Goal: Task Accomplishment & Management: Manage account settings

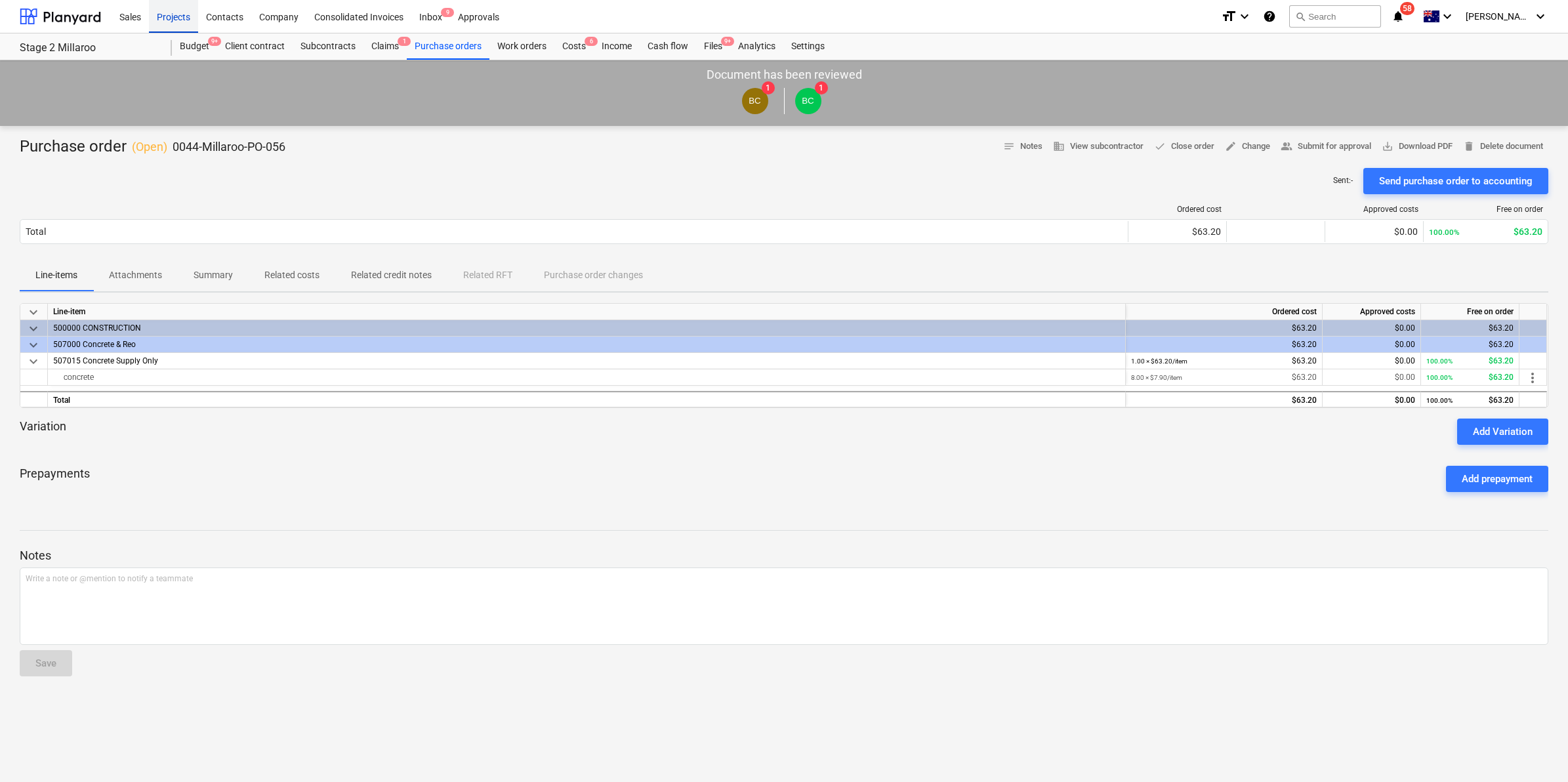
click at [172, 8] on div "Projects" at bounding box center [173, 16] width 49 height 33
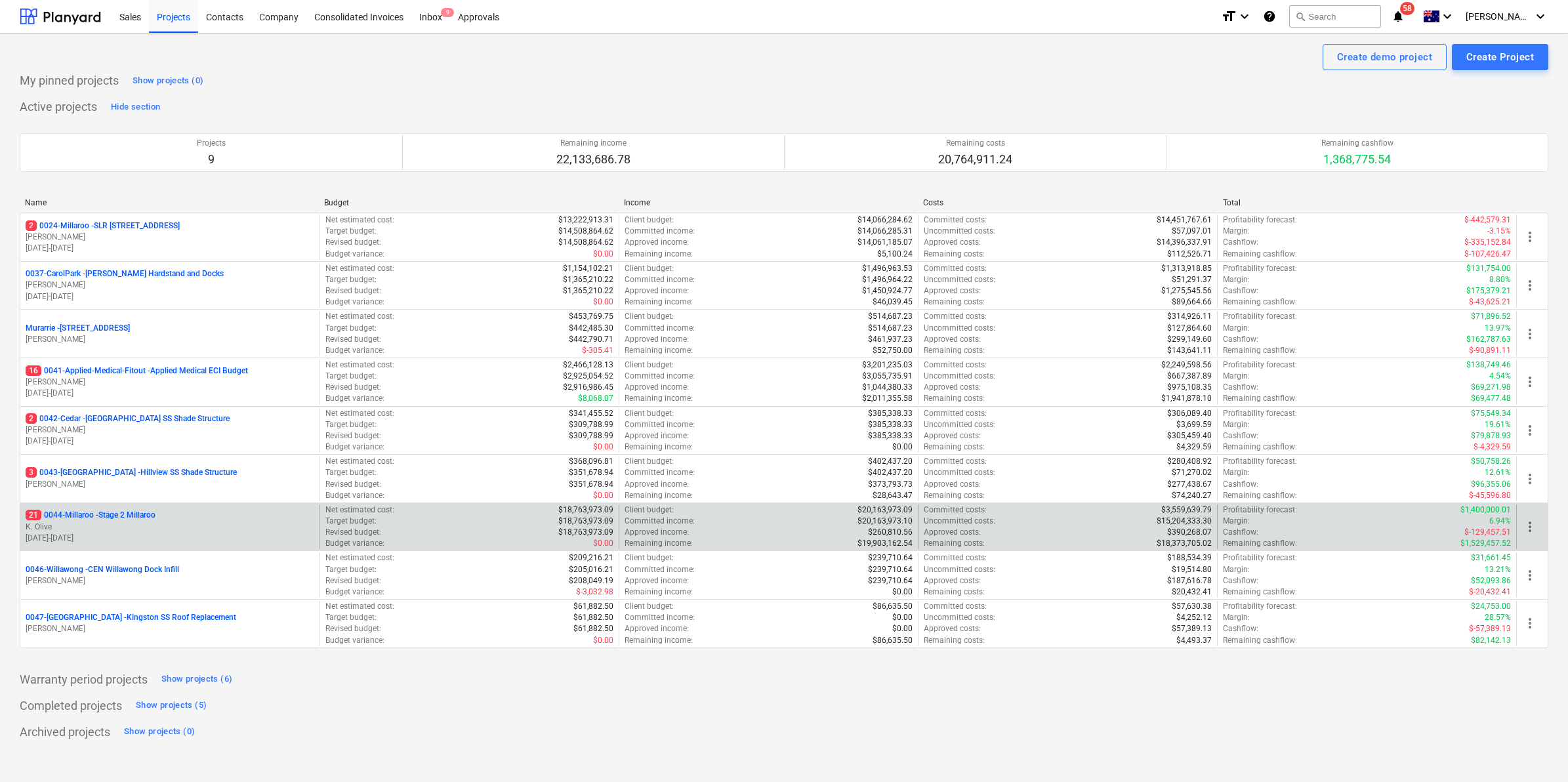
click at [132, 515] on p "21 0044-Millaroo - Stage 2 Millaroo" at bounding box center [91, 515] width 129 height 11
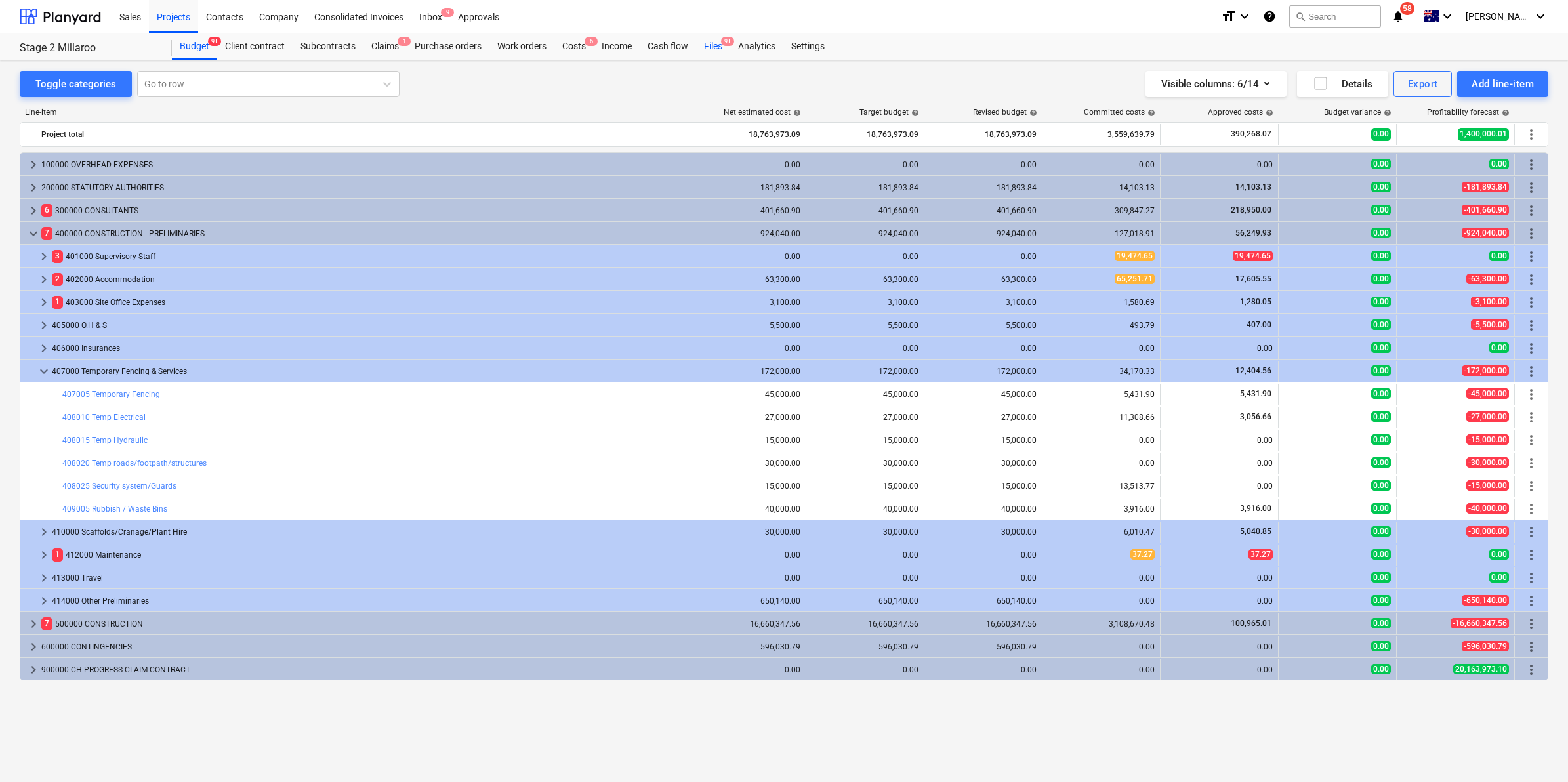
click at [712, 44] on div "Files 9+" at bounding box center [713, 46] width 34 height 26
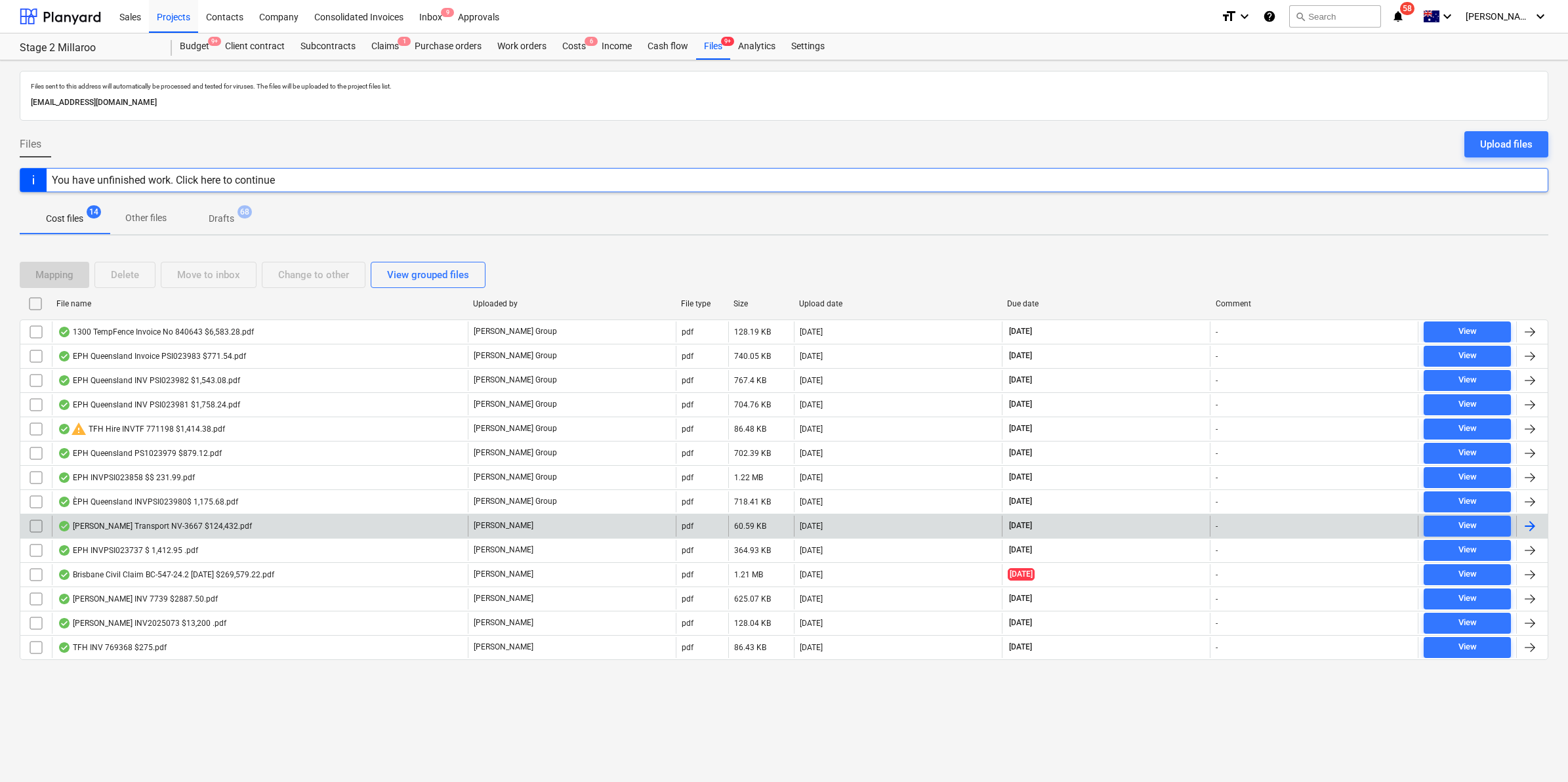
click at [168, 526] on div "[PERSON_NAME] Transport NV-3667 $124,432.pdf" at bounding box center [154, 525] width 194 height 10
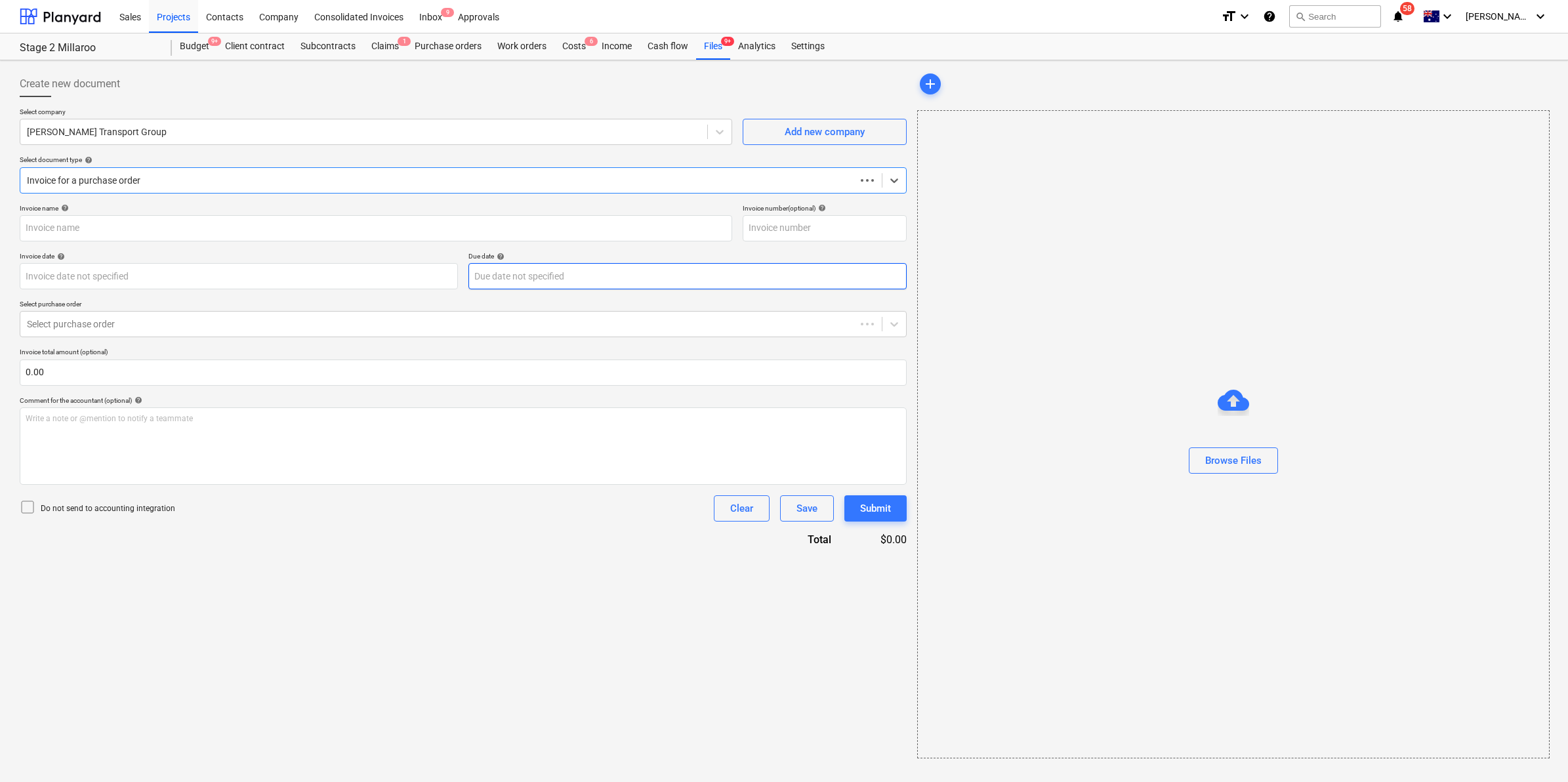
type input "INV-3667"
type input "[DATE]"
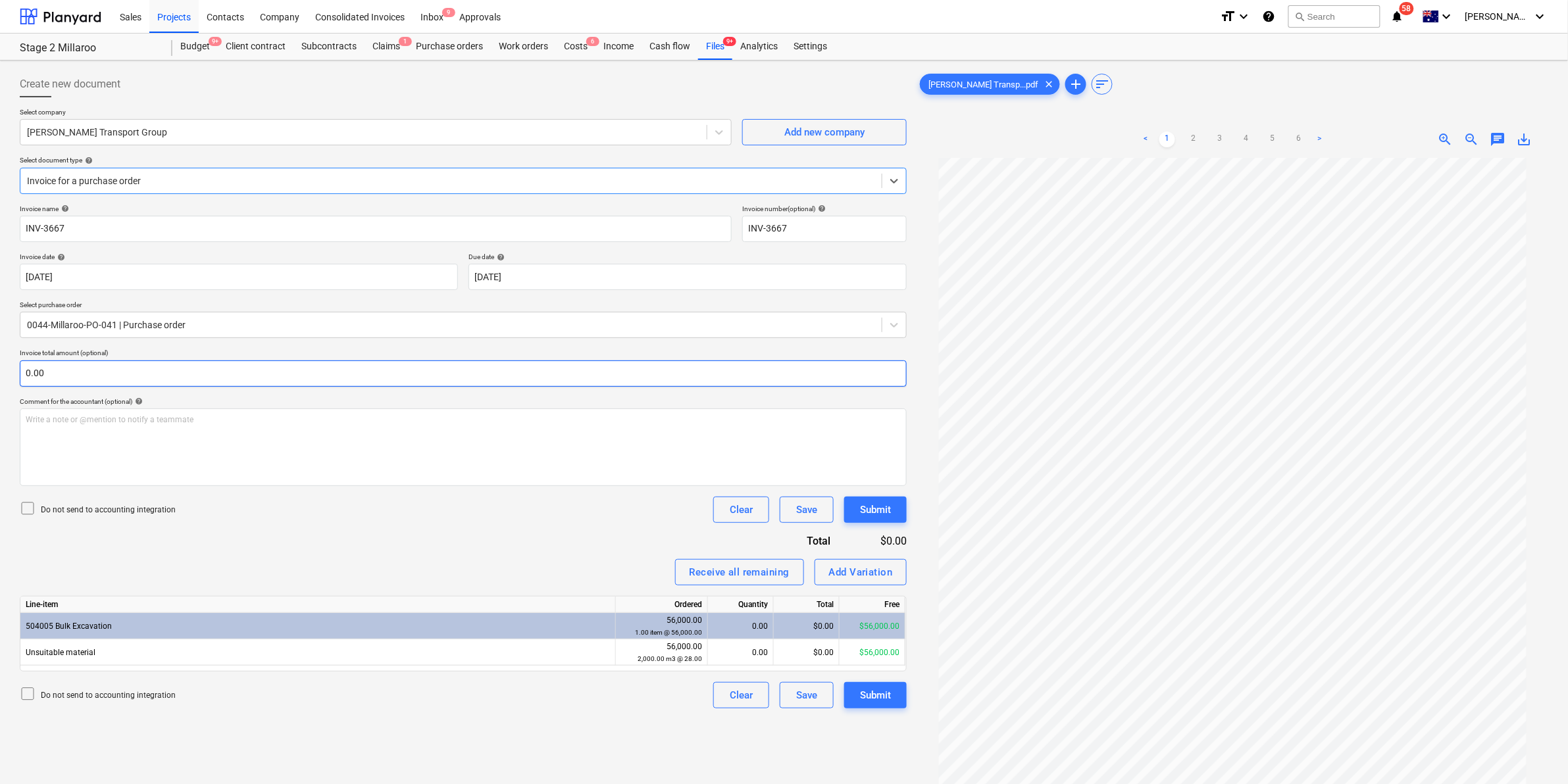
scroll to position [85, 0]
click at [1301, 137] on link "6" at bounding box center [1298, 139] width 16 height 16
click at [459, 50] on div "Purchase orders" at bounding box center [449, 46] width 83 height 26
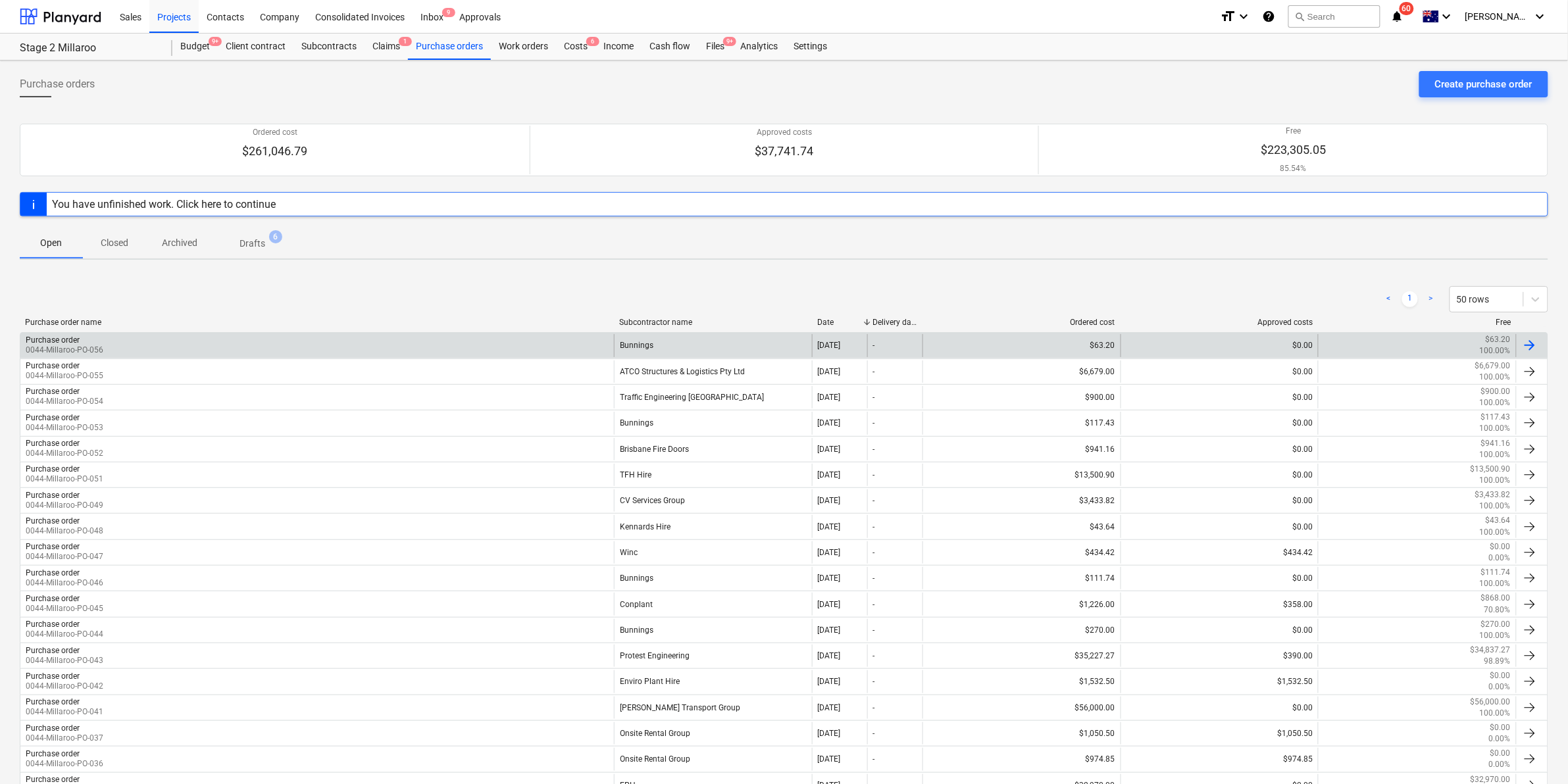
click at [219, 343] on div "Purchase order 0044-Millaroo-PO-056" at bounding box center [317, 345] width 593 height 22
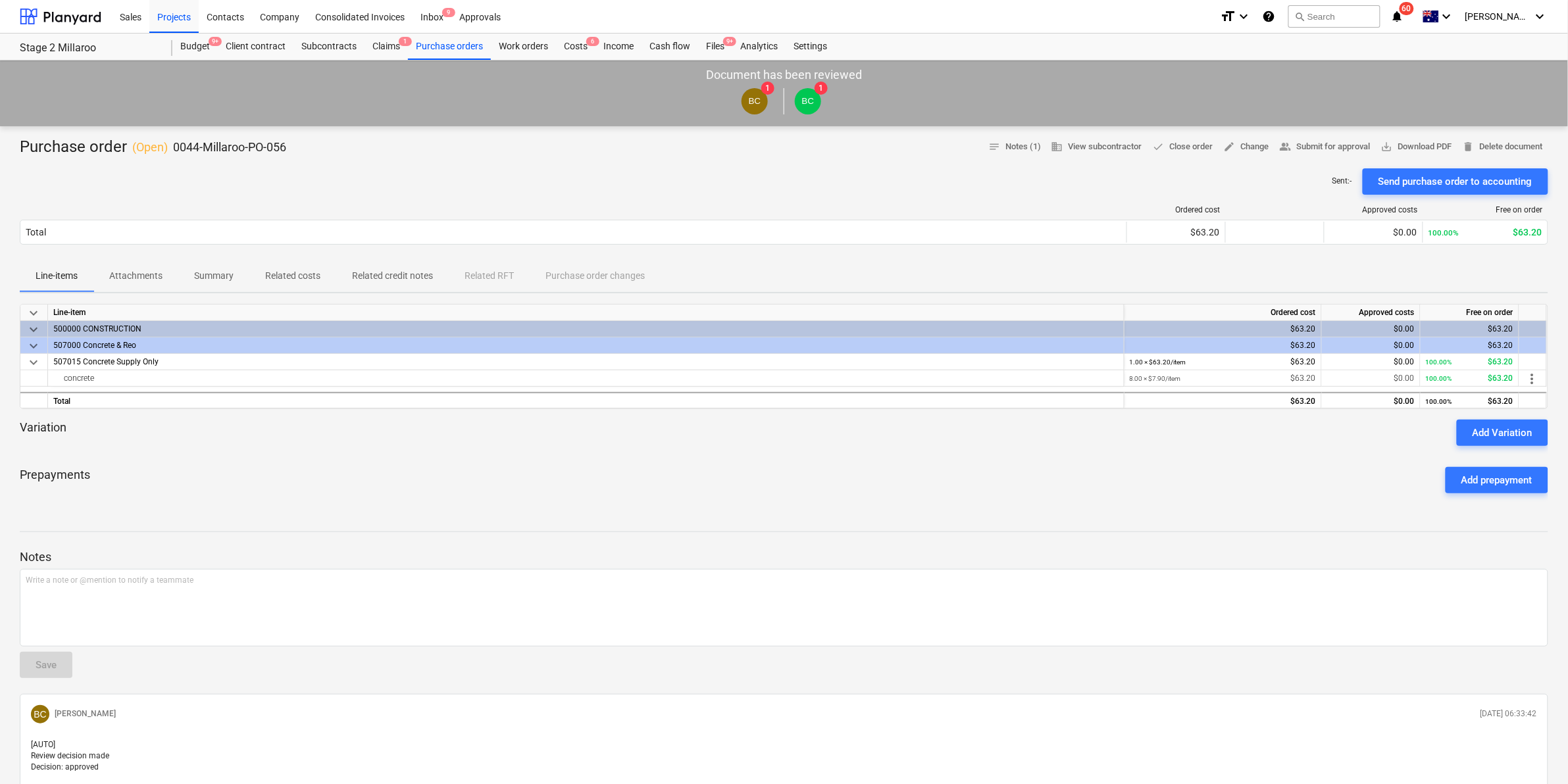
click at [1483, 429] on div "Add Variation" at bounding box center [1502, 433] width 60 height 17
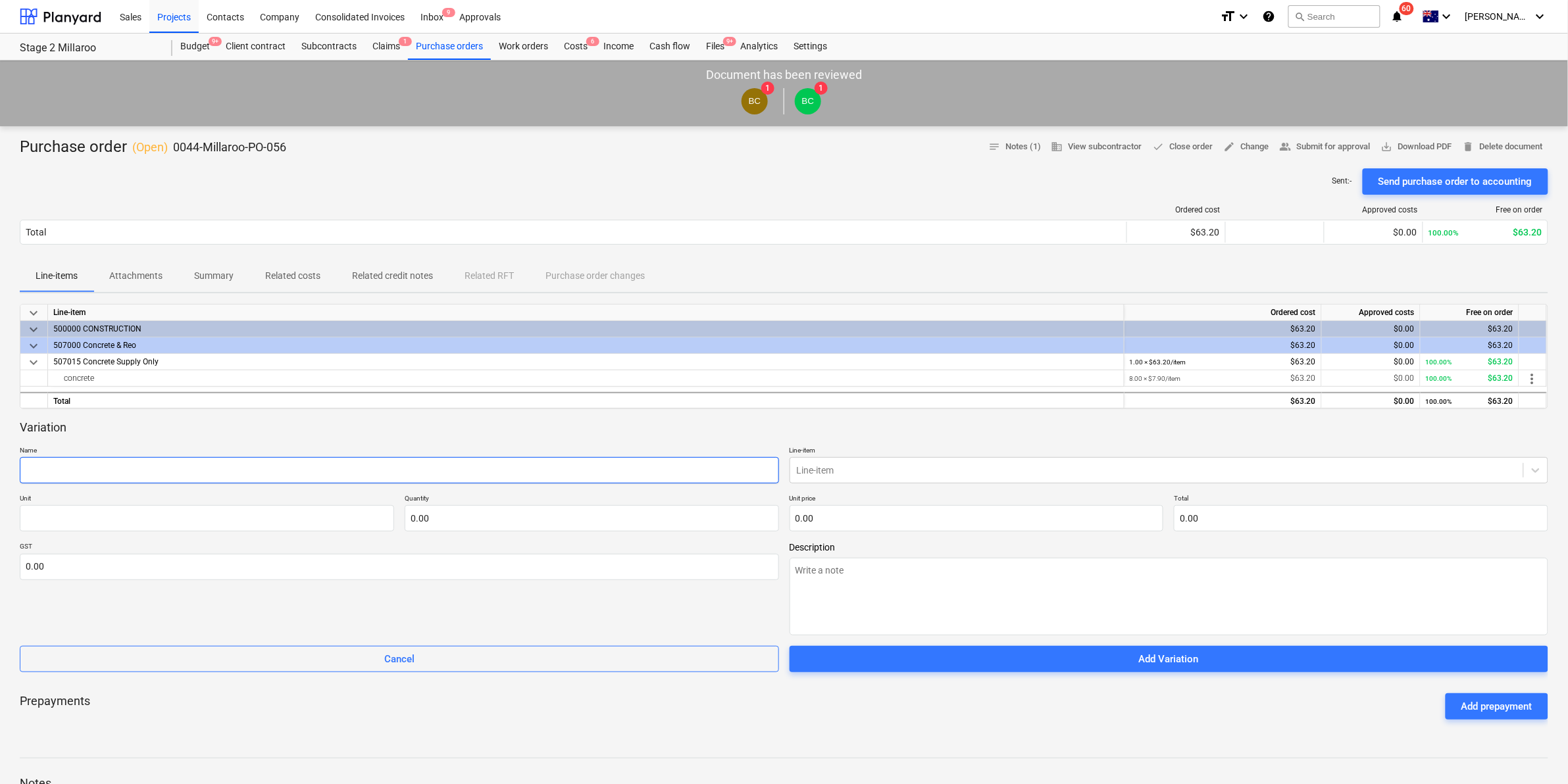
click at [206, 463] on input "text" at bounding box center [399, 470] width 759 height 26
type textarea "x"
type input "e"
type textarea "x"
type input "ex"
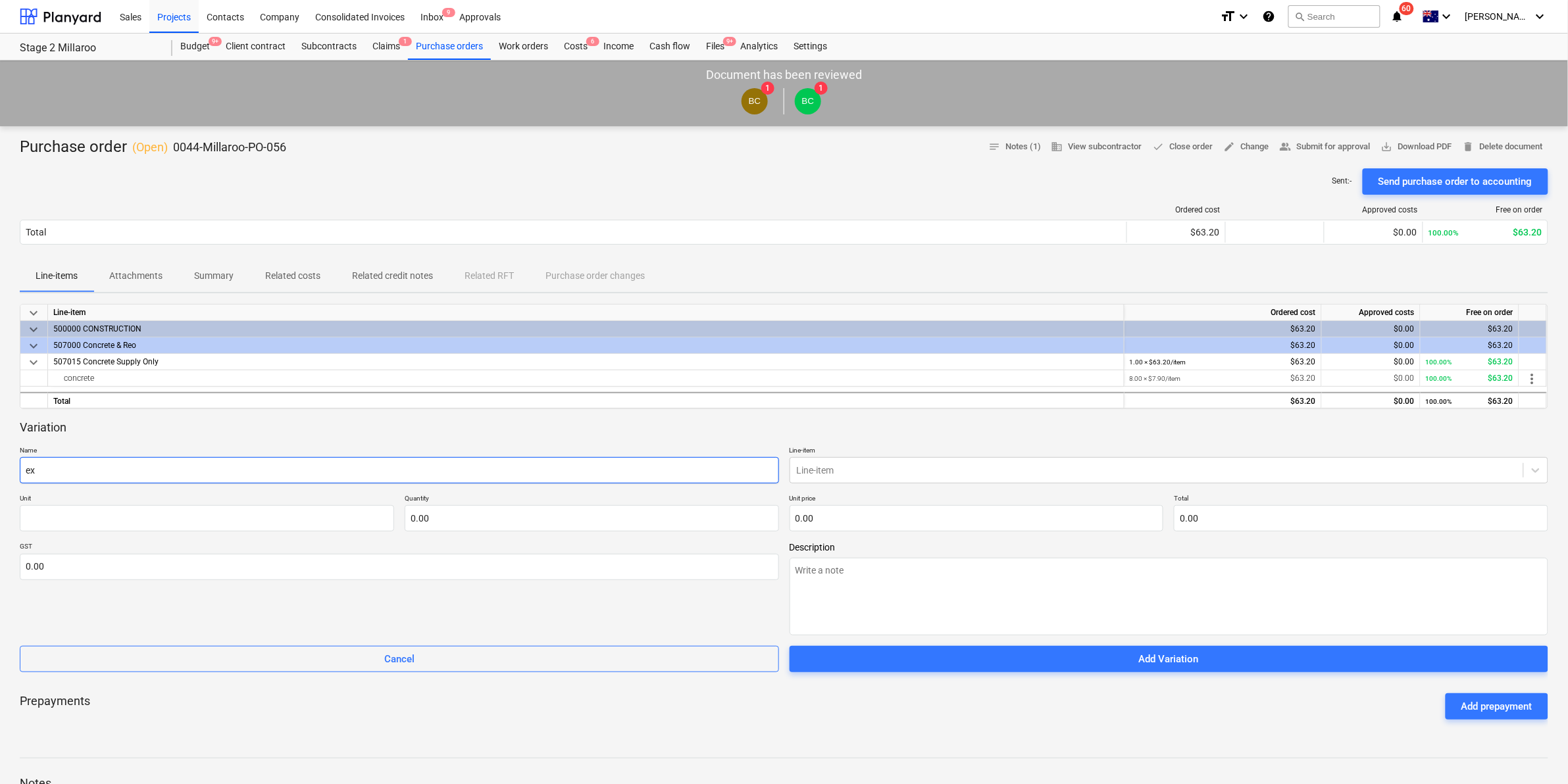
type textarea "x"
type input "ext"
type textarea "x"
type input "extr"
type textarea "x"
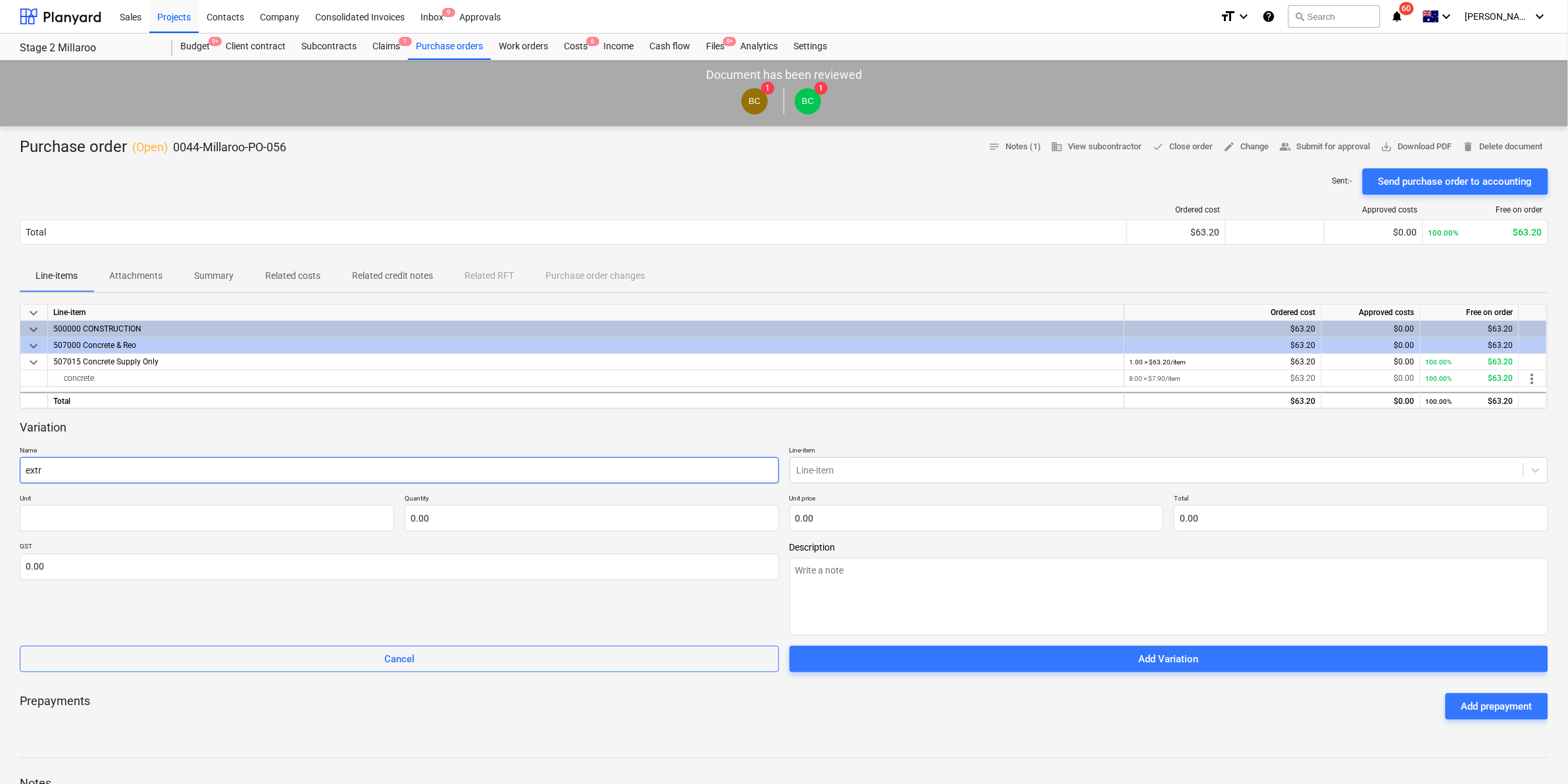
type input "extra"
type textarea "x"
type input "extra"
type textarea "x"
type input "extra 2"
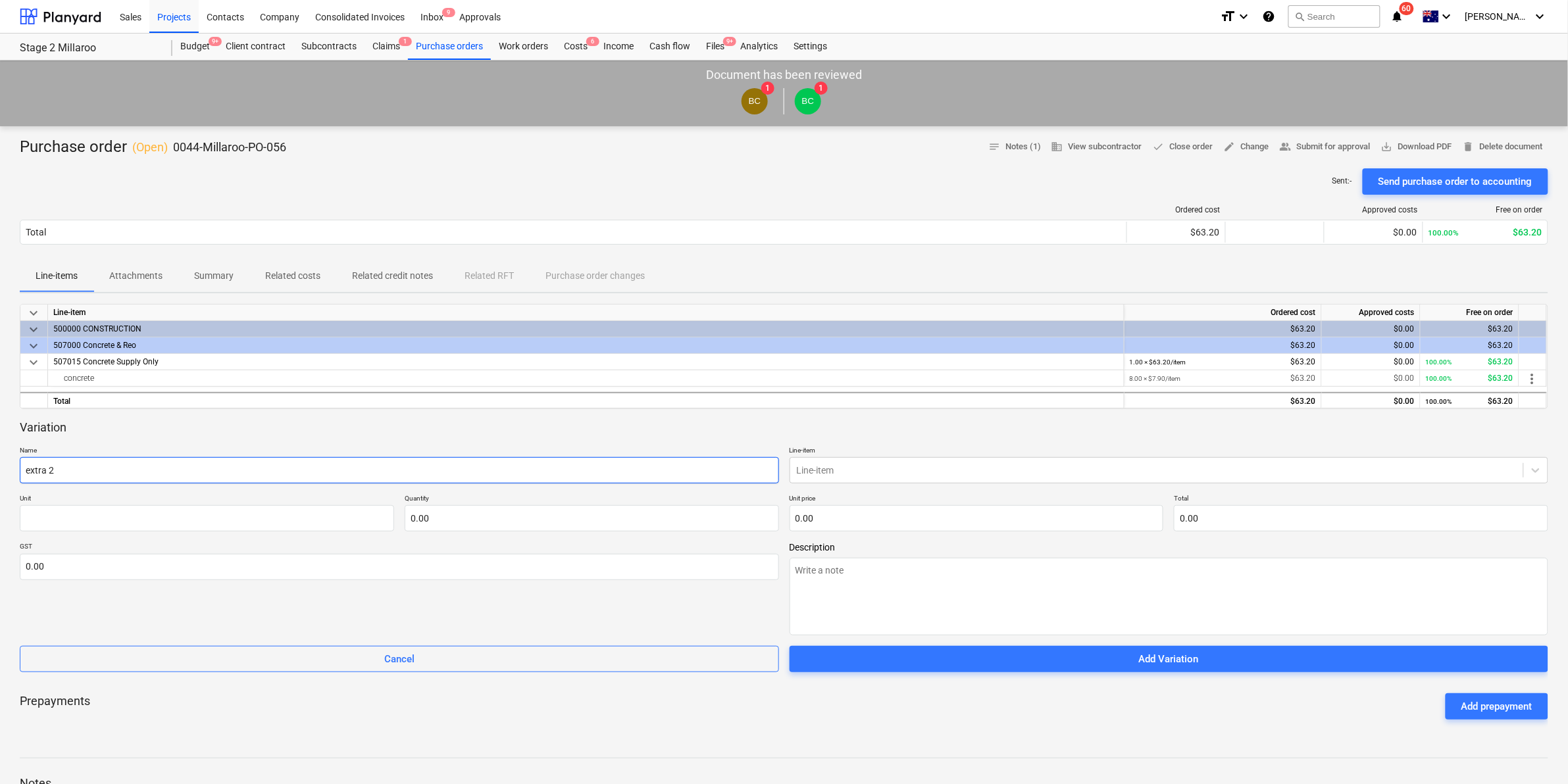
type textarea "x"
type input "extra 24"
type textarea "x"
type input "extra 24c"
type textarea "x"
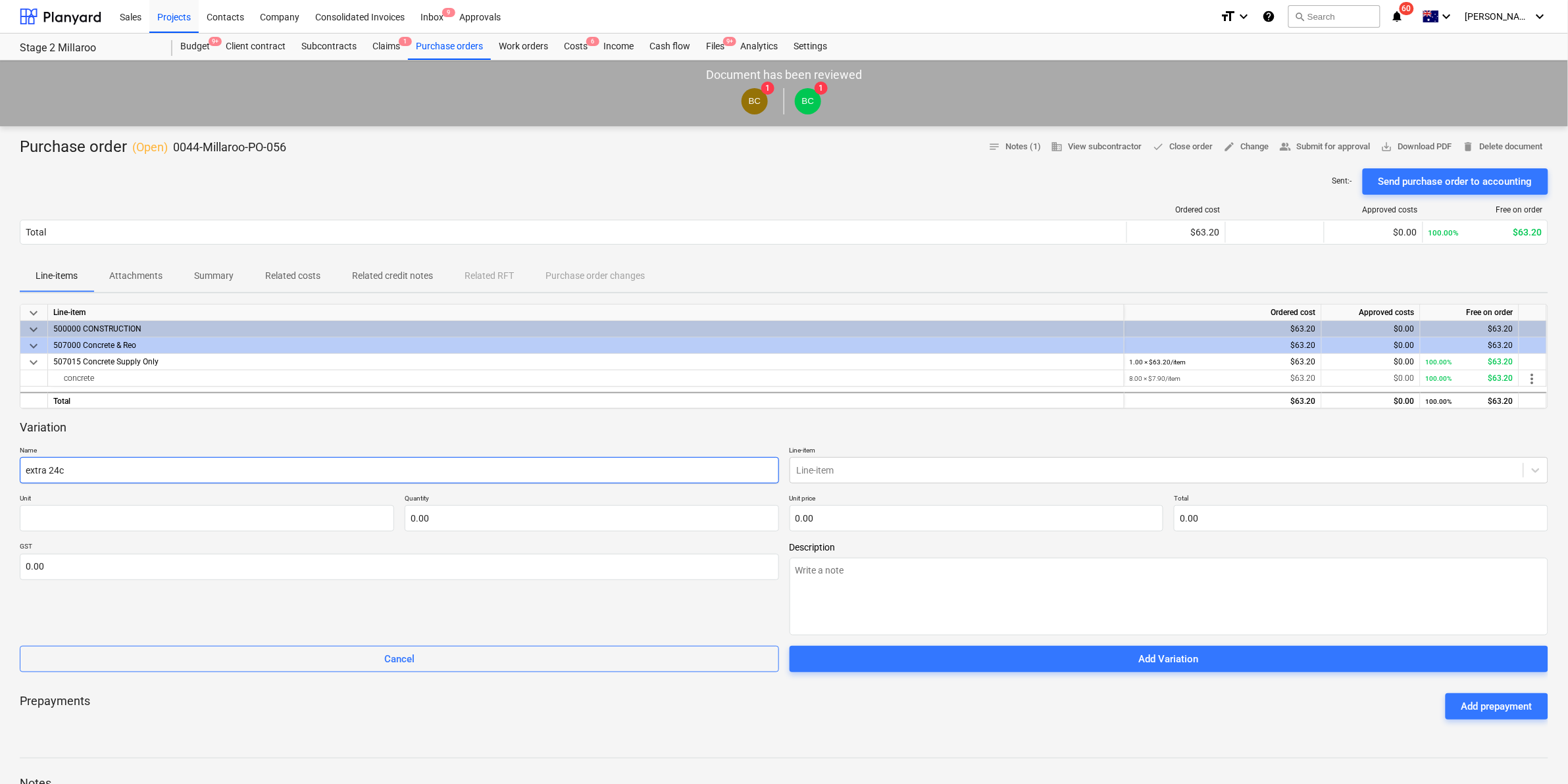
type input "extra 24c"
type textarea "x"
type input "extra 24c o"
type textarea "x"
type input "extra 24c on"
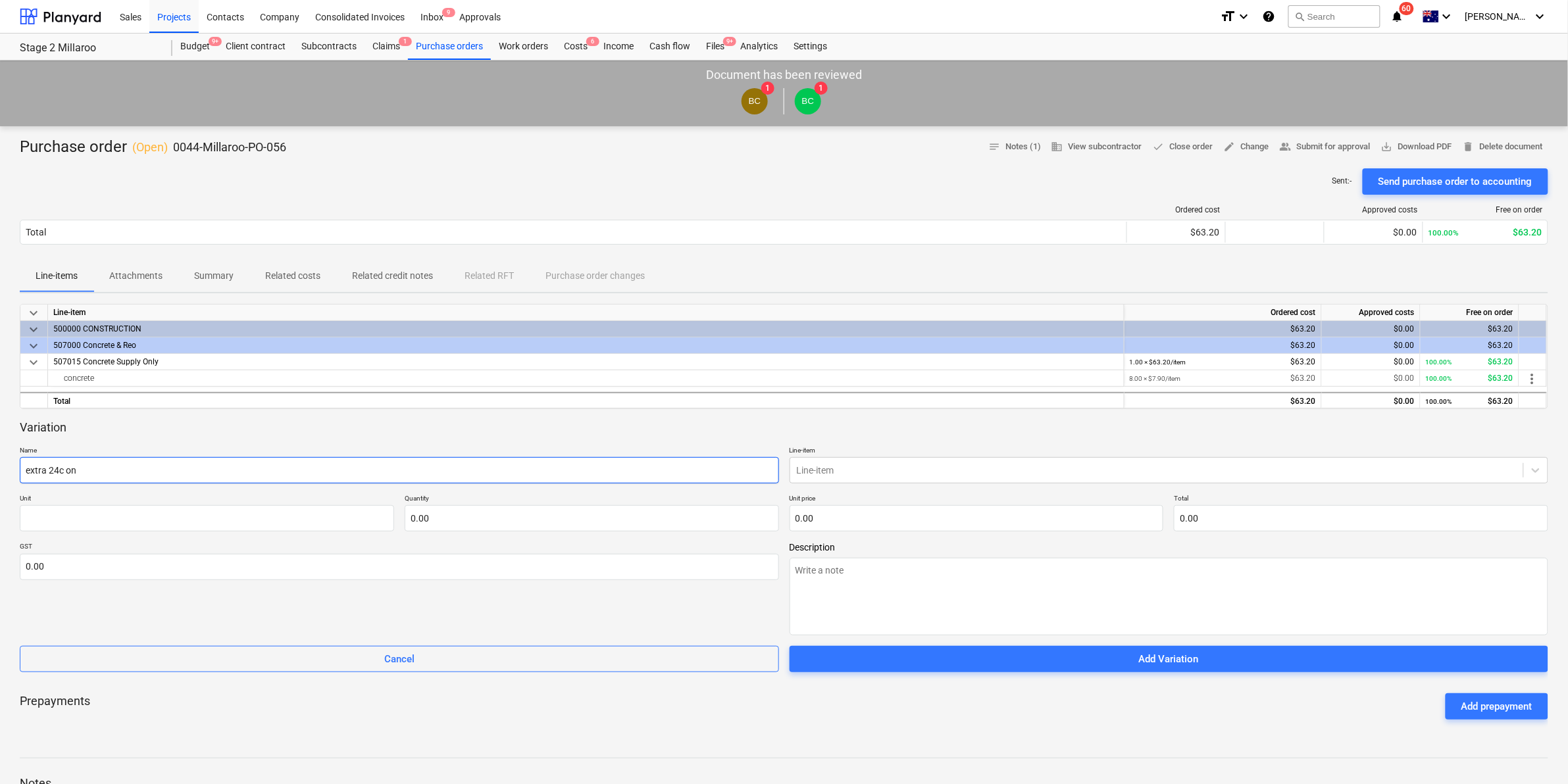
type textarea "x"
type input "extra 24c on"
type textarea "x"
type input "extra 24c on c"
type textarea "x"
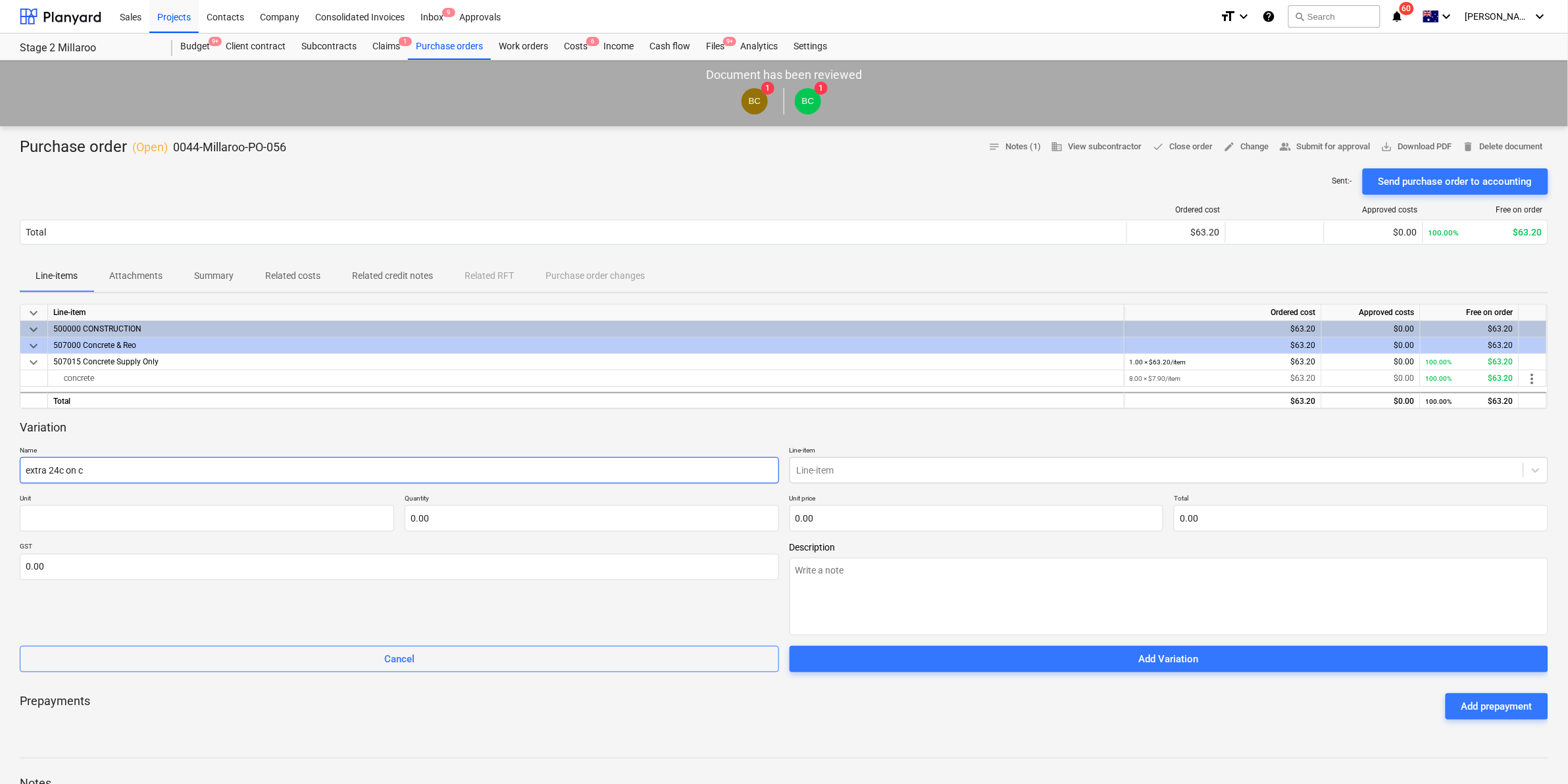
type input "extra 24c on co"
type textarea "x"
type input "extra 24c on con"
type textarea "x"
type input "extra 24c on conc"
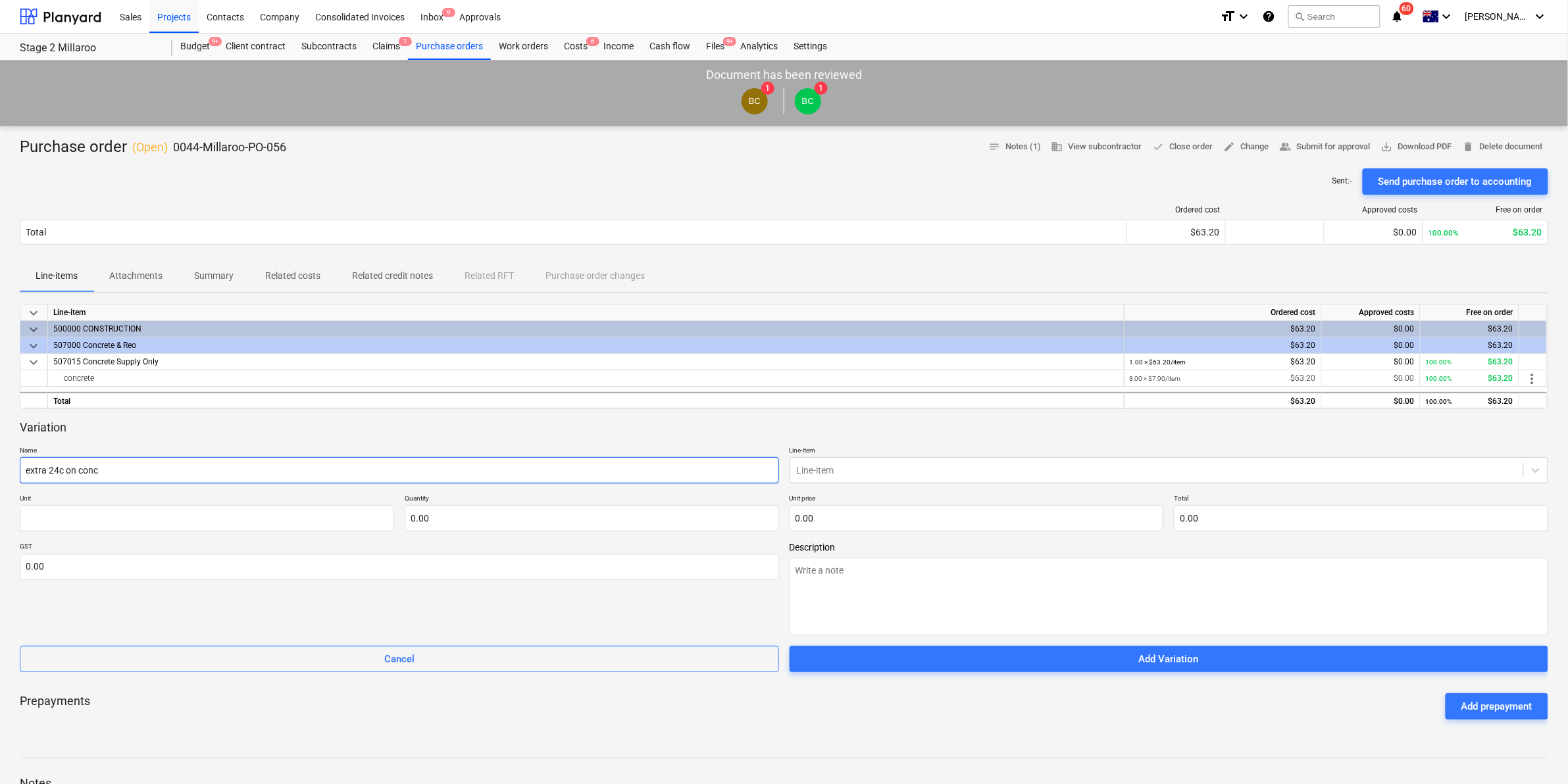
type textarea "x"
type input "extra 24c on concr"
type textarea "x"
type input "extra 24c on concre"
type textarea "x"
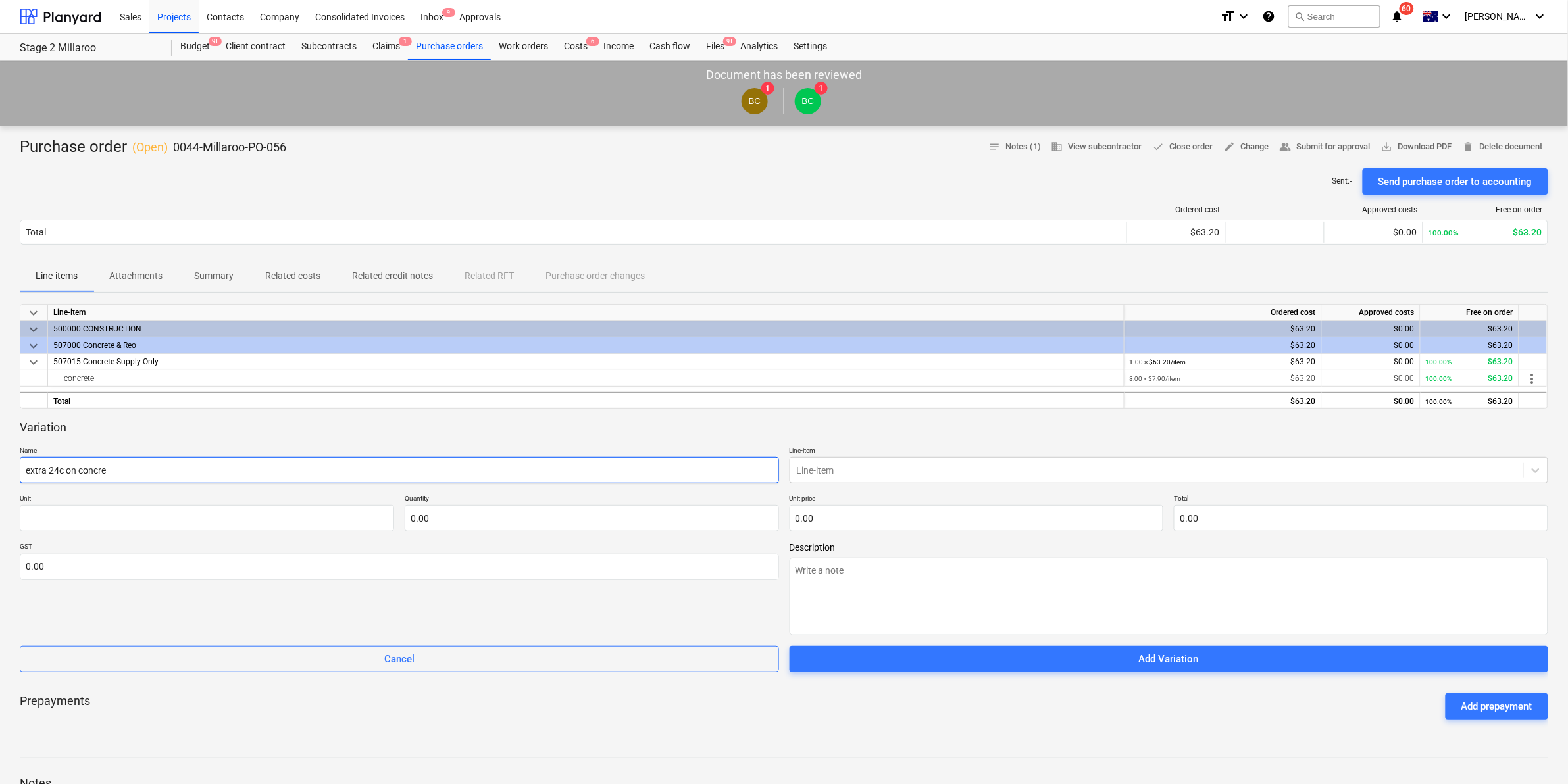
type input "extra 24c on concret"
type textarea "x"
type input "extra 24c on concrete"
click at [919, 475] on div at bounding box center [1156, 470] width 720 height 13
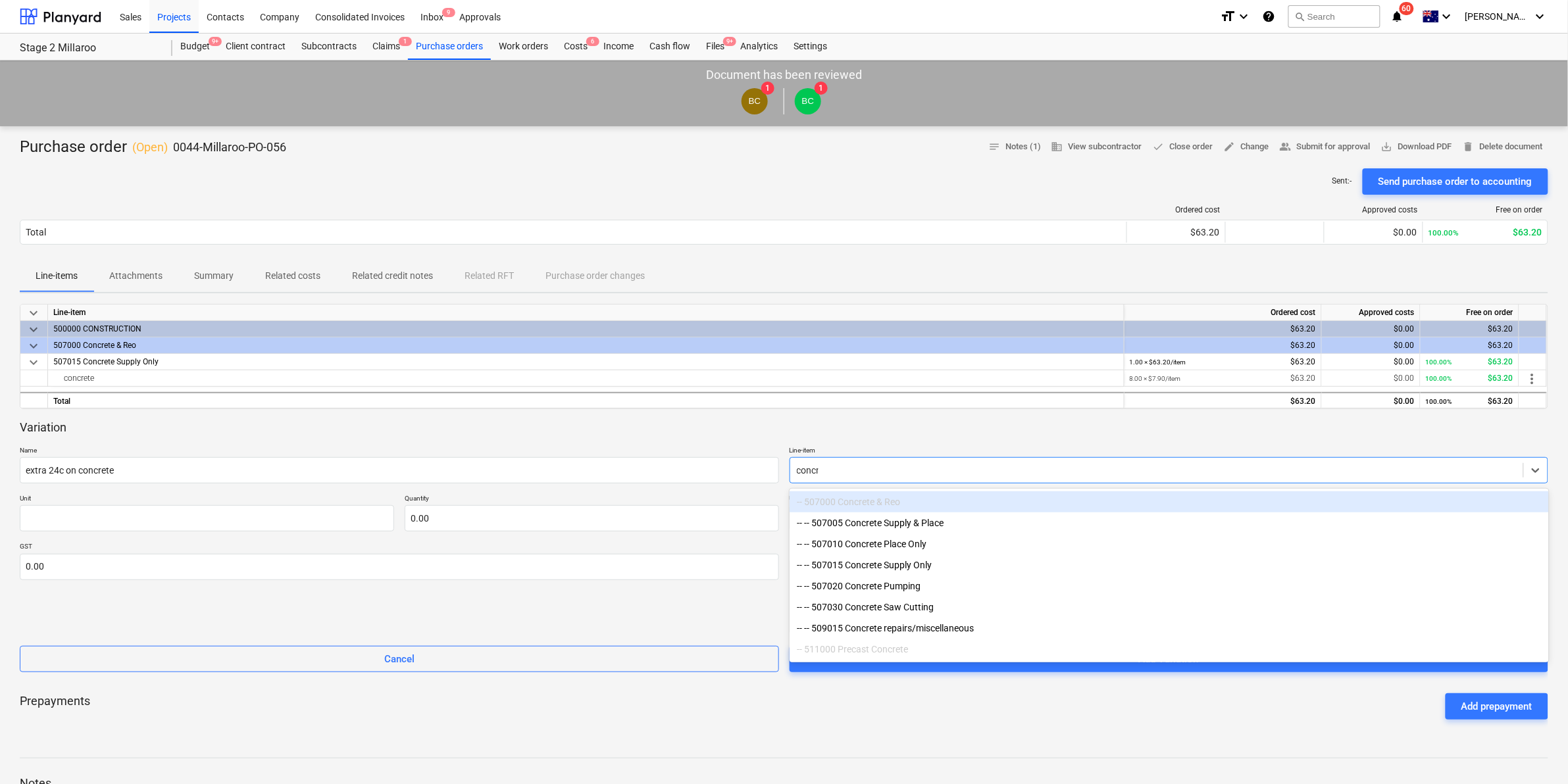
type input "concre"
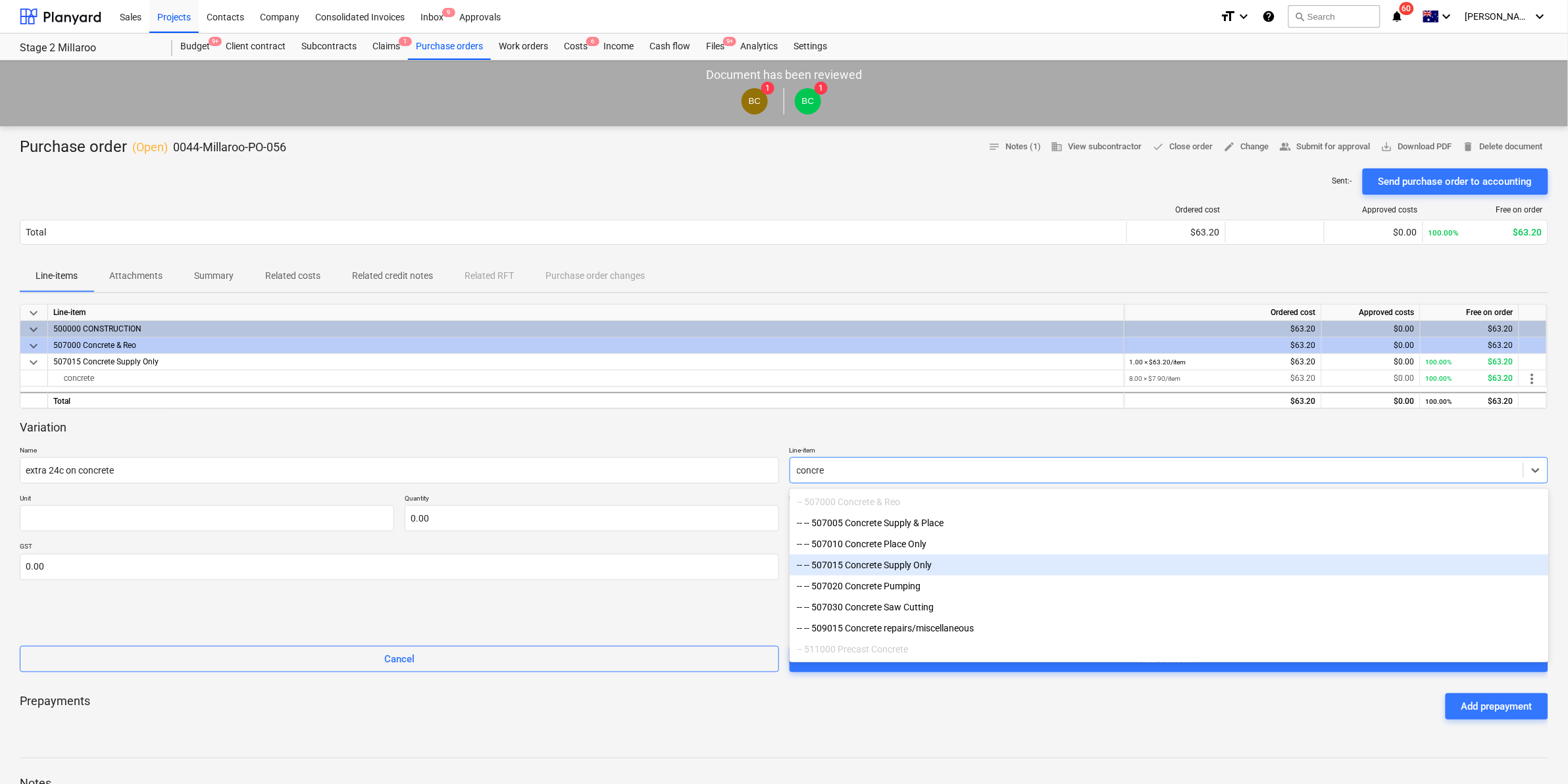
click at [898, 571] on div "-- -- 507015 Concrete Supply Only" at bounding box center [1168, 564] width 759 height 21
type textarea "x"
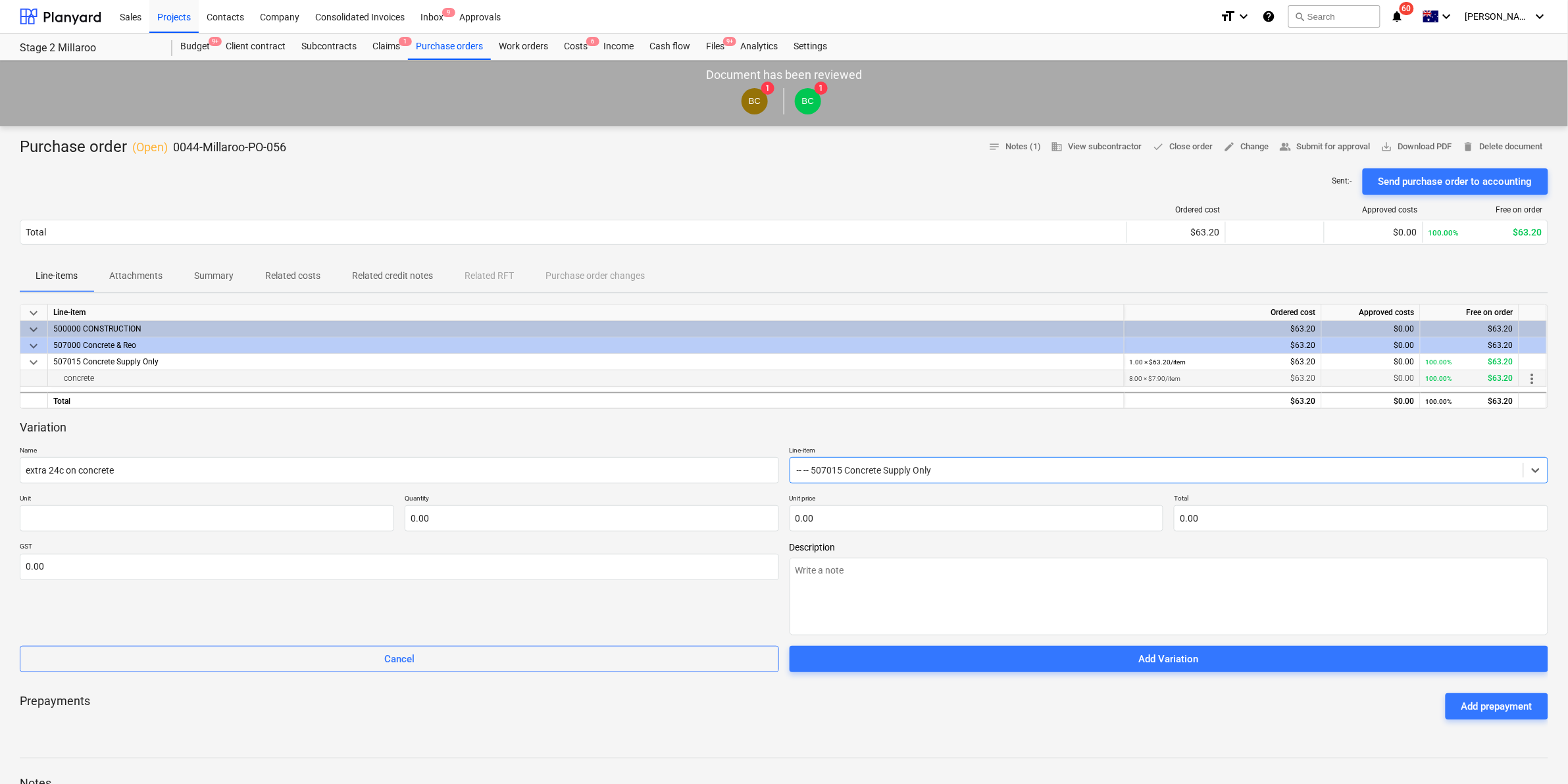
click at [1530, 373] on span "more_vert" at bounding box center [1532, 378] width 16 height 16
click at [1536, 378] on li "Edit" at bounding box center [1543, 378] width 39 height 31
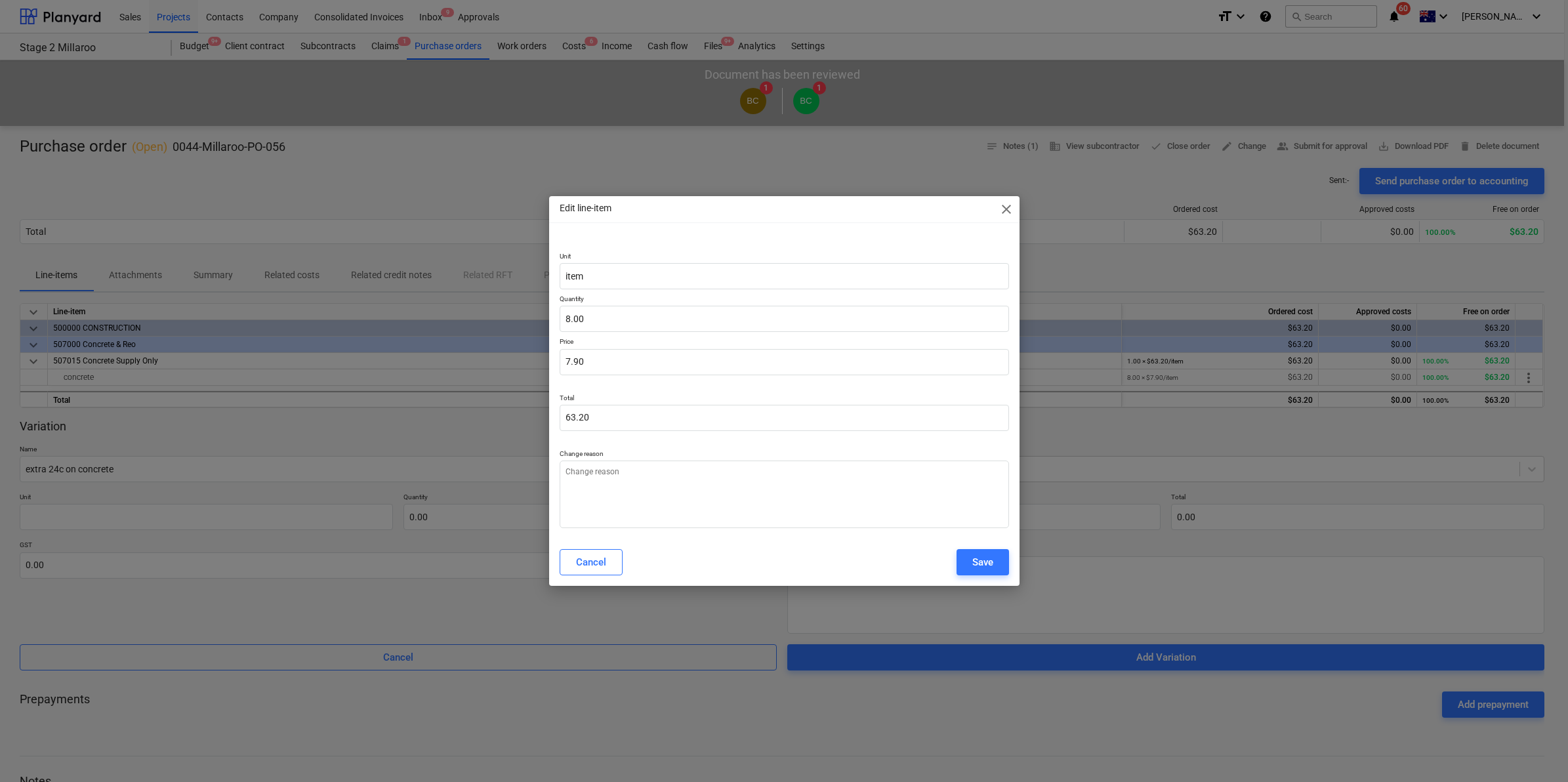
type textarea "x"
type input "8"
drag, startPoint x: 655, startPoint y: 311, endPoint x: 499, endPoint y: 324, distance: 156.5
click at [532, 323] on div "Edit line-item close Unit item Quantity 8 Price 7.90 Total 63.20 Change reason …" at bounding box center [784, 391] width 1568 height 782
type textarea "x"
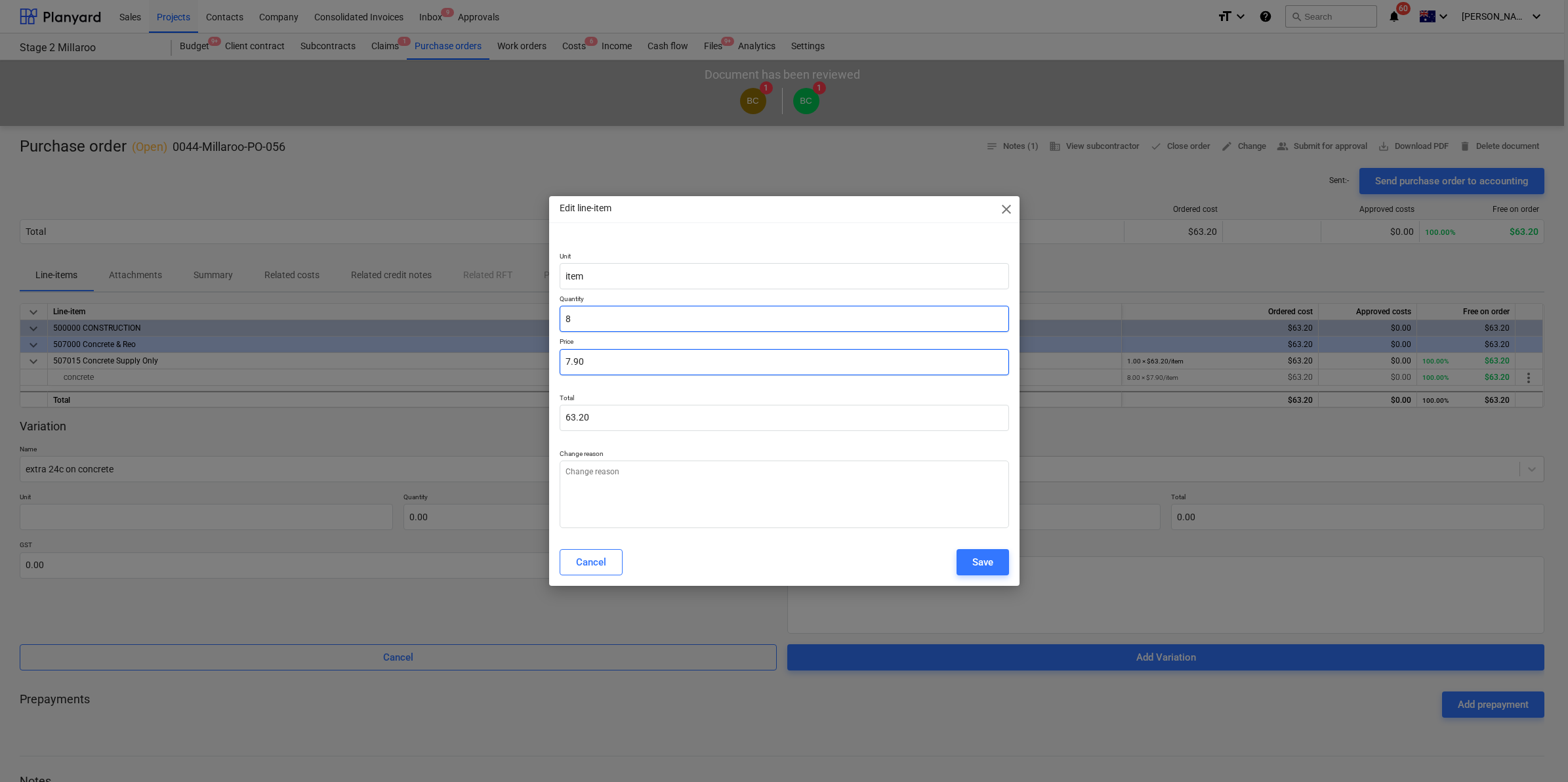
type input "1"
type input "7.90"
type input "1"
type textarea "x"
type input "1.00"
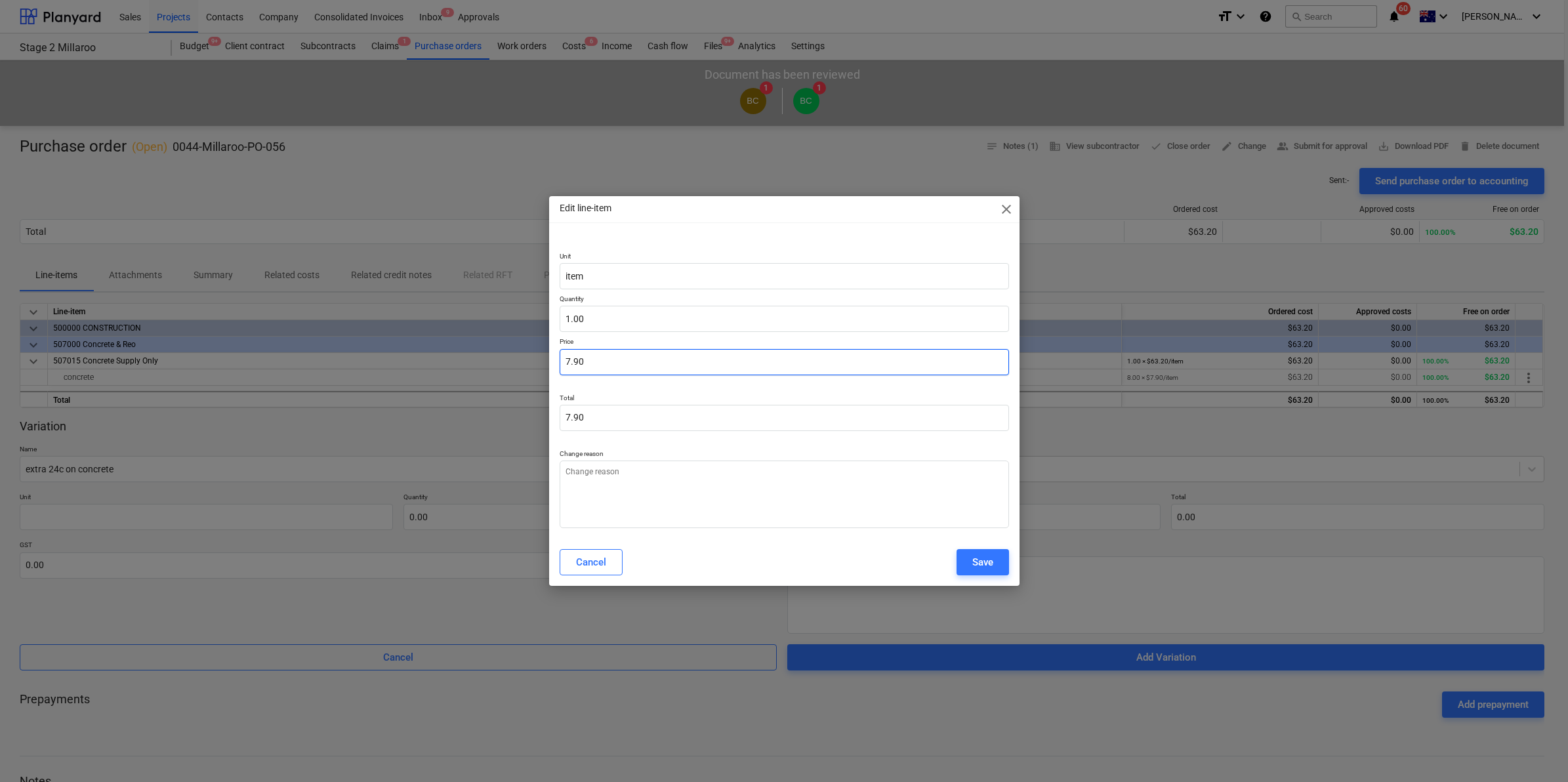
type input "7.9"
drag, startPoint x: 644, startPoint y: 359, endPoint x: 520, endPoint y: 360, distance: 124.0
click at [538, 360] on div "Edit line-item close Unit item Quantity 1.00 Price 7.9 Total 7.90 Change reason…" at bounding box center [784, 391] width 1568 height 782
type textarea "x"
type input "3"
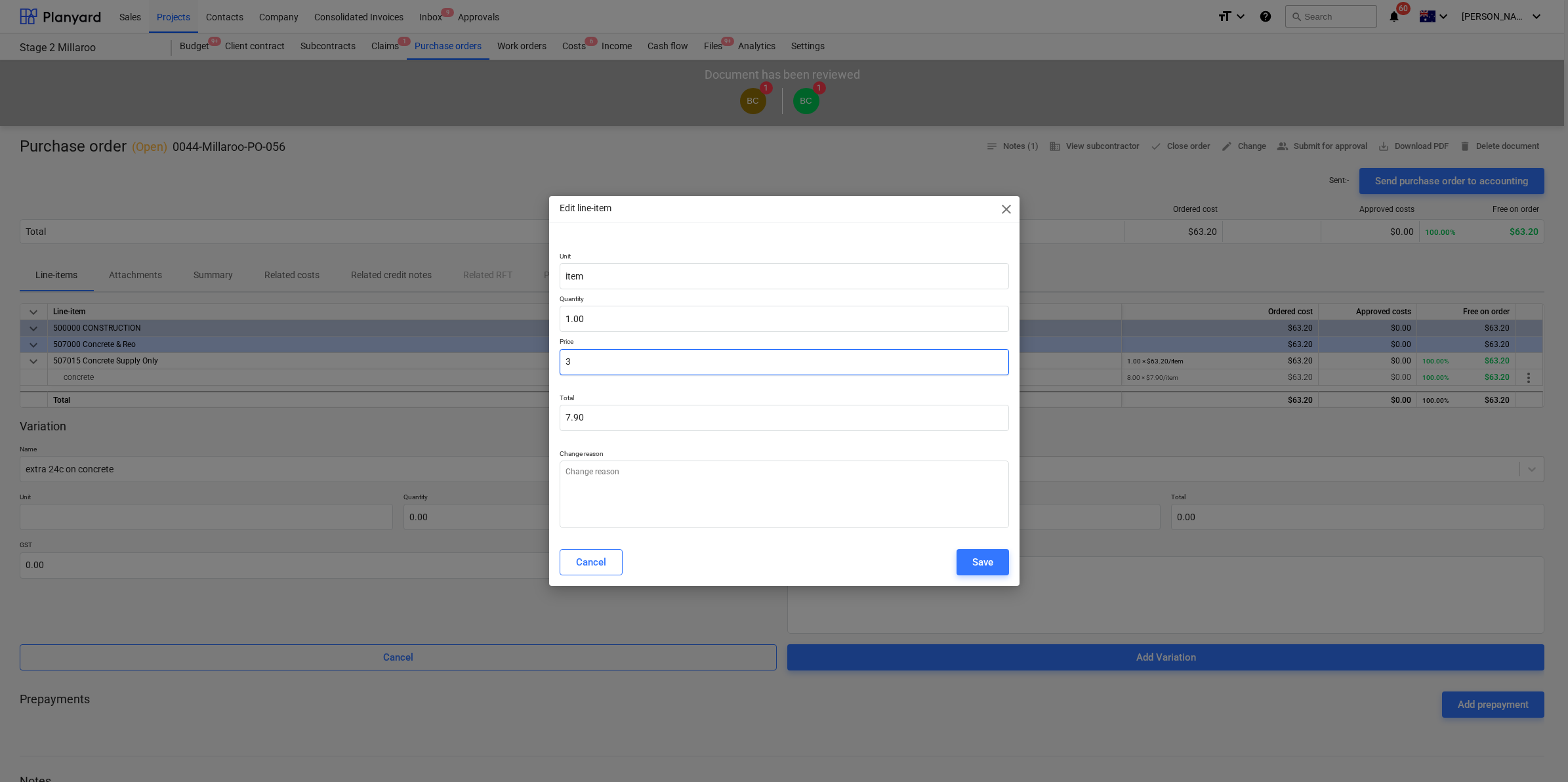
type input "3.00"
type textarea "x"
type input "0.00"
type textarea "x"
type input "6"
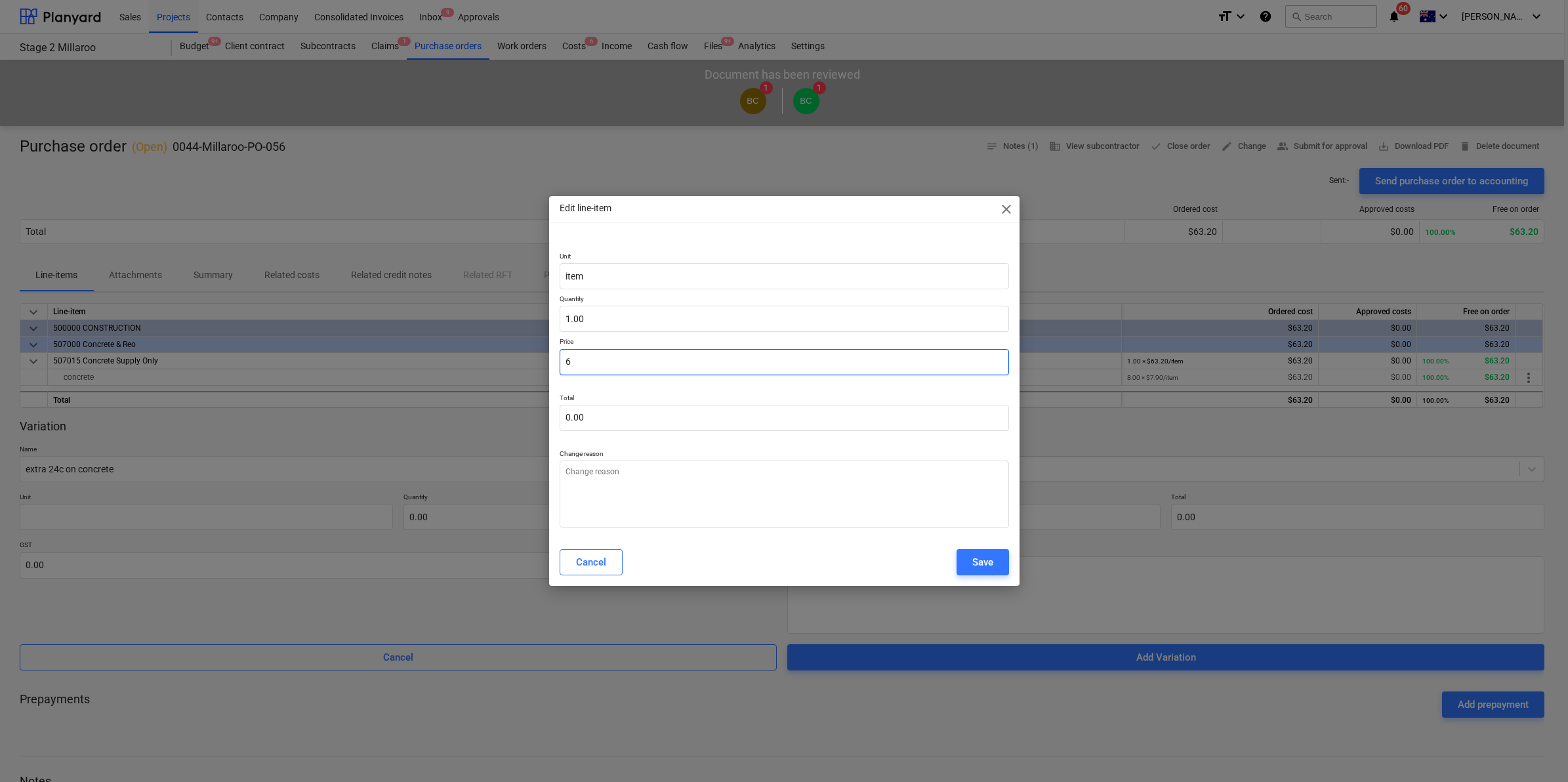
type input "6.00"
type textarea "x"
type input "63"
type input "63.00"
type textarea "x"
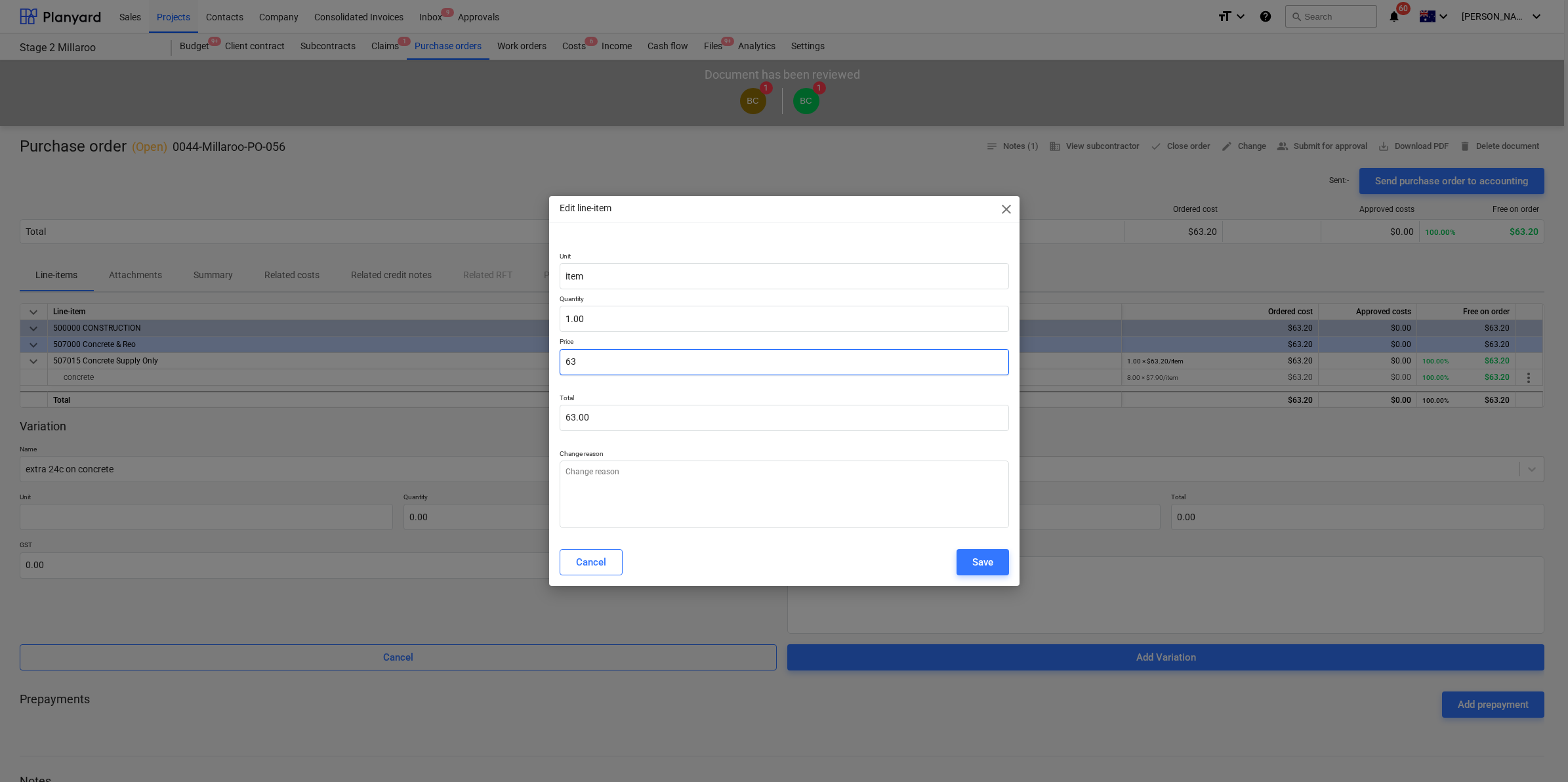
type input "63."
type textarea "x"
type input "63.1"
type input "63.10"
type textarea "x"
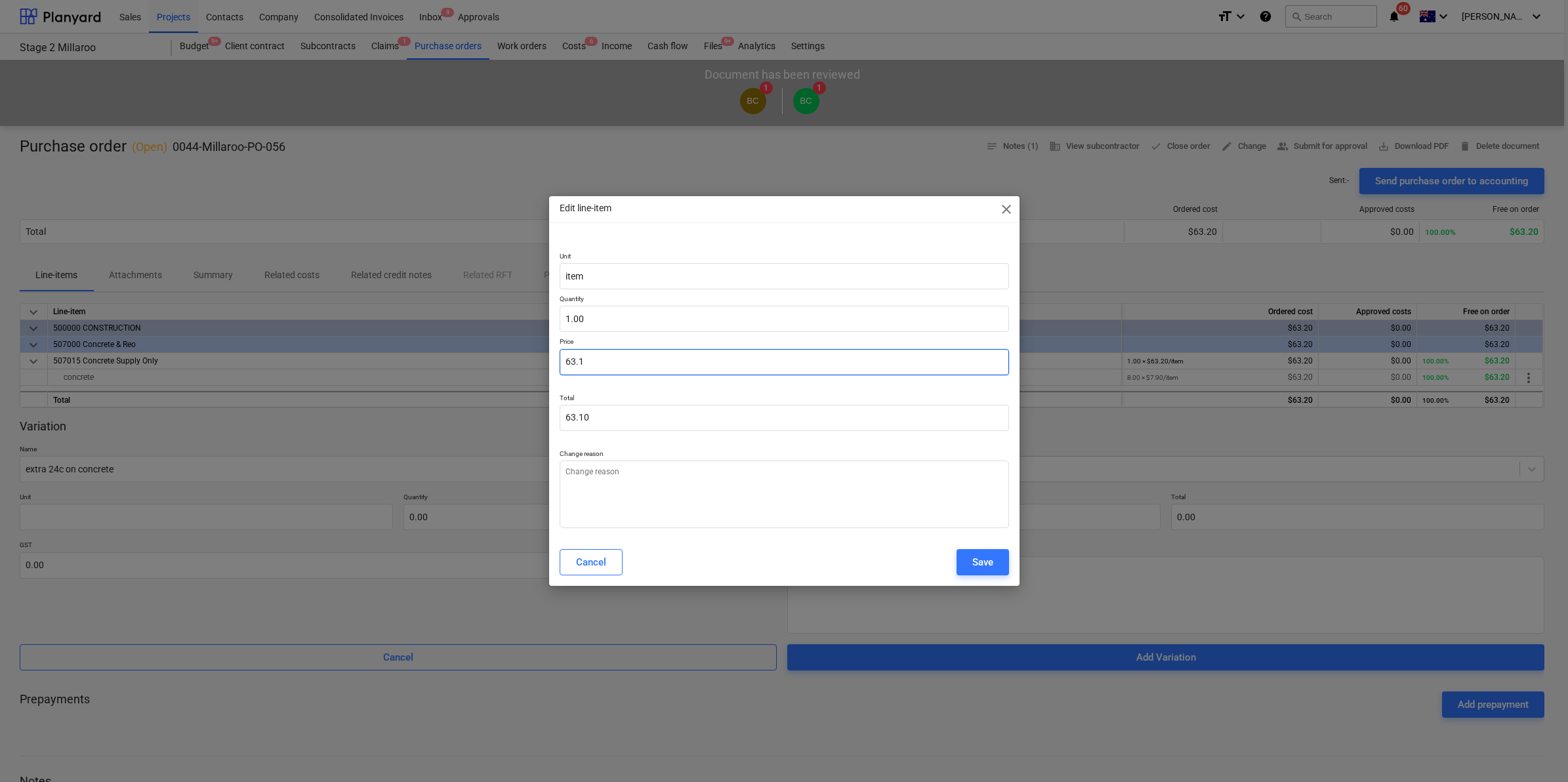
type input "63.13"
click at [693, 234] on div "Edit line-item close Unit item Quantity 1.00 Price 63.13 Total 63.13 Change rea…" at bounding box center [784, 390] width 471 height 389
click at [686, 480] on textarea at bounding box center [784, 494] width 449 height 67
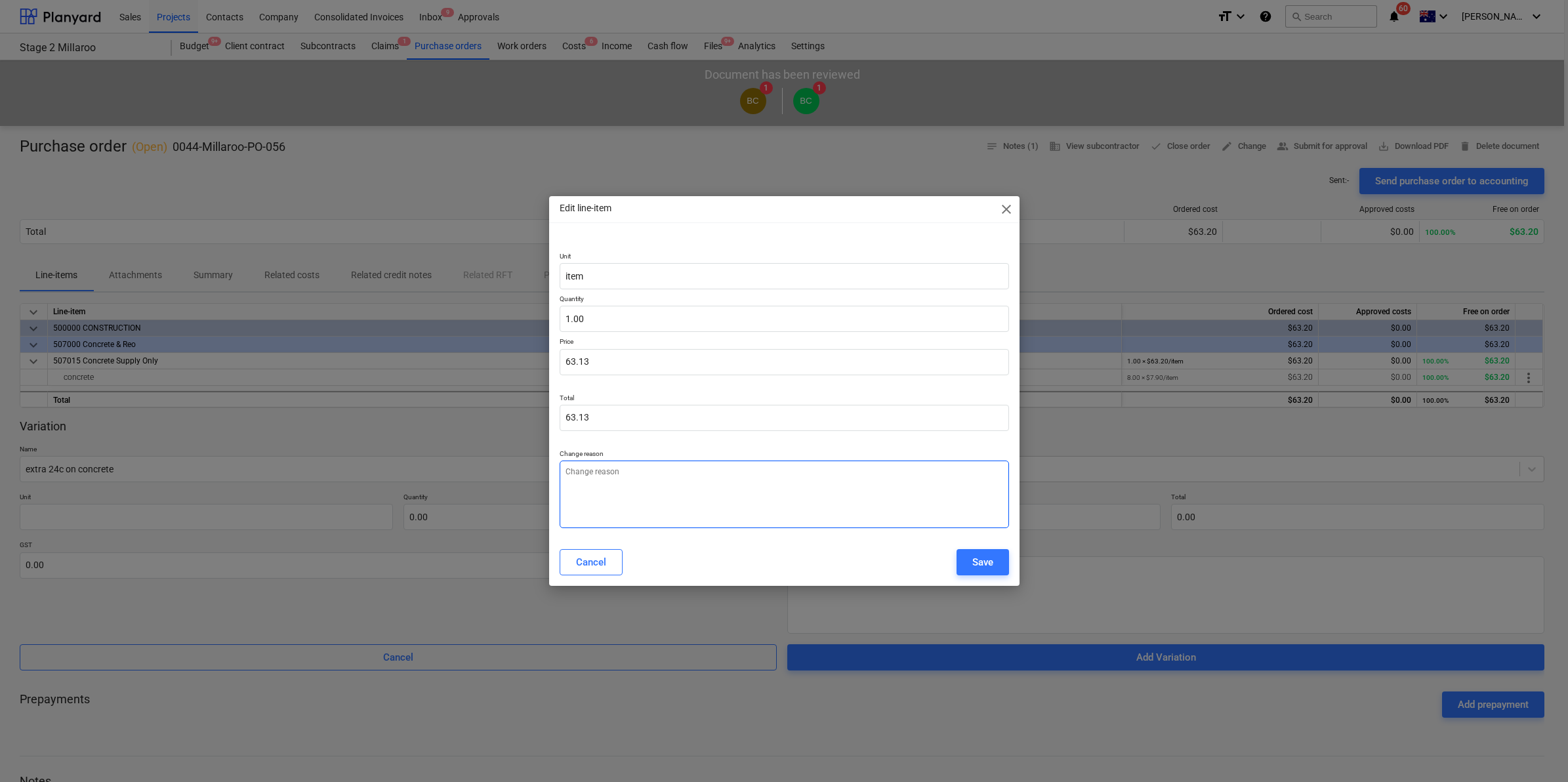
type textarea "x"
type textarea "l"
type textarea "x"
type textarea "lo"
type textarea "x"
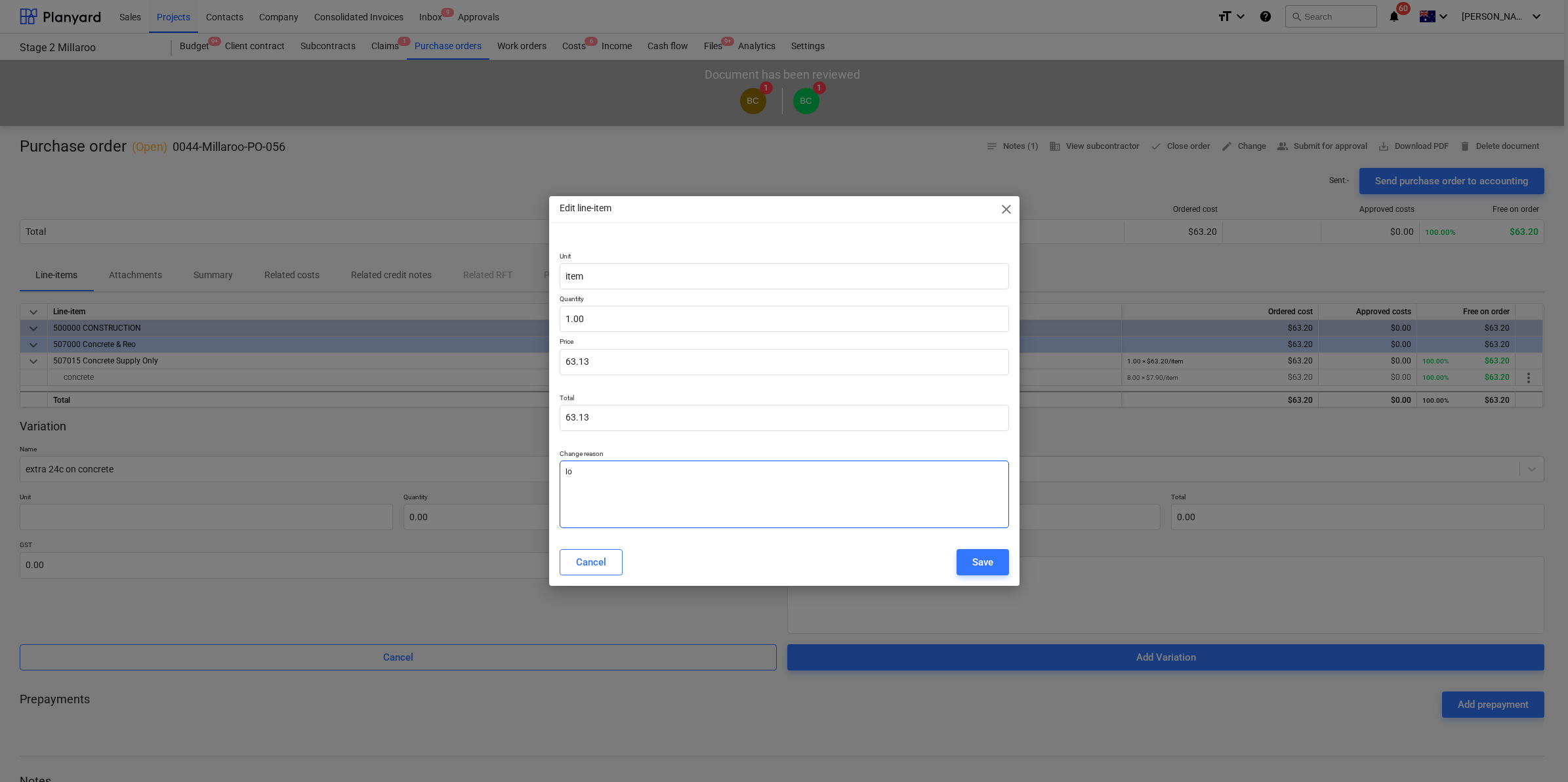
type textarea "low"
type textarea "x"
type textarea "[PERSON_NAME]"
type textarea "x"
type textarea "lower"
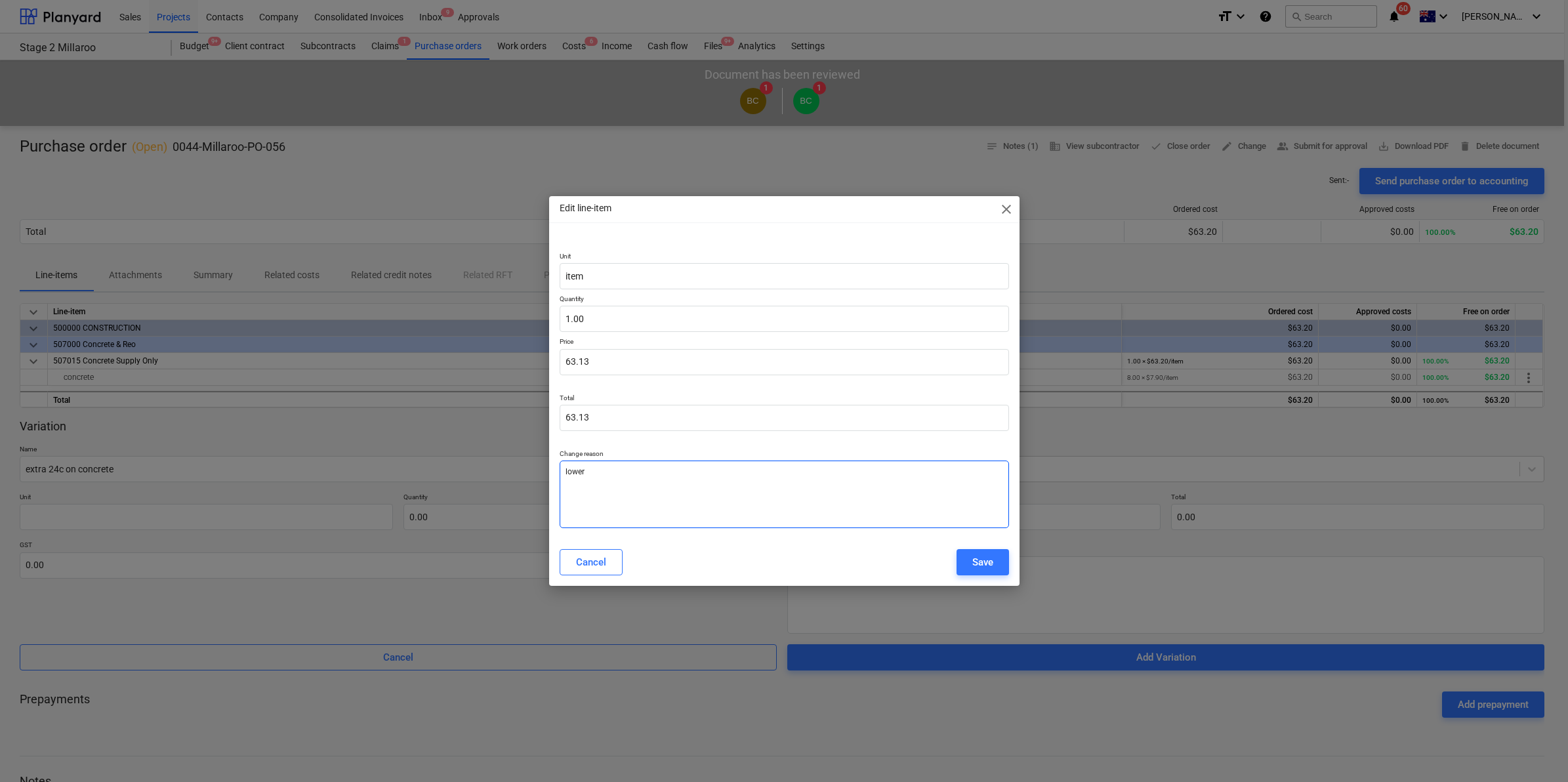
type textarea "x"
type textarea "lower"
type textarea "x"
type textarea "lower p"
type textarea "x"
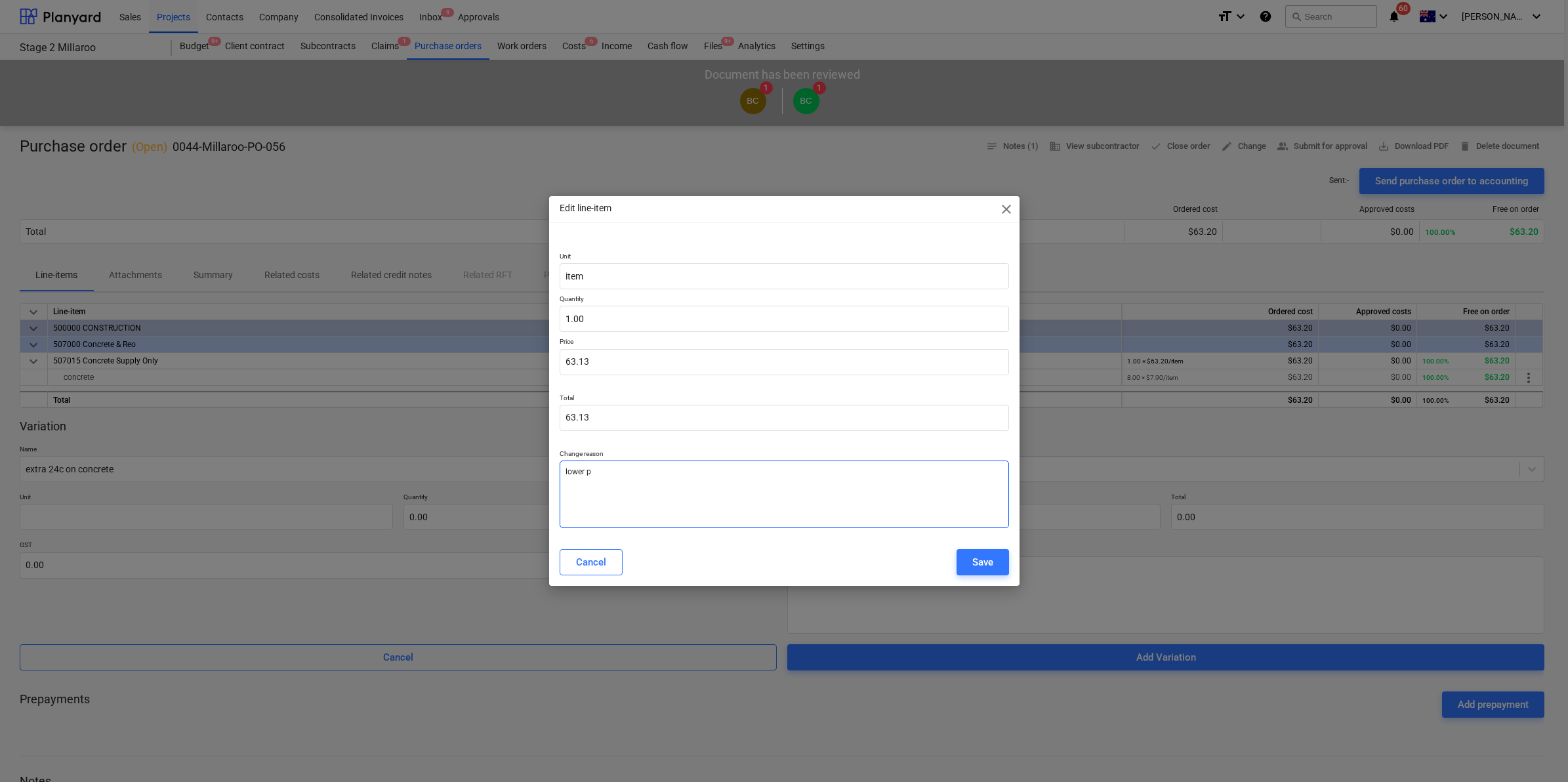
type textarea "lower pr"
type textarea "x"
type textarea "lower pr9"
type textarea "x"
type textarea "lower pr9i"
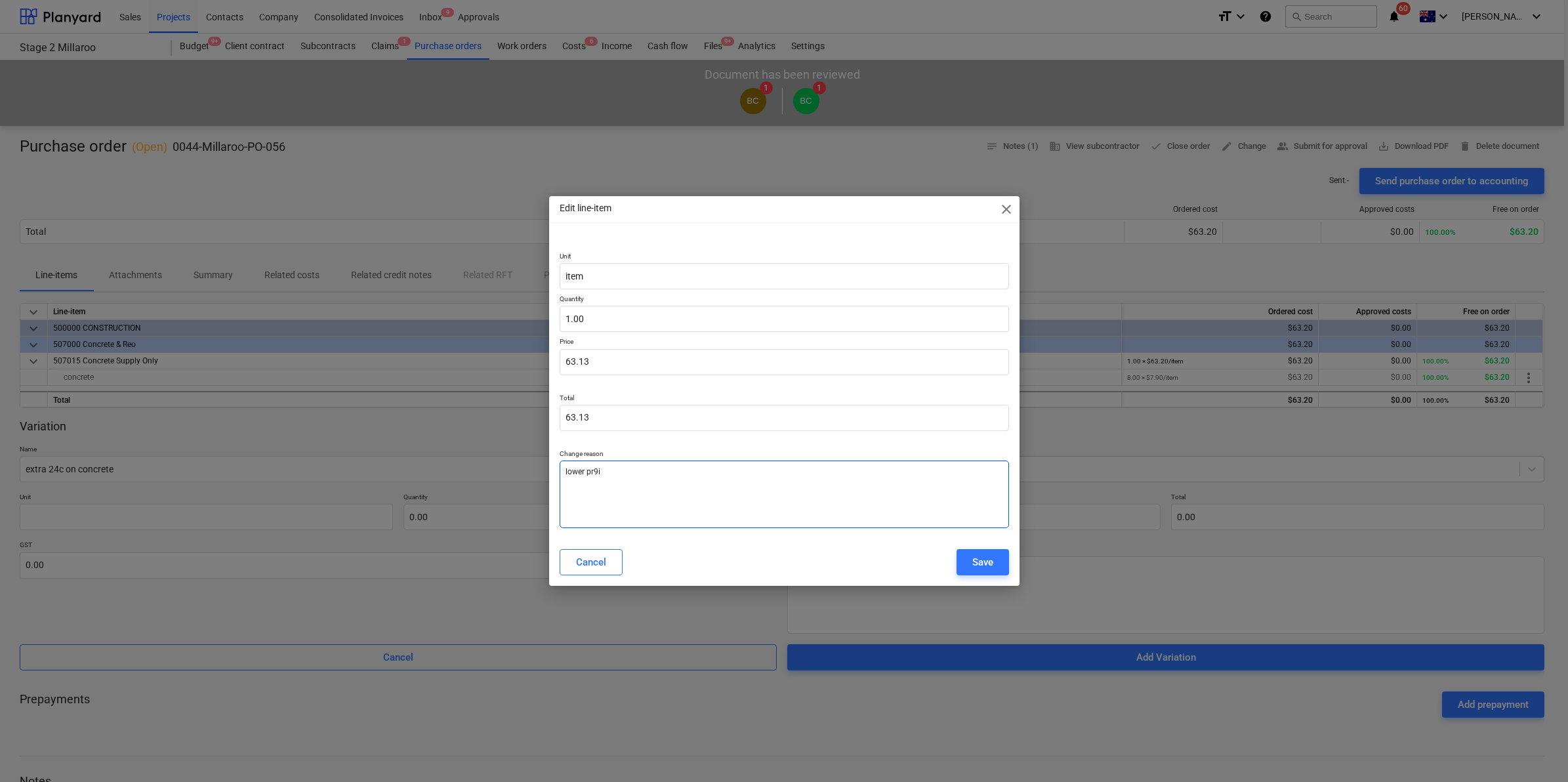
type textarea "x"
type textarea "lower pr9ic"
type textarea "x"
type textarea "lower pr9i"
type textarea "x"
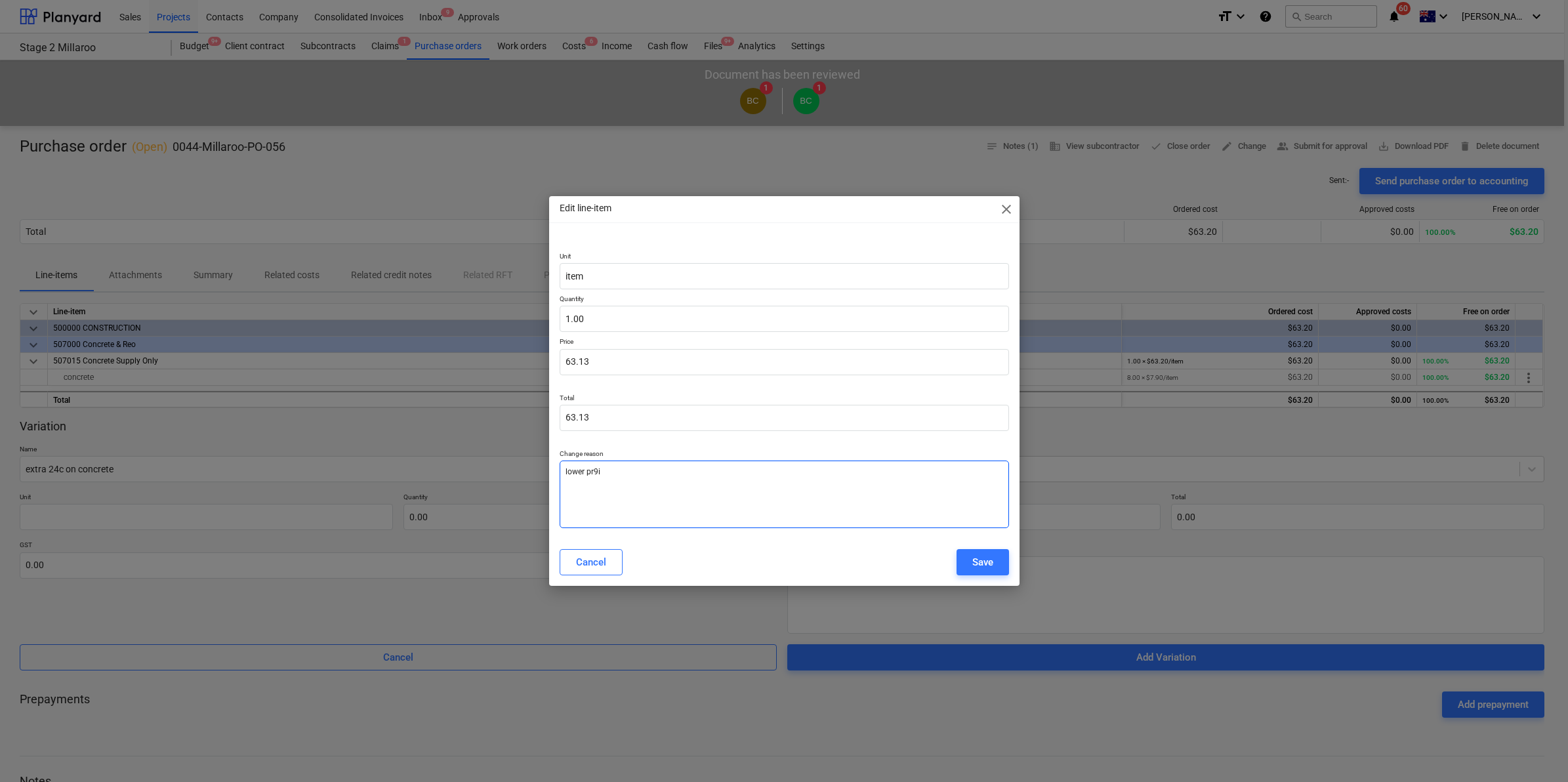
type textarea "lower pr9"
type textarea "x"
type textarea "lower pr"
type textarea "x"
type textarea "lower pri"
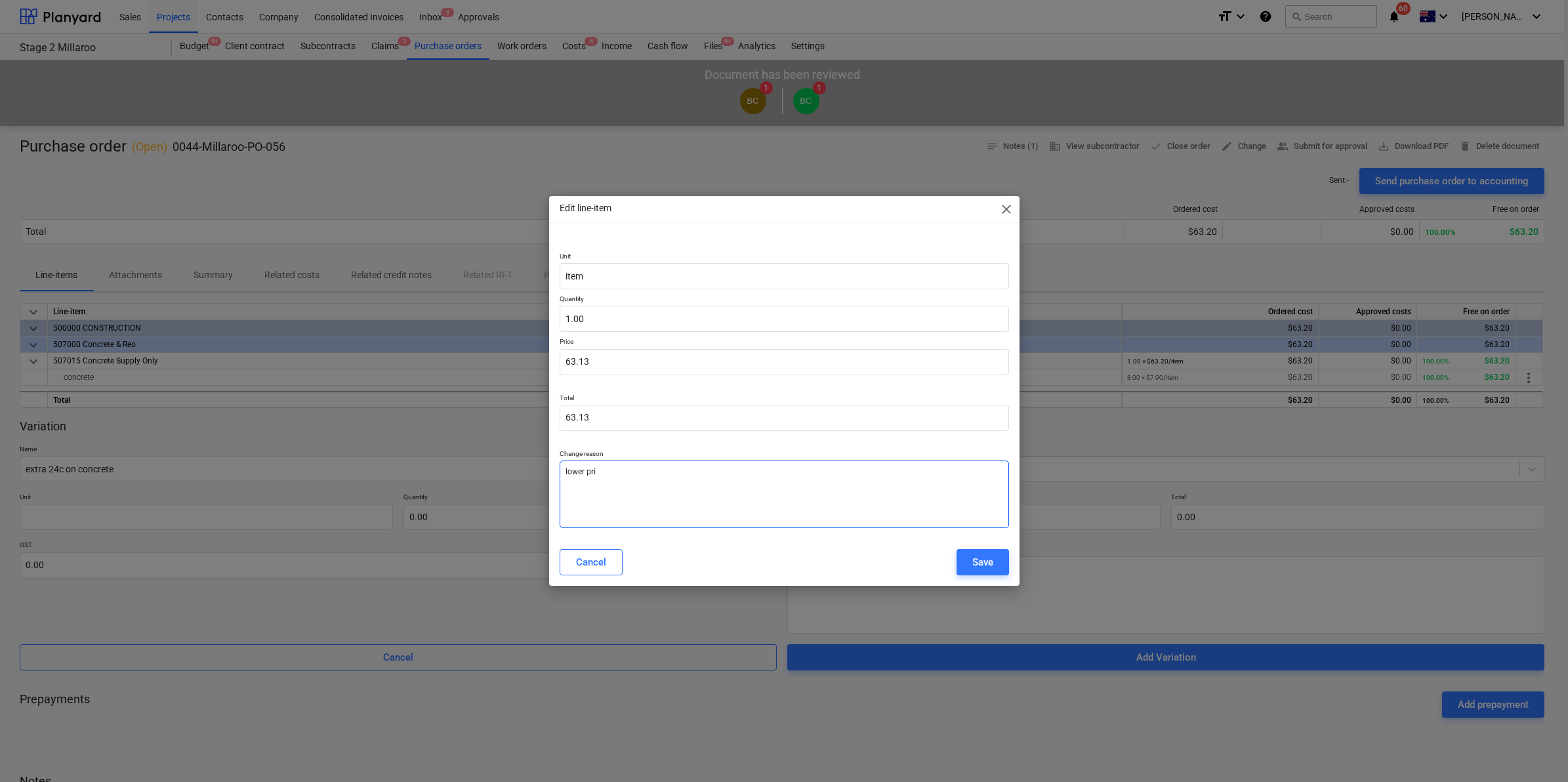
type textarea "x"
type textarea "lower pric"
type textarea "x"
type textarea "lower price"
click at [984, 561] on div "Save" at bounding box center [982, 562] width 21 height 17
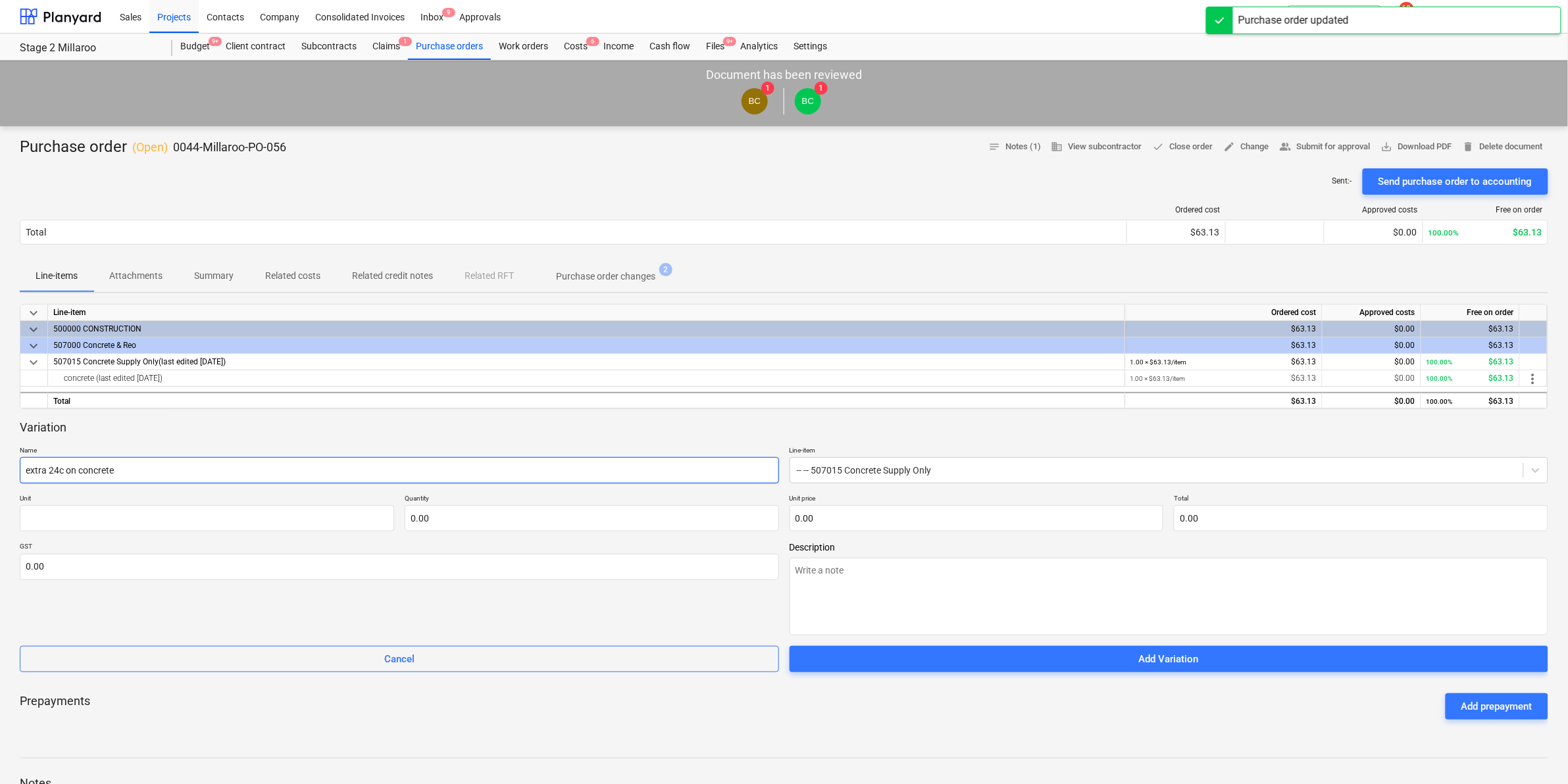
drag, startPoint x: 53, startPoint y: 495, endPoint x: -321, endPoint y: 457, distance: 375.9
click at [0, 457] on html "Sales Projects Contacts Company Consolidated Invoices Inbox 9 Approvals format_…" at bounding box center [784, 392] width 1568 height 784
type textarea "x"
type input "s"
type textarea "x"
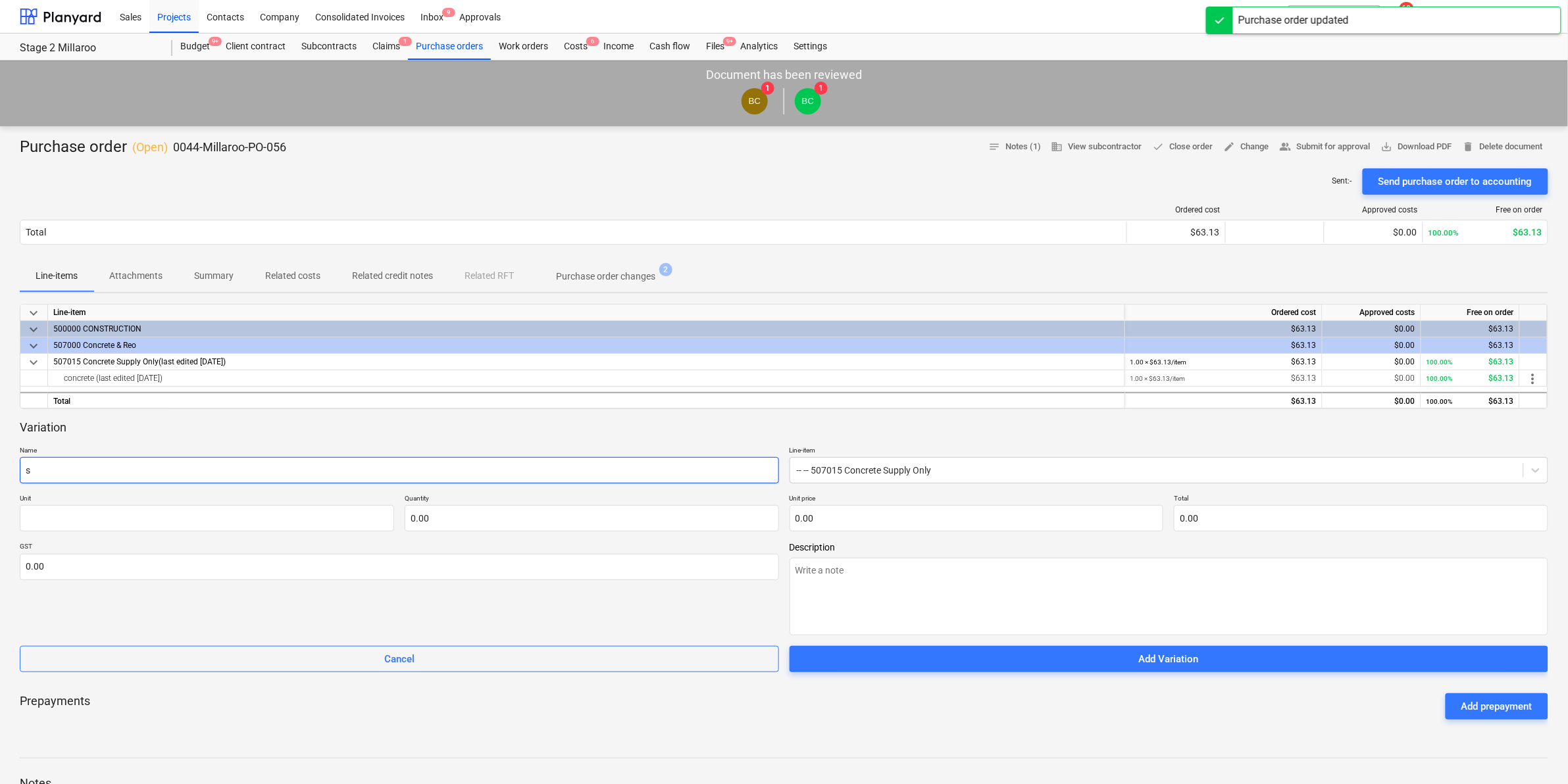
type input "sp"
type textarea "x"
type input "spr"
type textarea "x"
type input "spra"
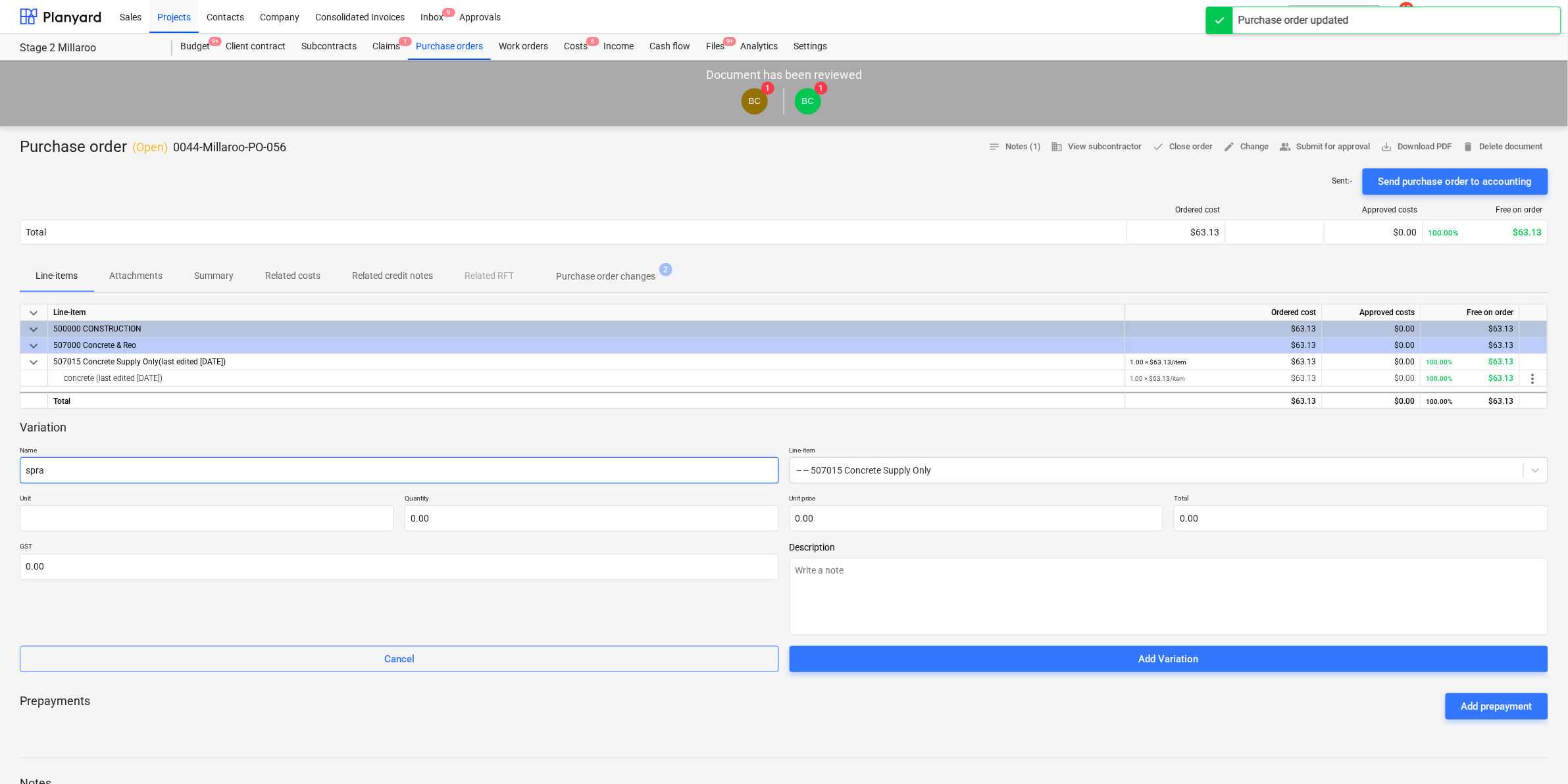
type textarea "x"
type input "spray"
type textarea "x"
type input "spray"
type textarea "x"
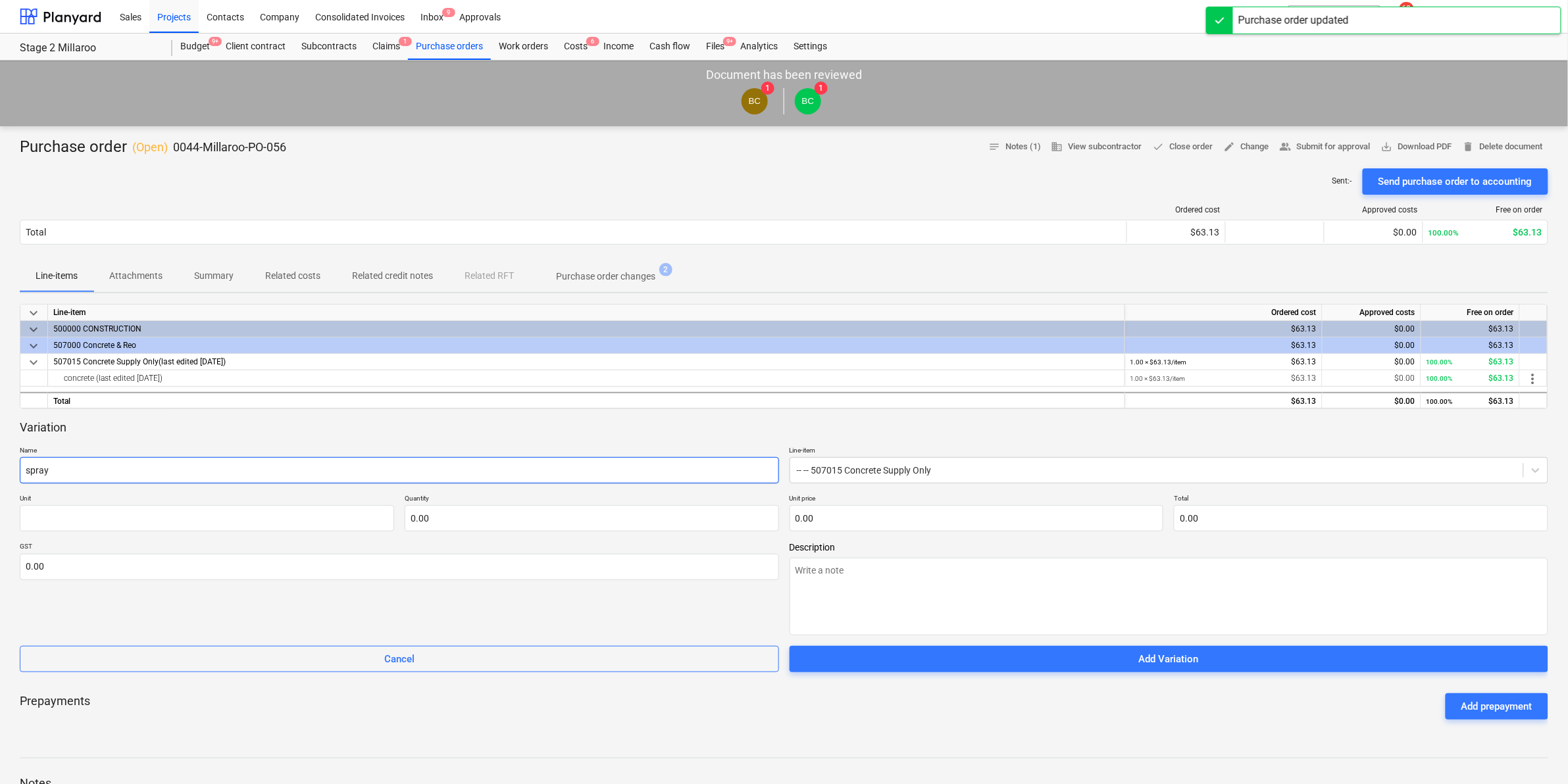
type input "spray p"
type textarea "x"
type input "spray pa"
type textarea "x"
type input "spray pai"
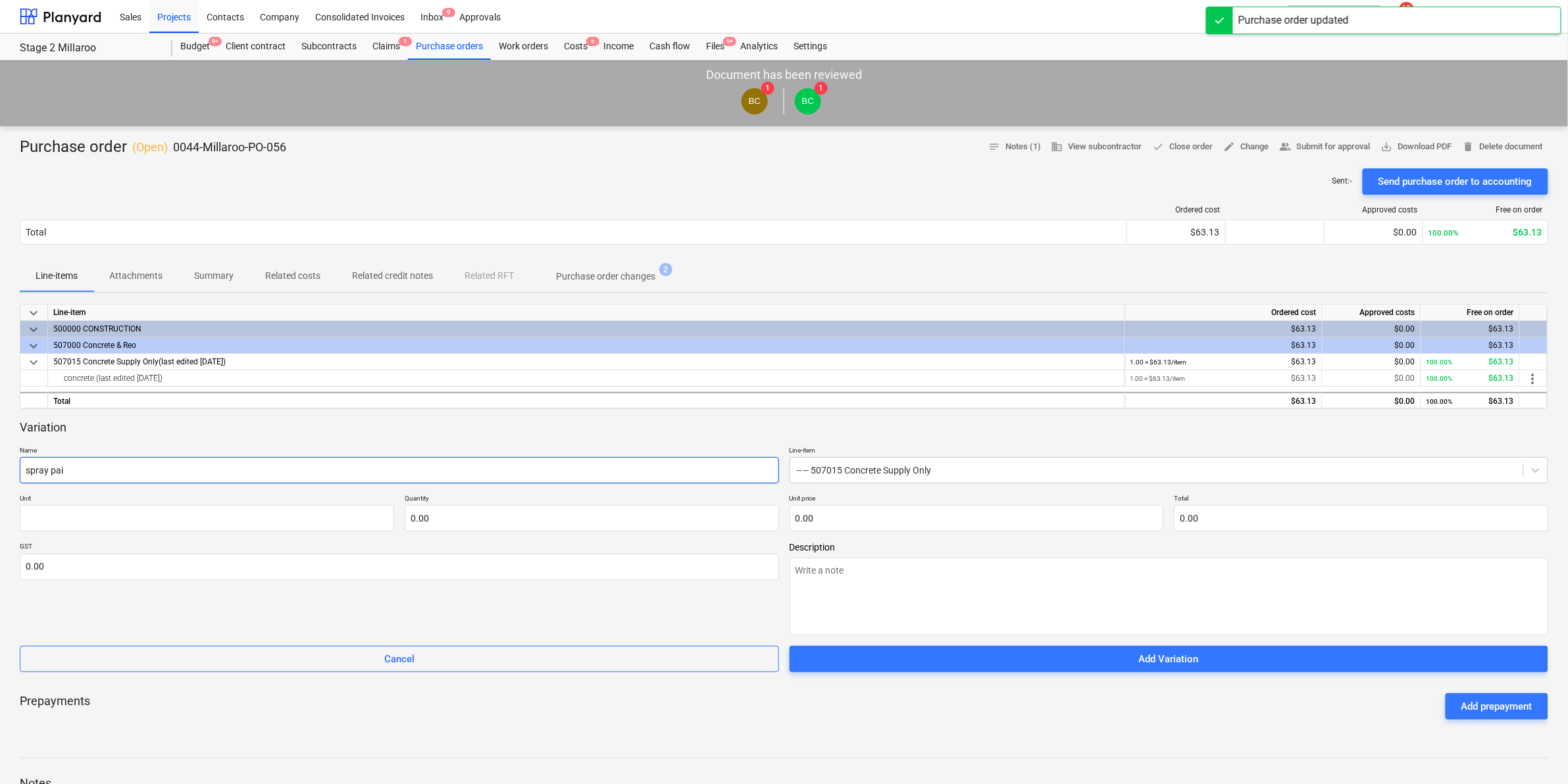
type textarea "x"
type input "spray pain"
type textarea "x"
type input "spray paint"
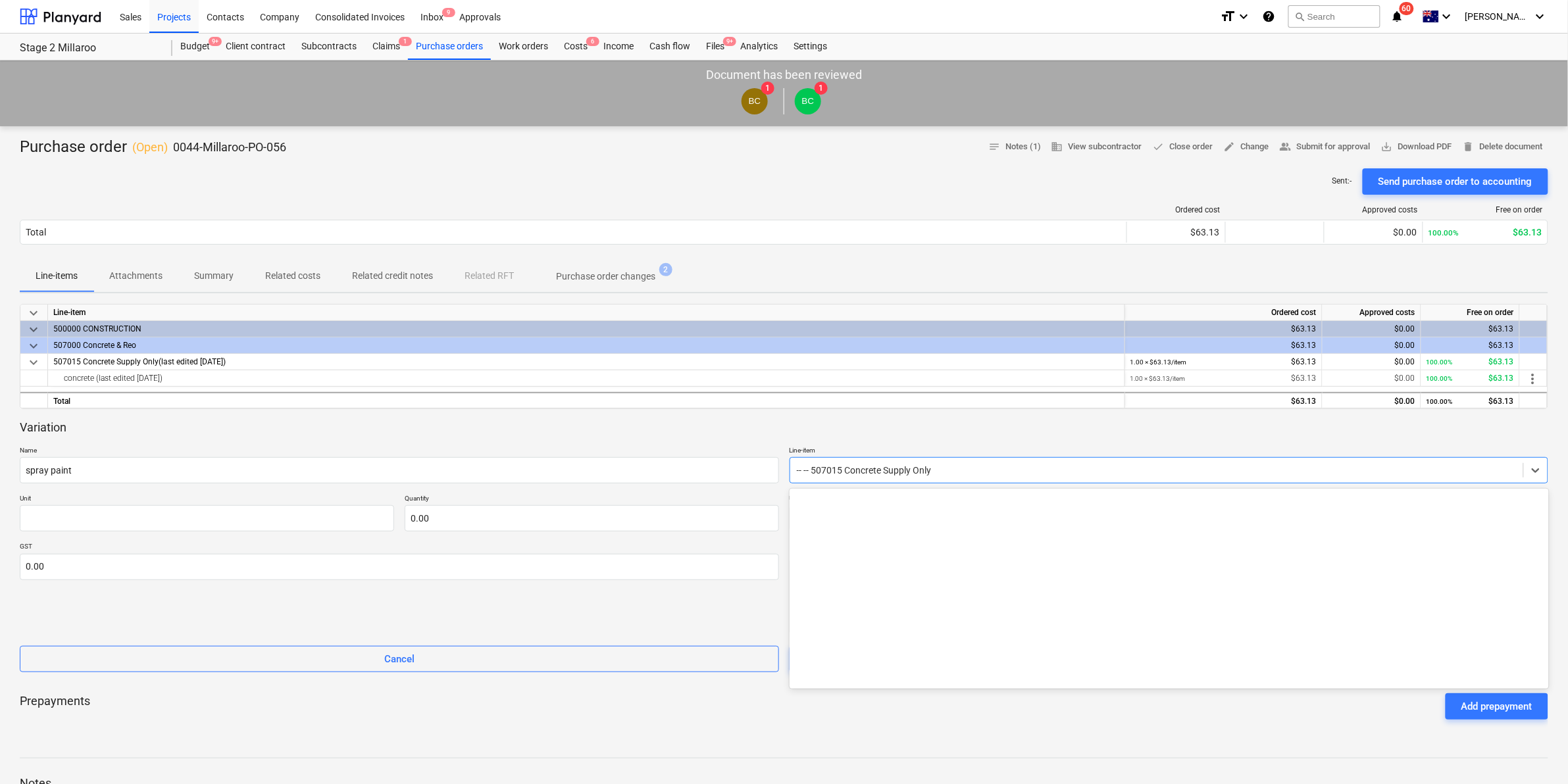
drag, startPoint x: 935, startPoint y: 469, endPoint x: 905, endPoint y: 474, distance: 30.4
click at [933, 469] on div at bounding box center [1156, 470] width 720 height 13
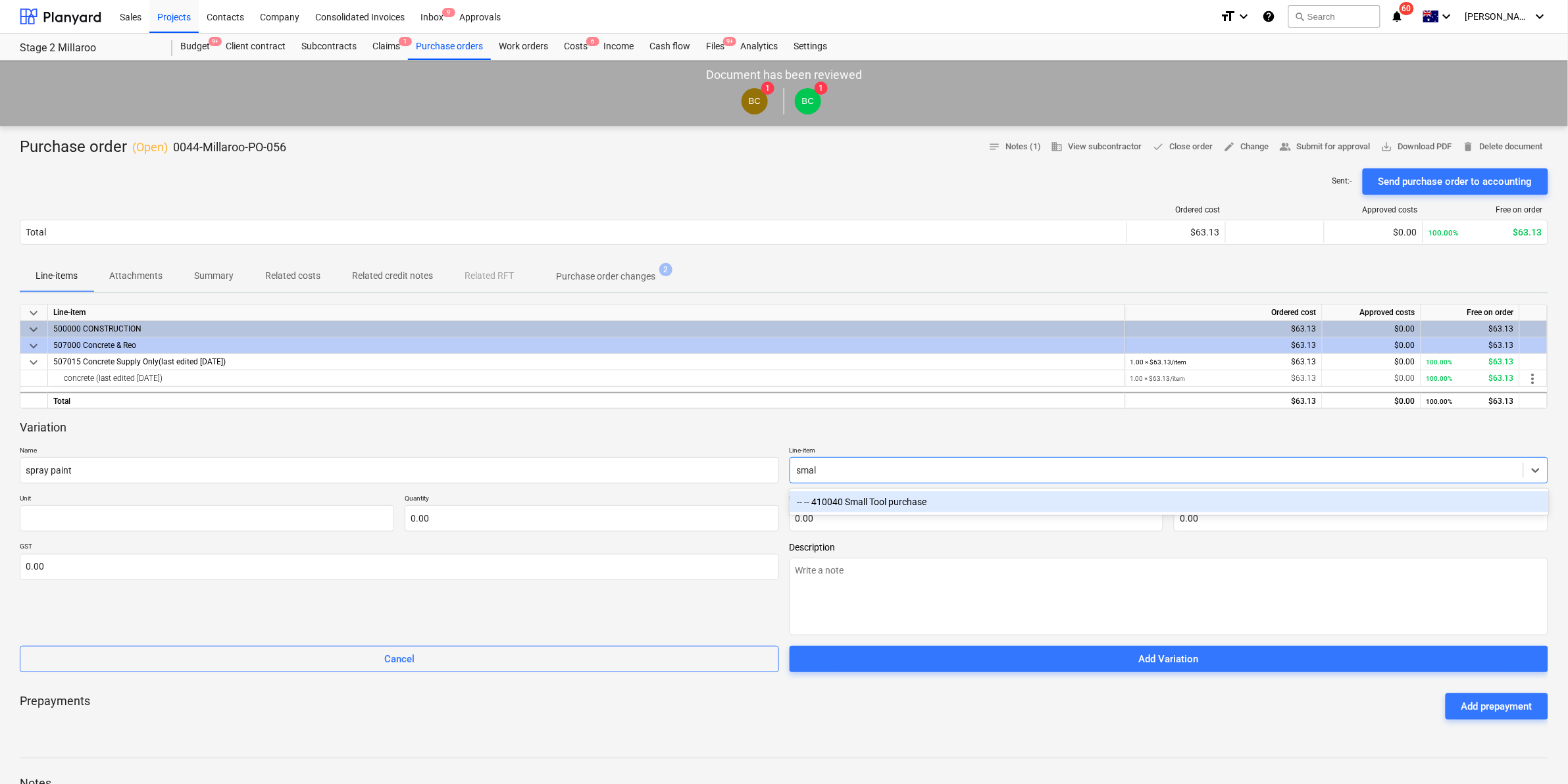
type input "small"
click at [900, 494] on div "-- -- 410040 Small Tool purchase" at bounding box center [1168, 501] width 759 height 21
type textarea "x"
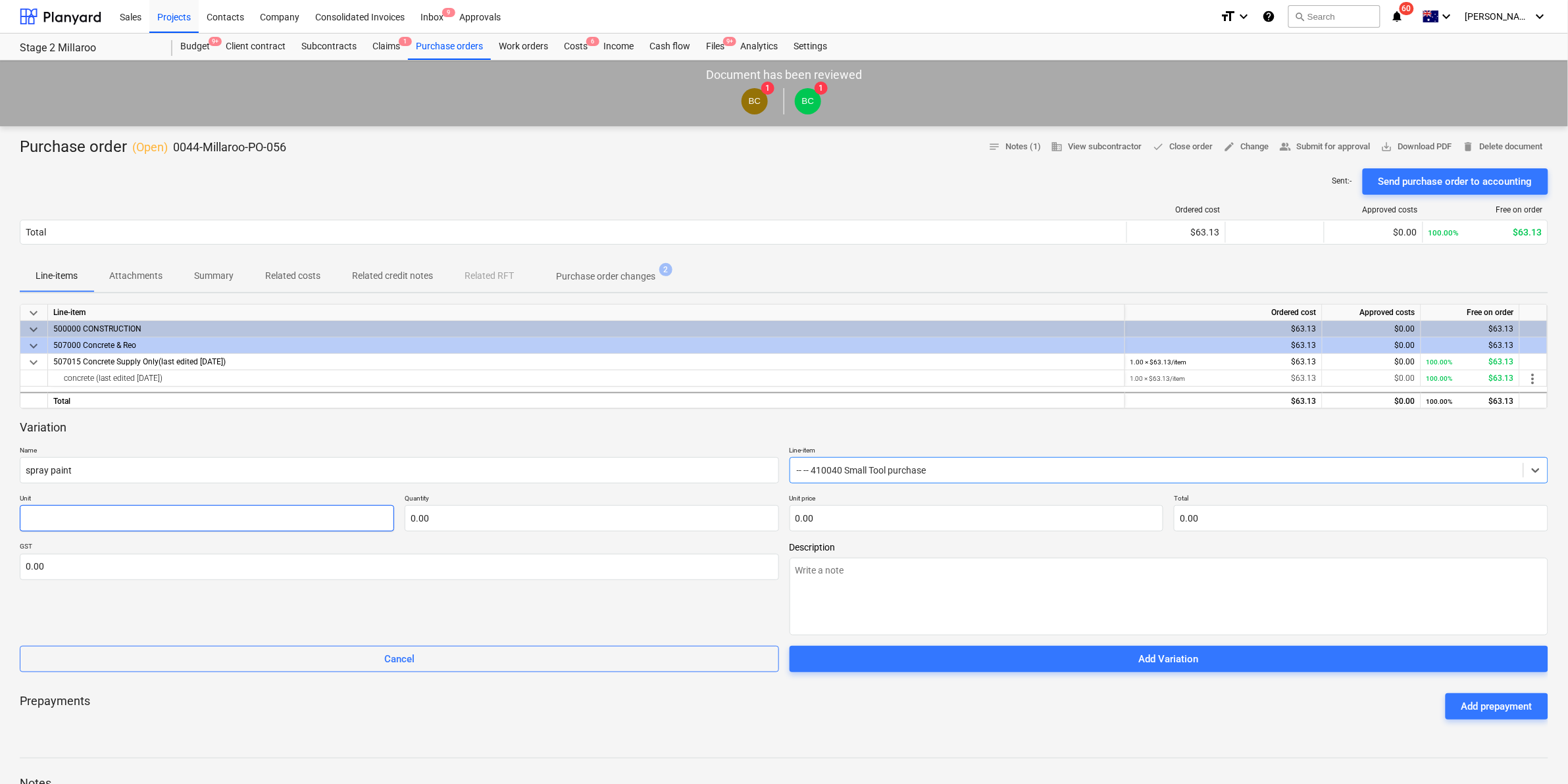
click at [168, 507] on input "text" at bounding box center [207, 518] width 375 height 26
type textarea "x"
type input "i"
type textarea "x"
type input "it"
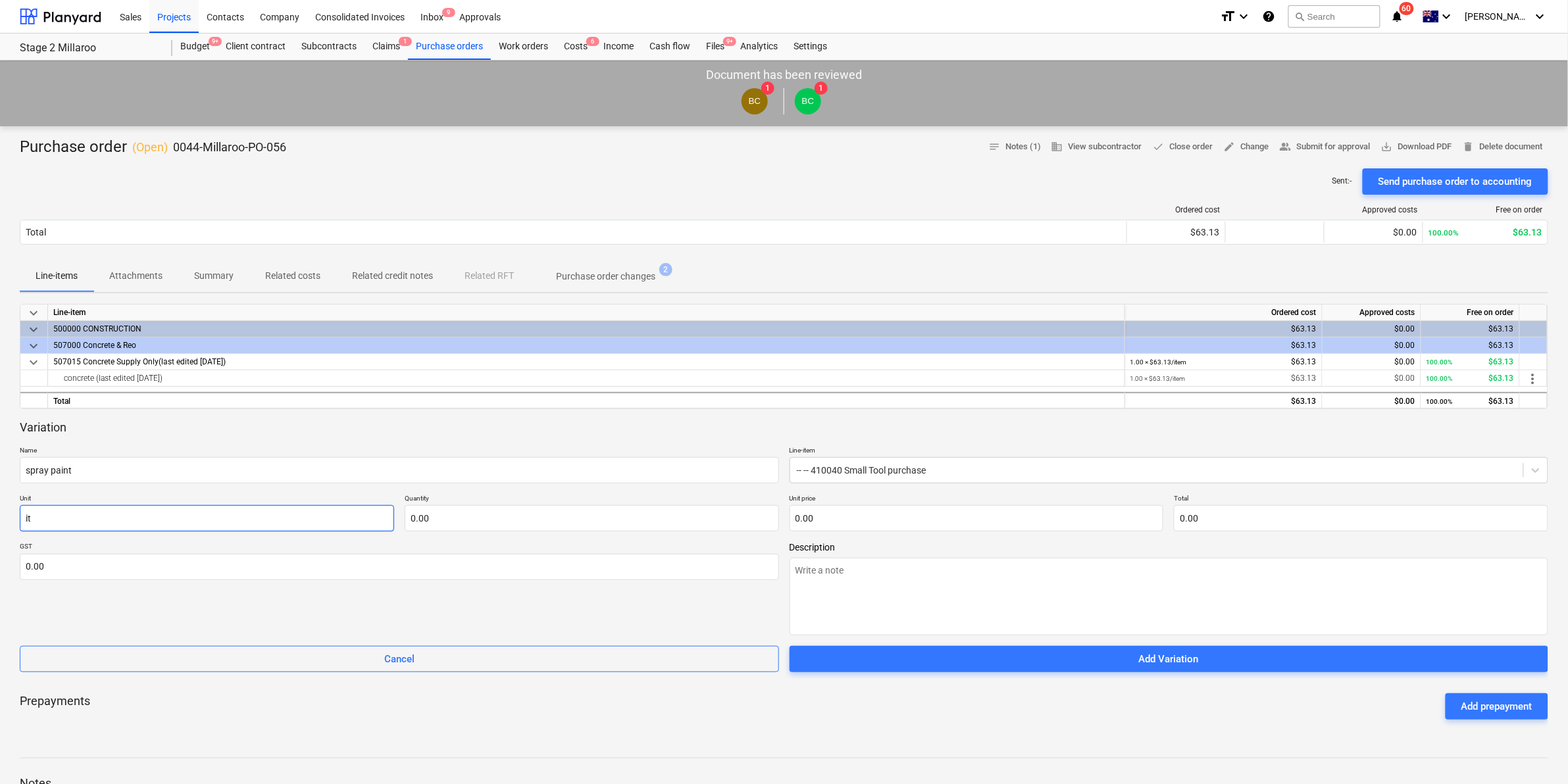
type textarea "x"
type input "ite"
type textarea "x"
type input "item"
type textarea "x"
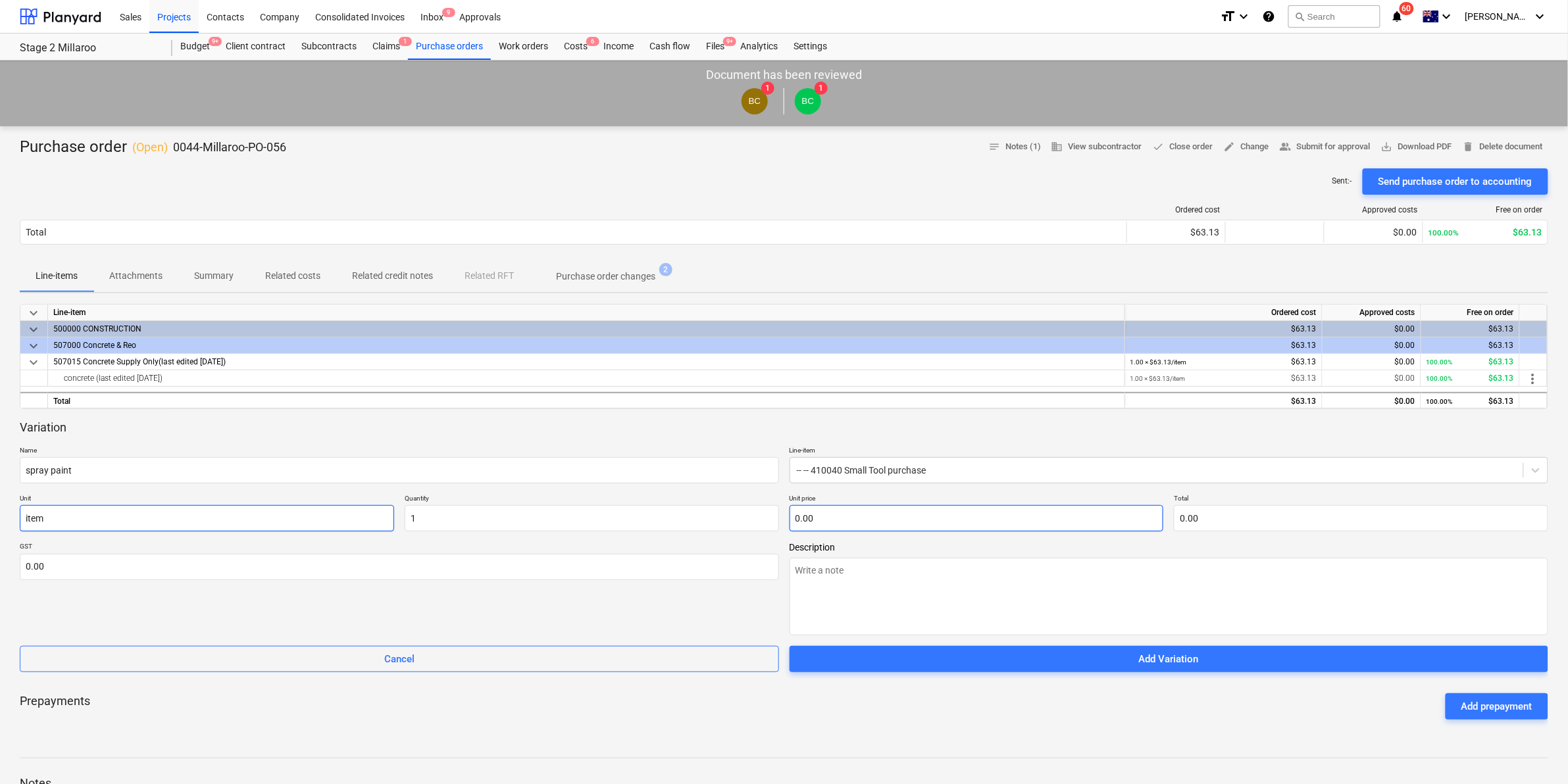
type input "1.00"
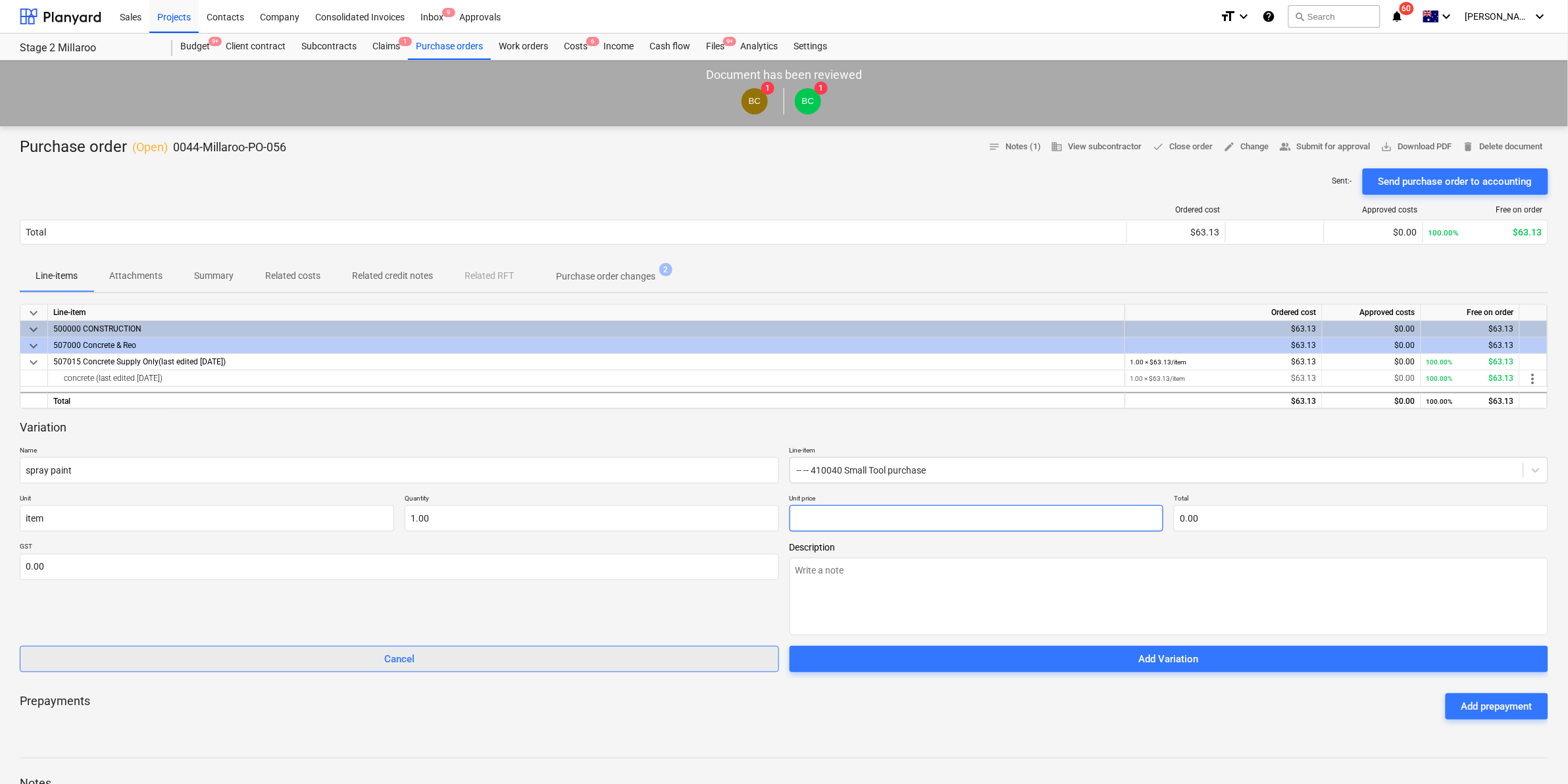
type textarea "x"
type input "1"
type input "1.00"
type textarea "x"
type input "14"
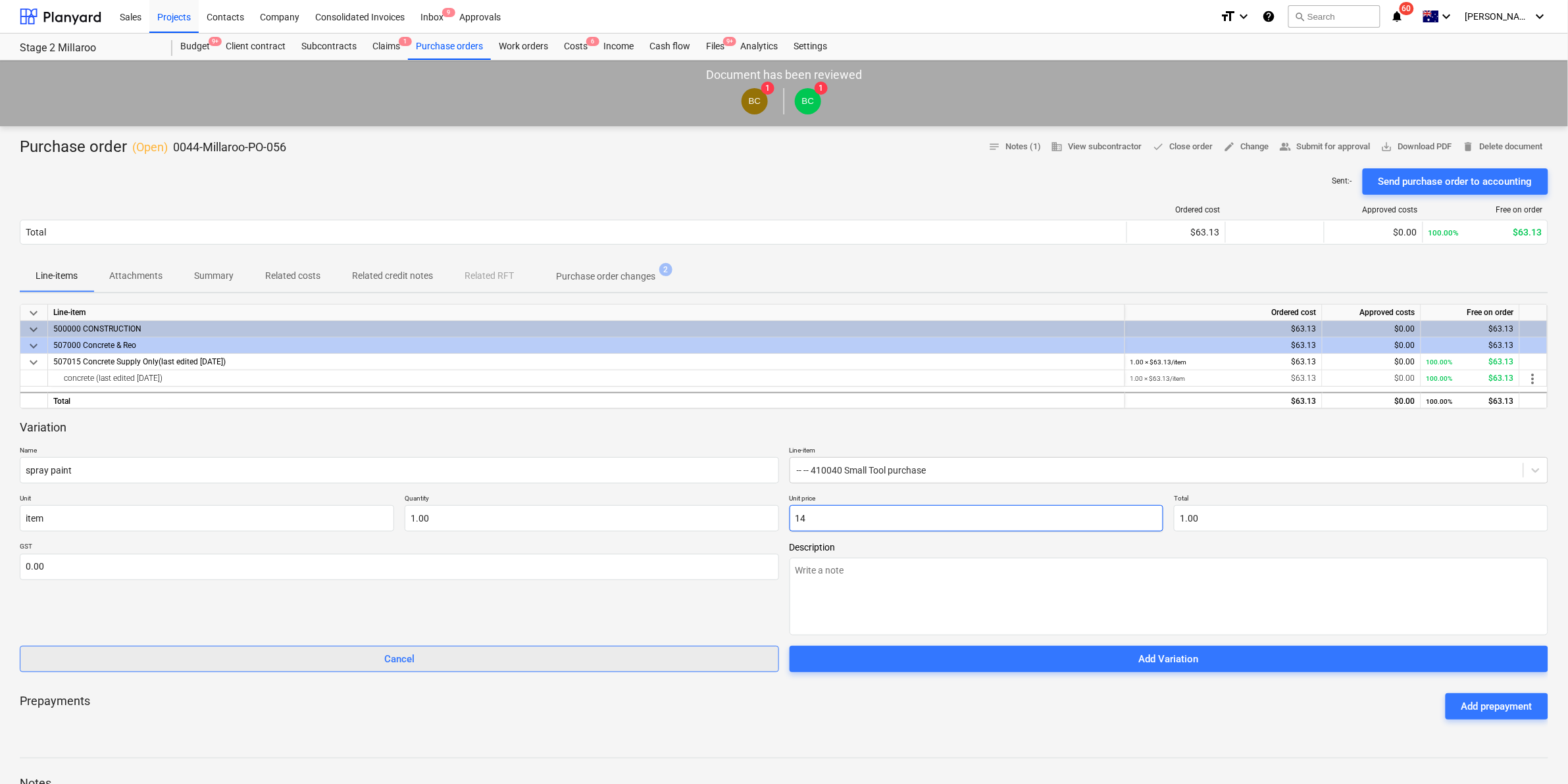
type input "14.00"
type textarea "x"
type input "149"
type input "149.00"
type textarea "x"
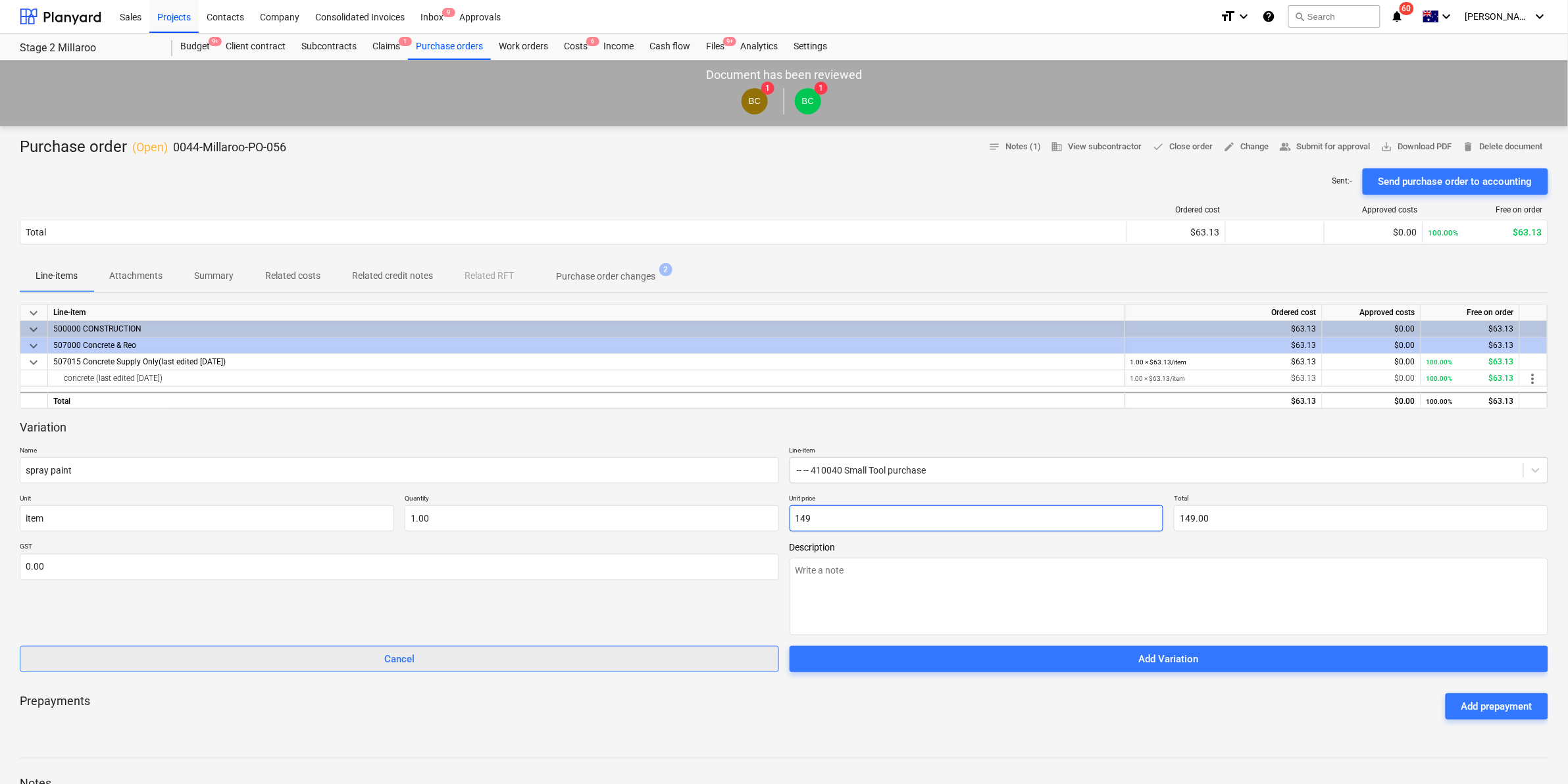
type input "149."
type textarea "x"
type input "149.8"
type input "149.80"
type textarea "x"
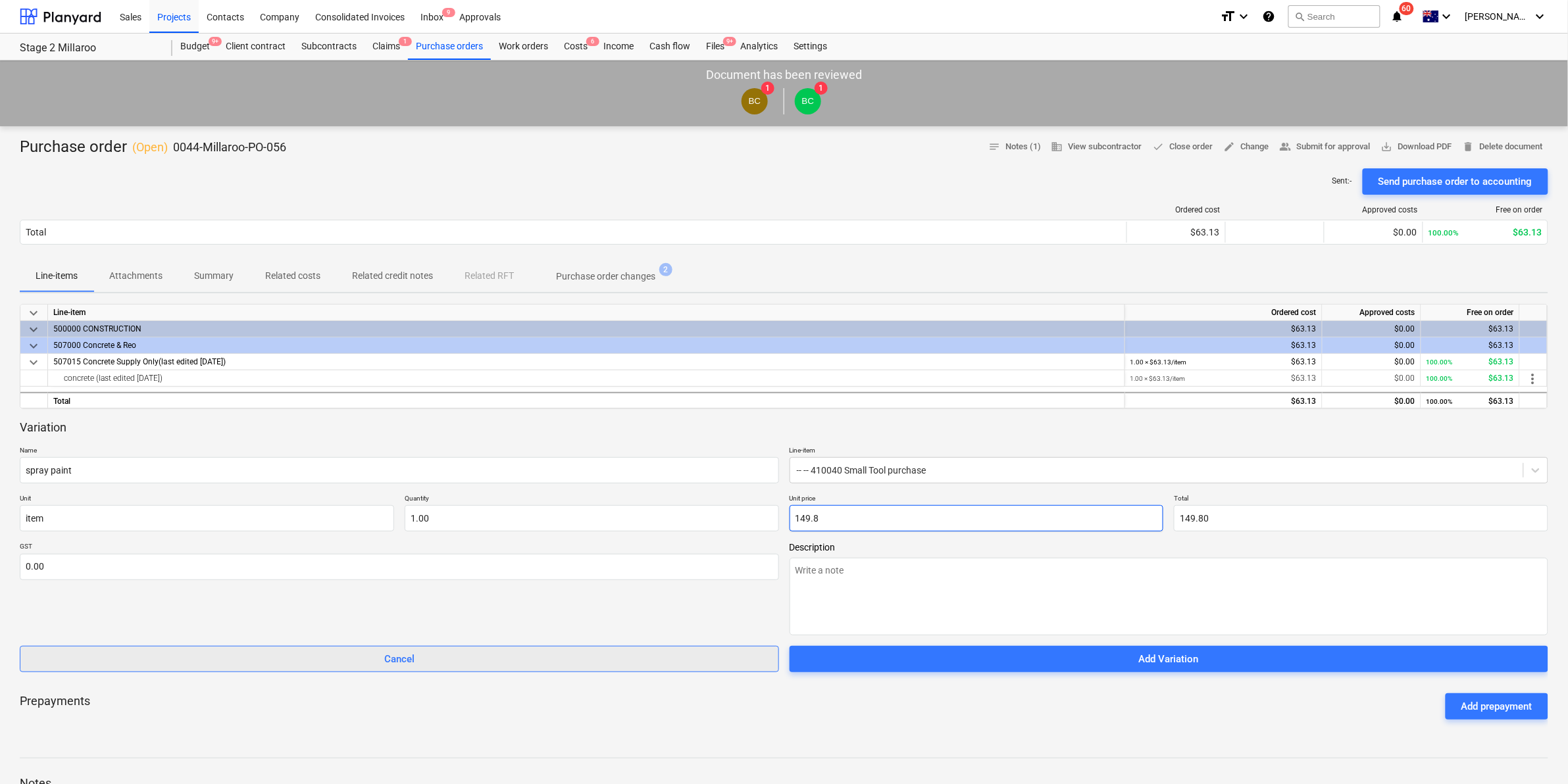
type input "149.82"
click at [427, 438] on div "Variation Name spray paint Line-item -- -- 410040 Small Tool purchase Unit item…" at bounding box center [784, 546] width 1528 height 253
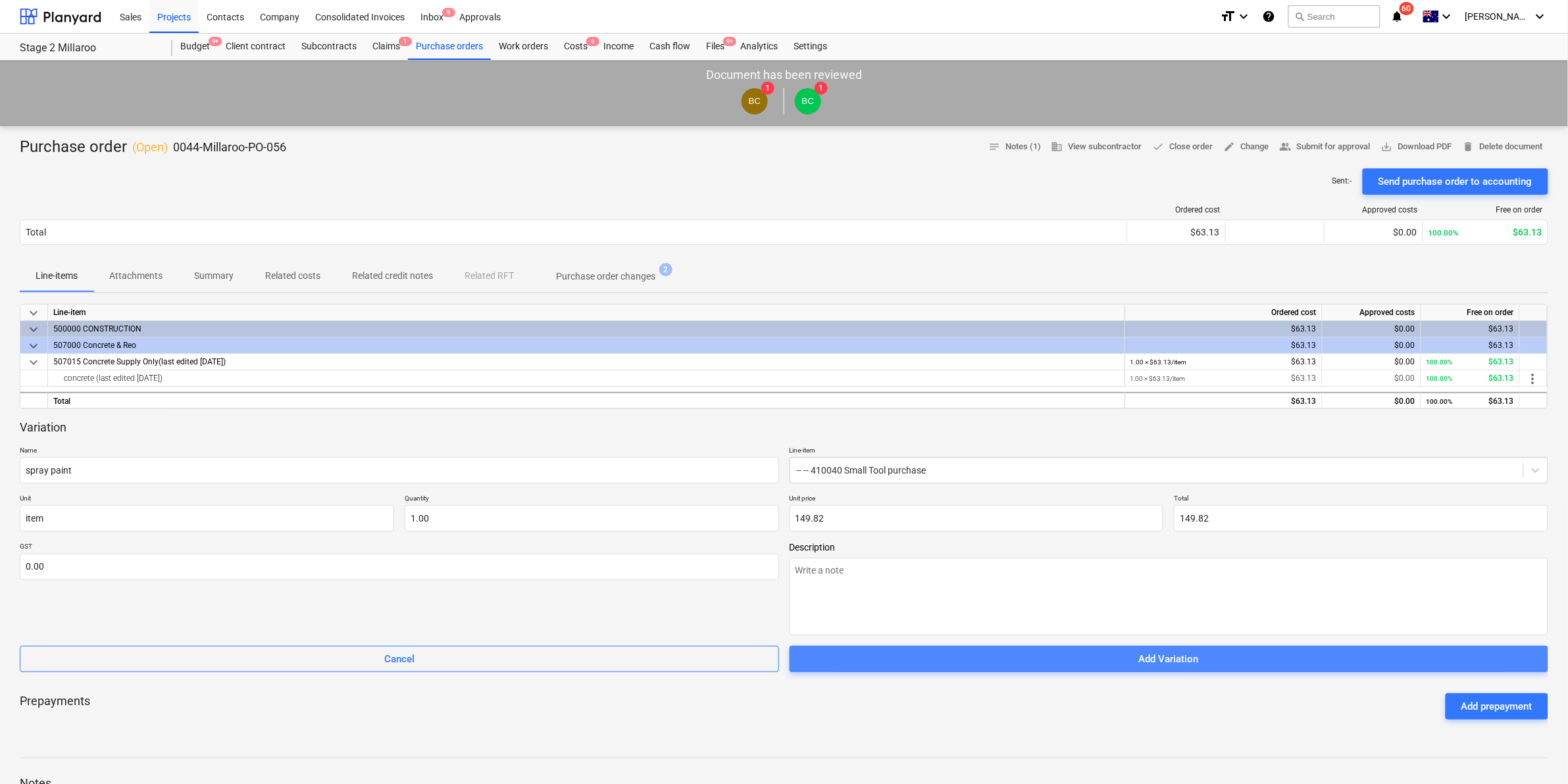
click at [1025, 658] on span "Add Variation" at bounding box center [1168, 659] width 728 height 17
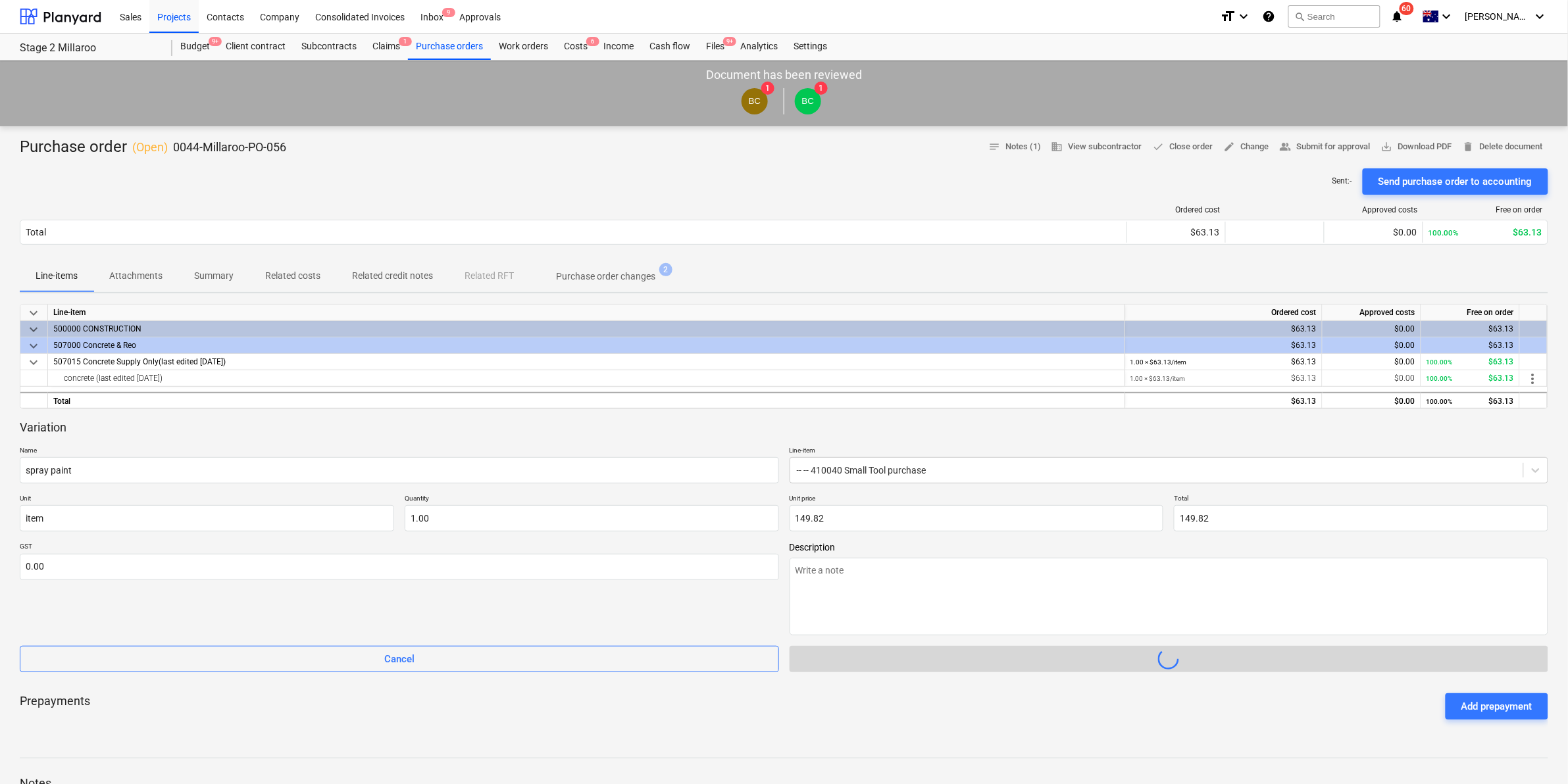
type textarea "x"
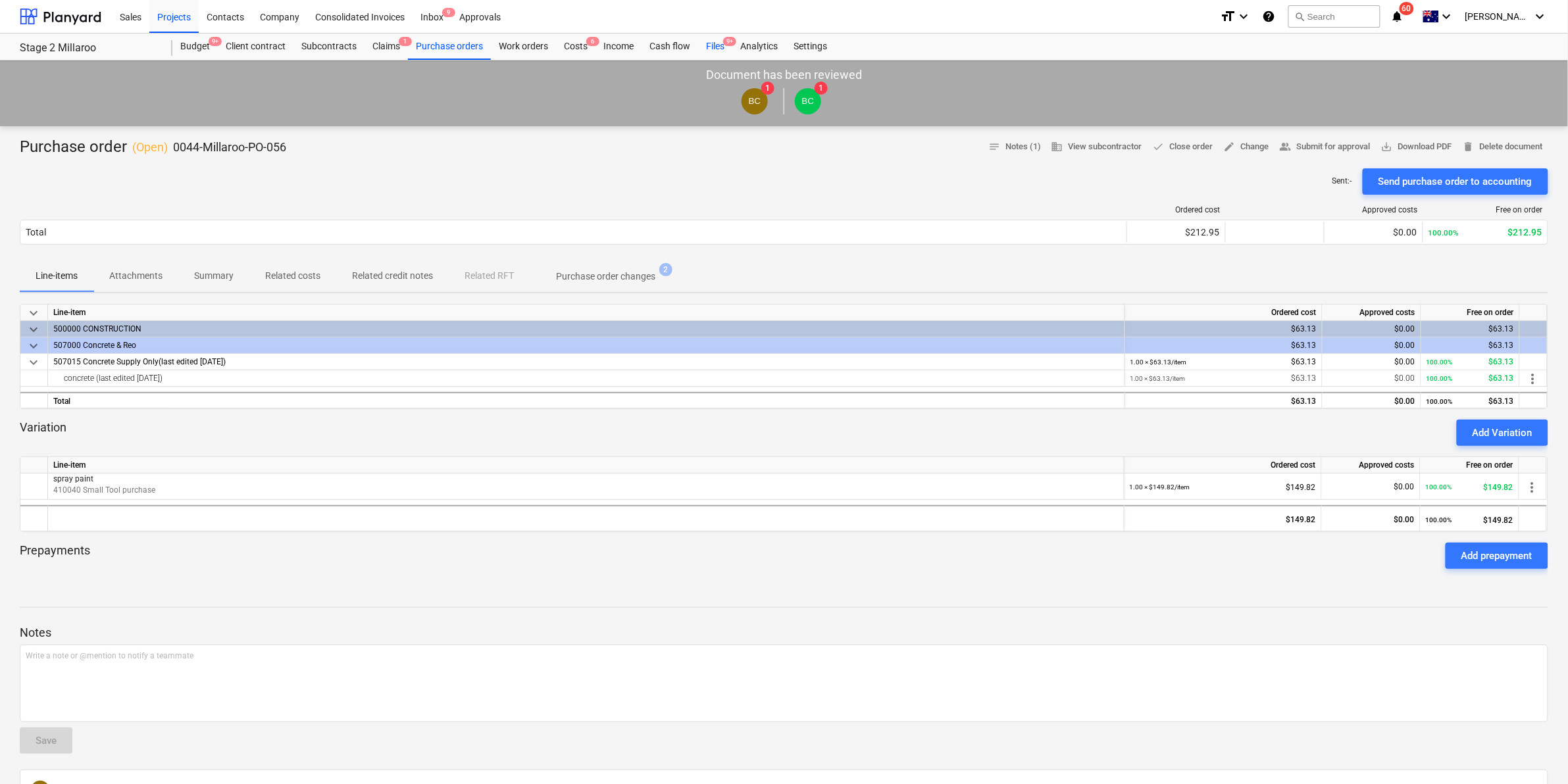
click at [708, 44] on div "Files 9+" at bounding box center [715, 46] width 34 height 26
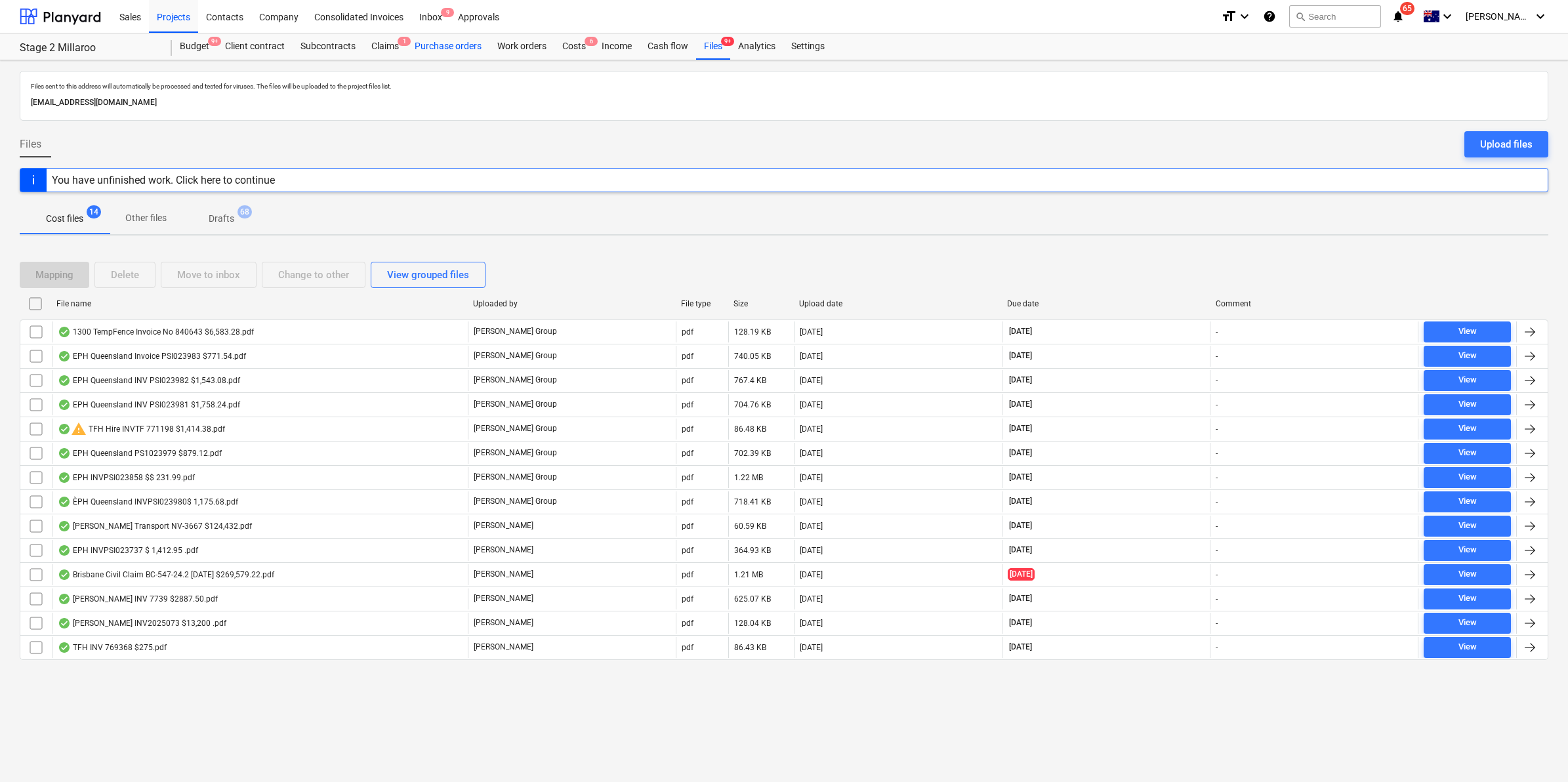
click at [431, 44] on div "Purchase orders" at bounding box center [447, 46] width 82 height 26
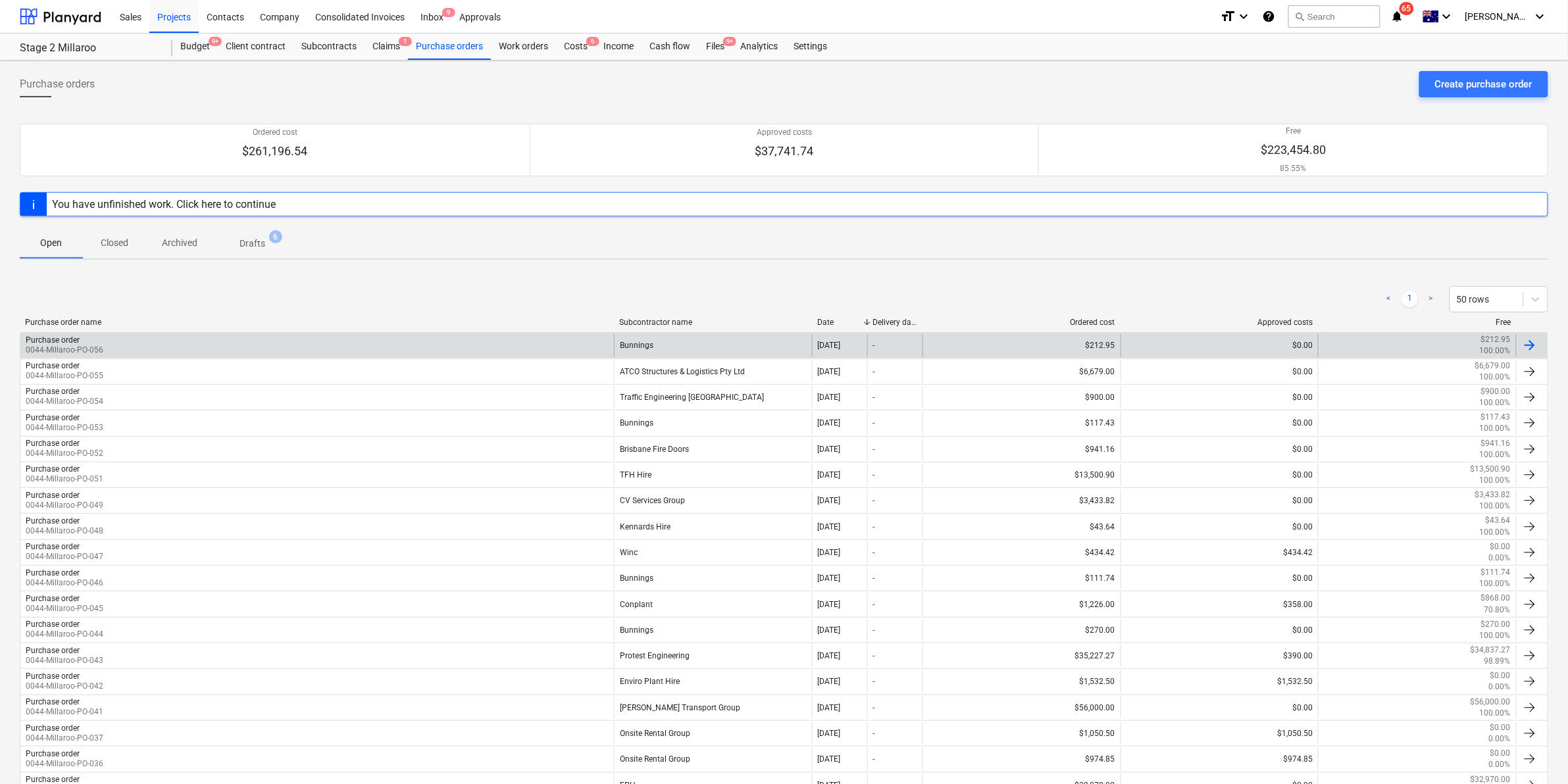
click at [502, 343] on div "Purchase order 0044-Millaroo-PO-056" at bounding box center [317, 345] width 593 height 22
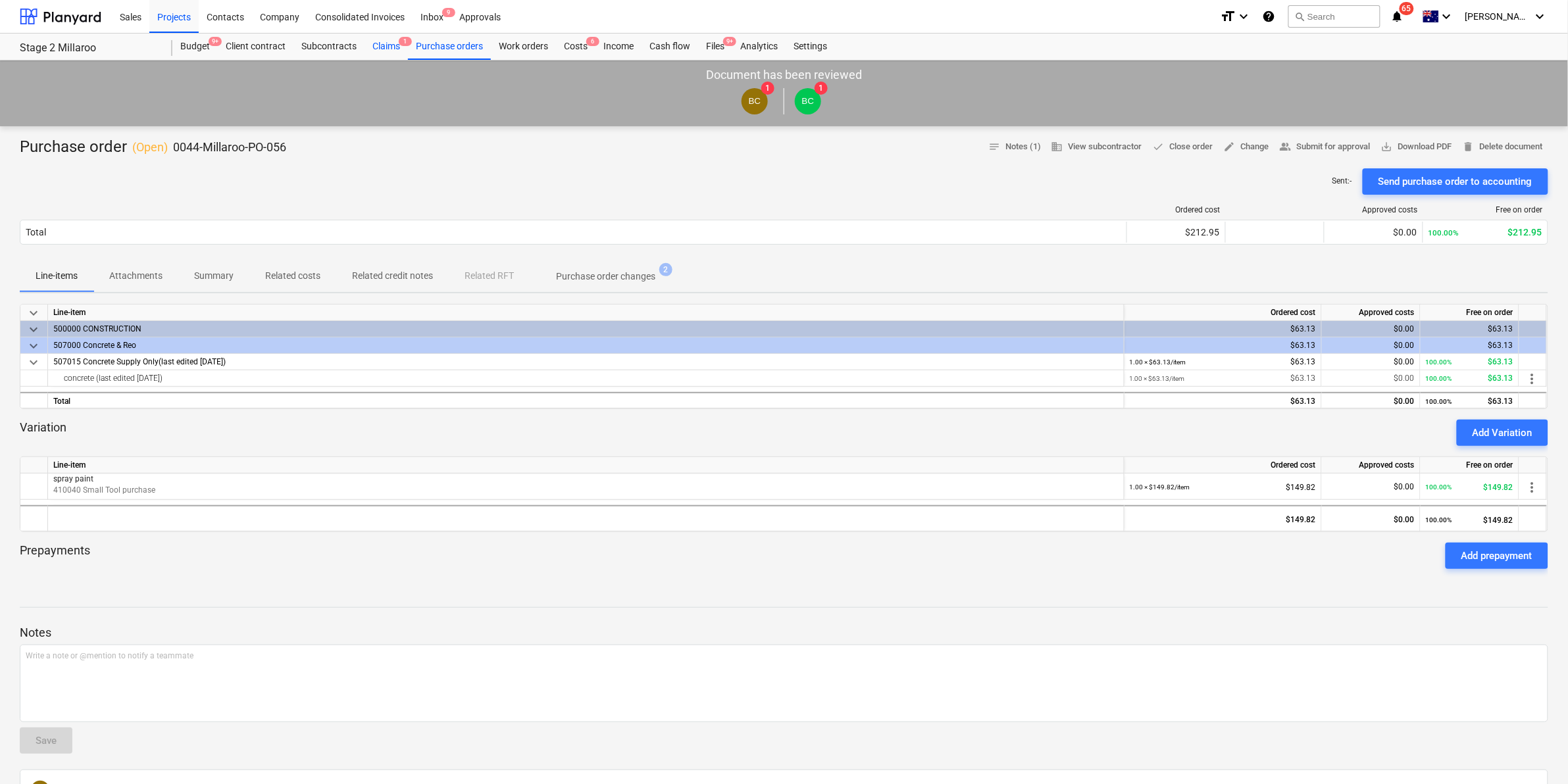
click at [393, 40] on div "Claims 1" at bounding box center [386, 46] width 44 height 26
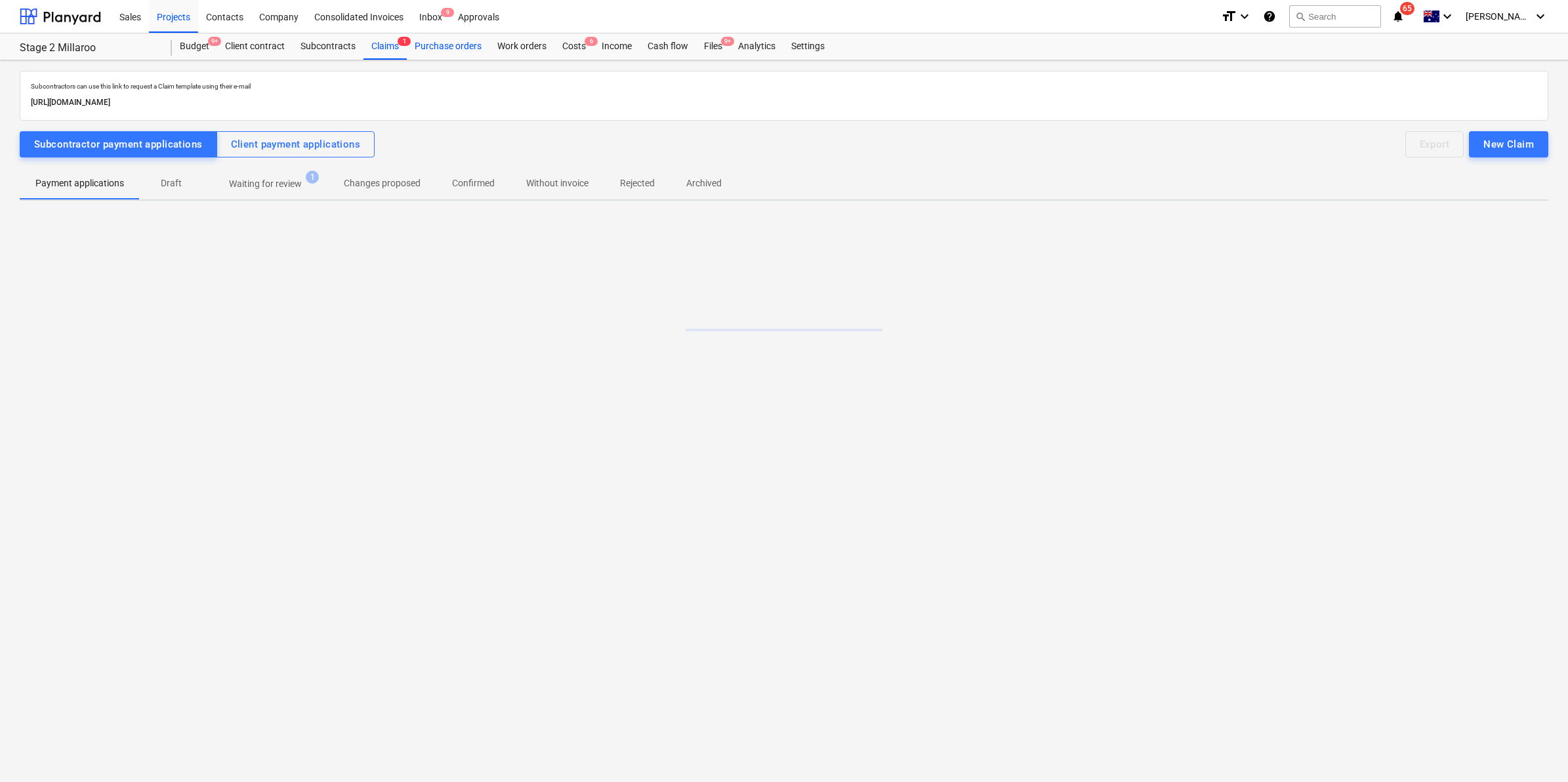
click at [435, 40] on div "Purchase orders" at bounding box center [447, 46] width 82 height 26
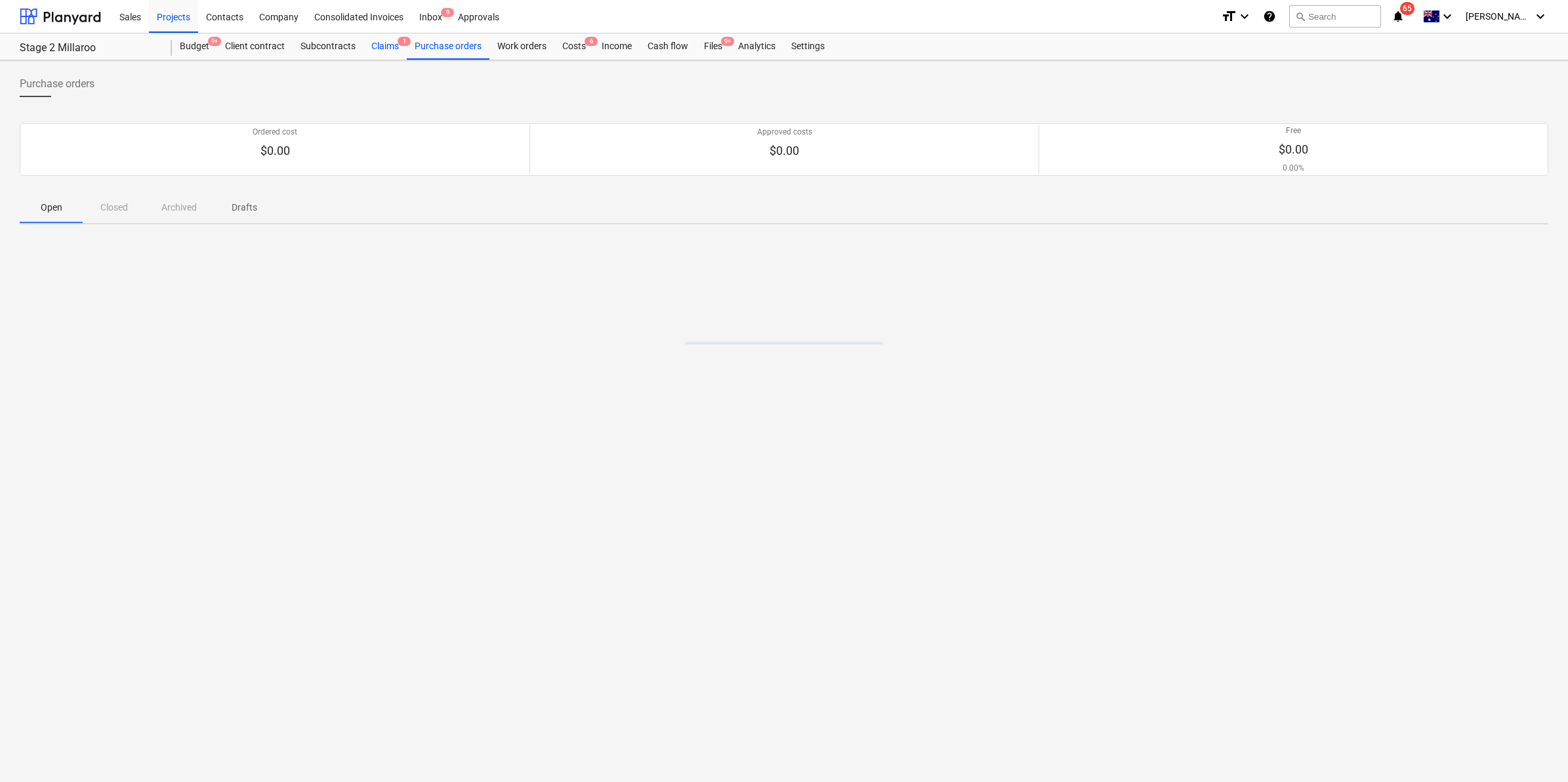
click at [395, 43] on div "Claims 1" at bounding box center [385, 46] width 43 height 26
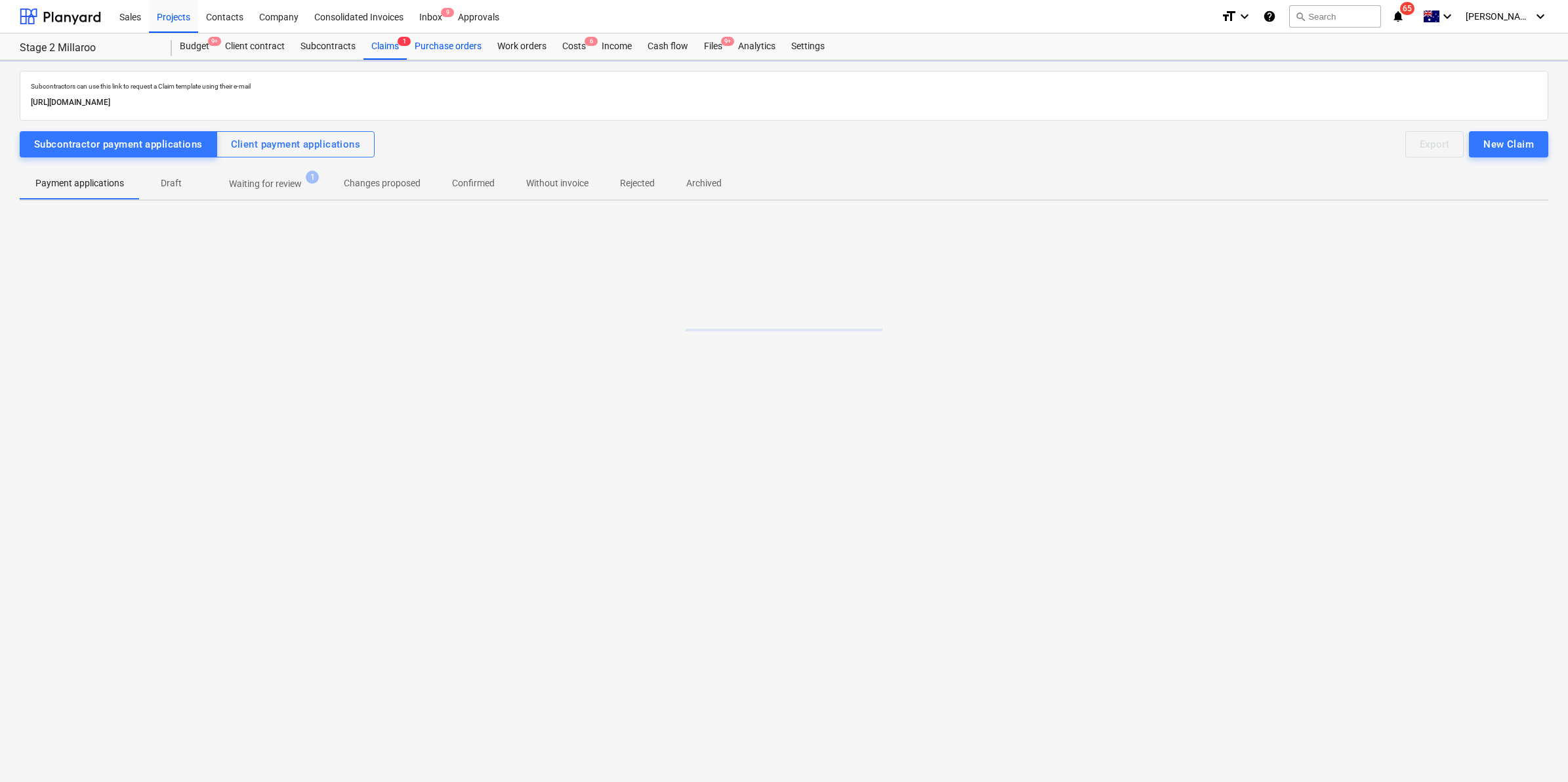
click at [449, 46] on div "Purchase orders" at bounding box center [447, 46] width 82 height 26
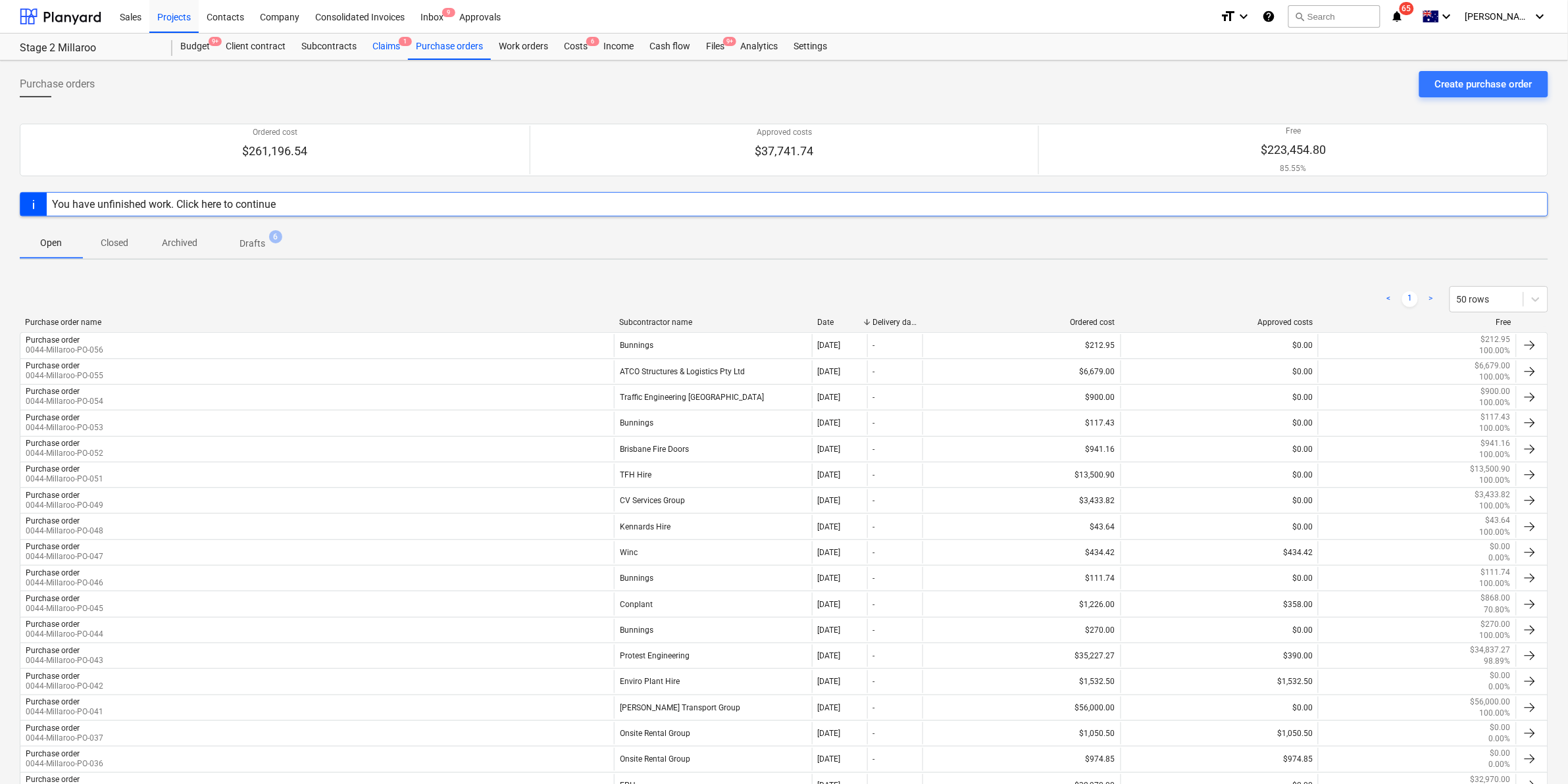
click at [373, 43] on div "Claims 1" at bounding box center [386, 46] width 44 height 26
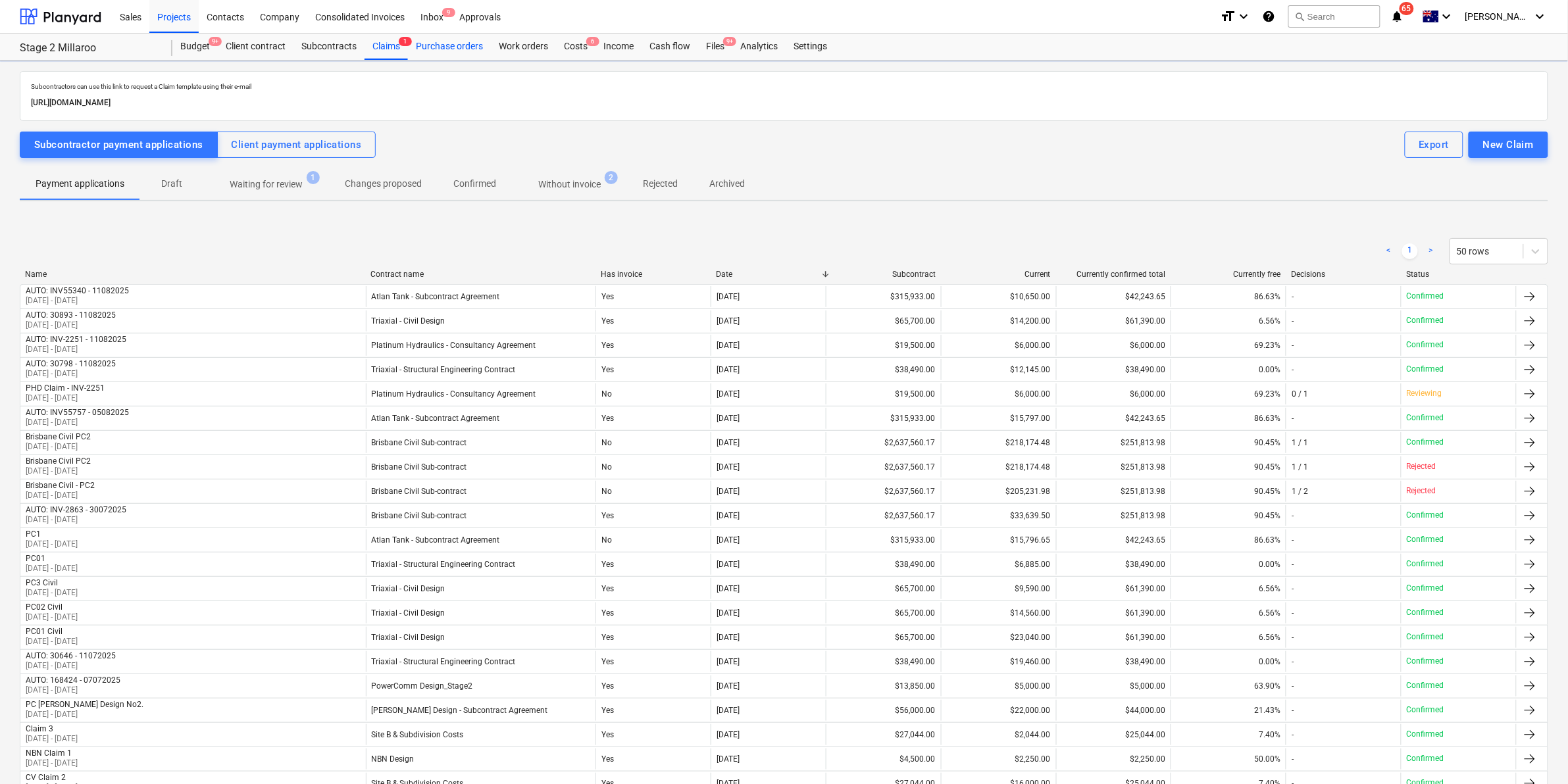
click at [418, 43] on div "Purchase orders" at bounding box center [449, 46] width 83 height 26
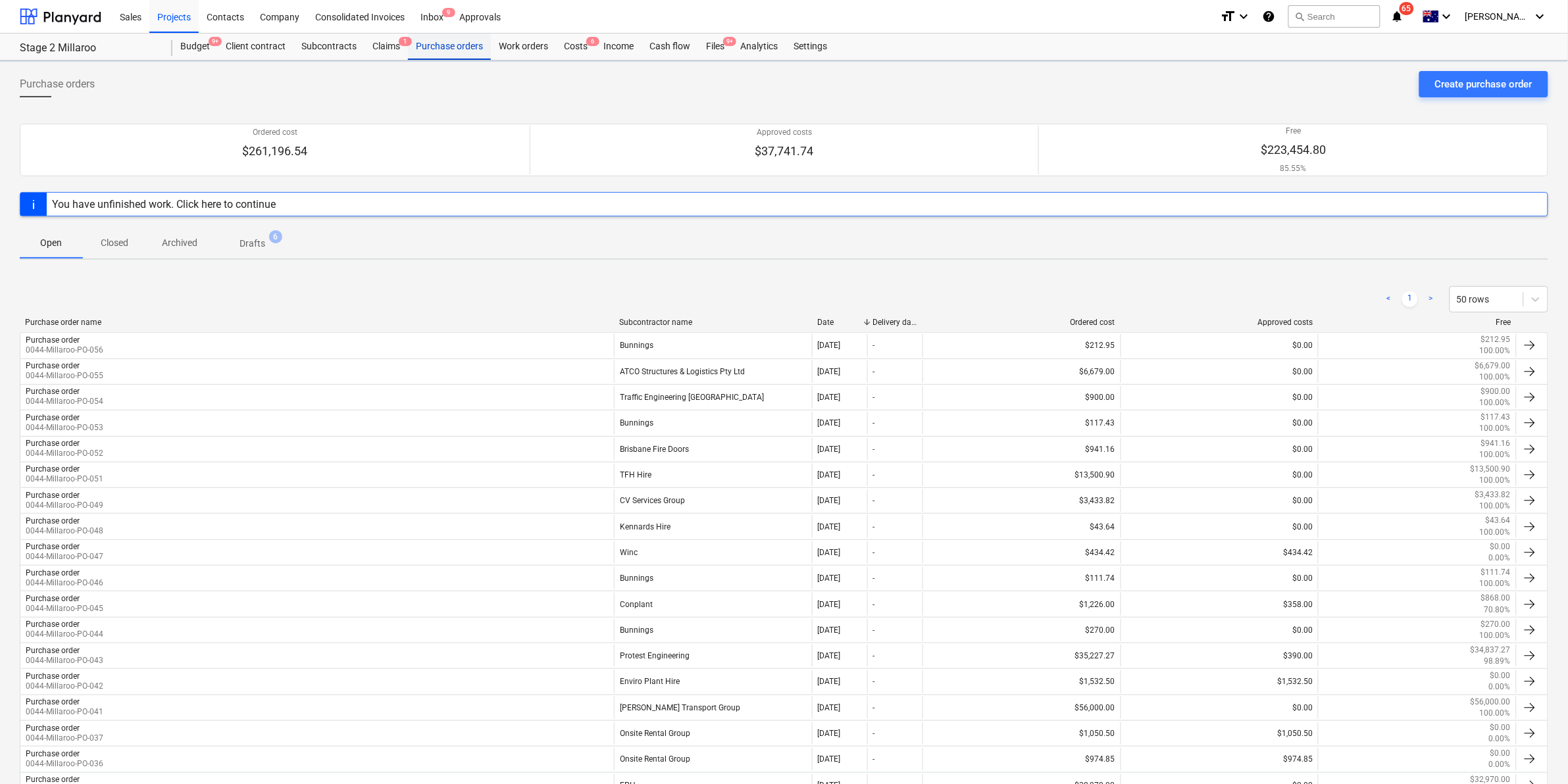
click at [389, 44] on div "Claims 1" at bounding box center [386, 46] width 44 height 26
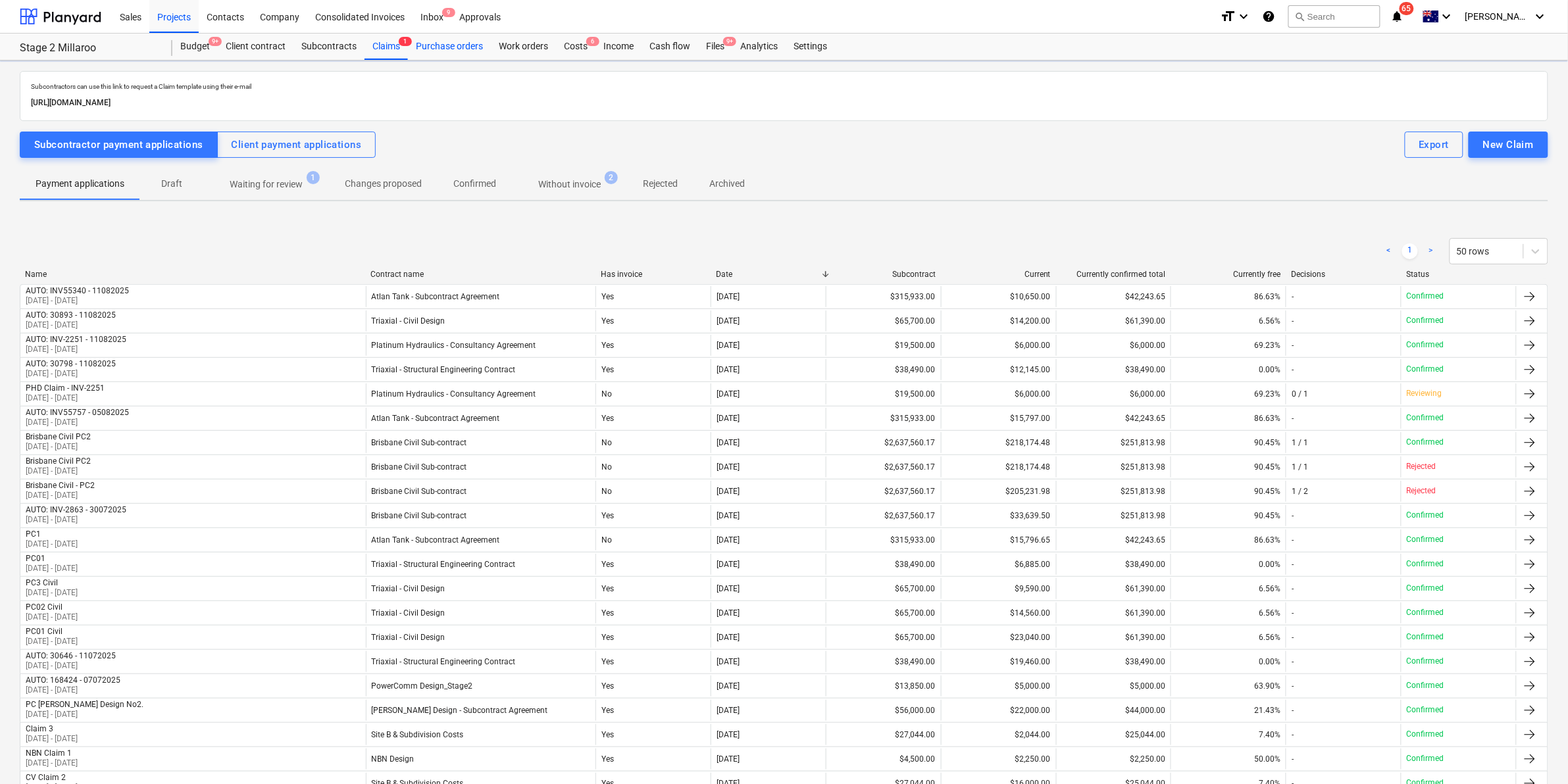
click at [429, 44] on div "Purchase orders" at bounding box center [449, 46] width 83 height 26
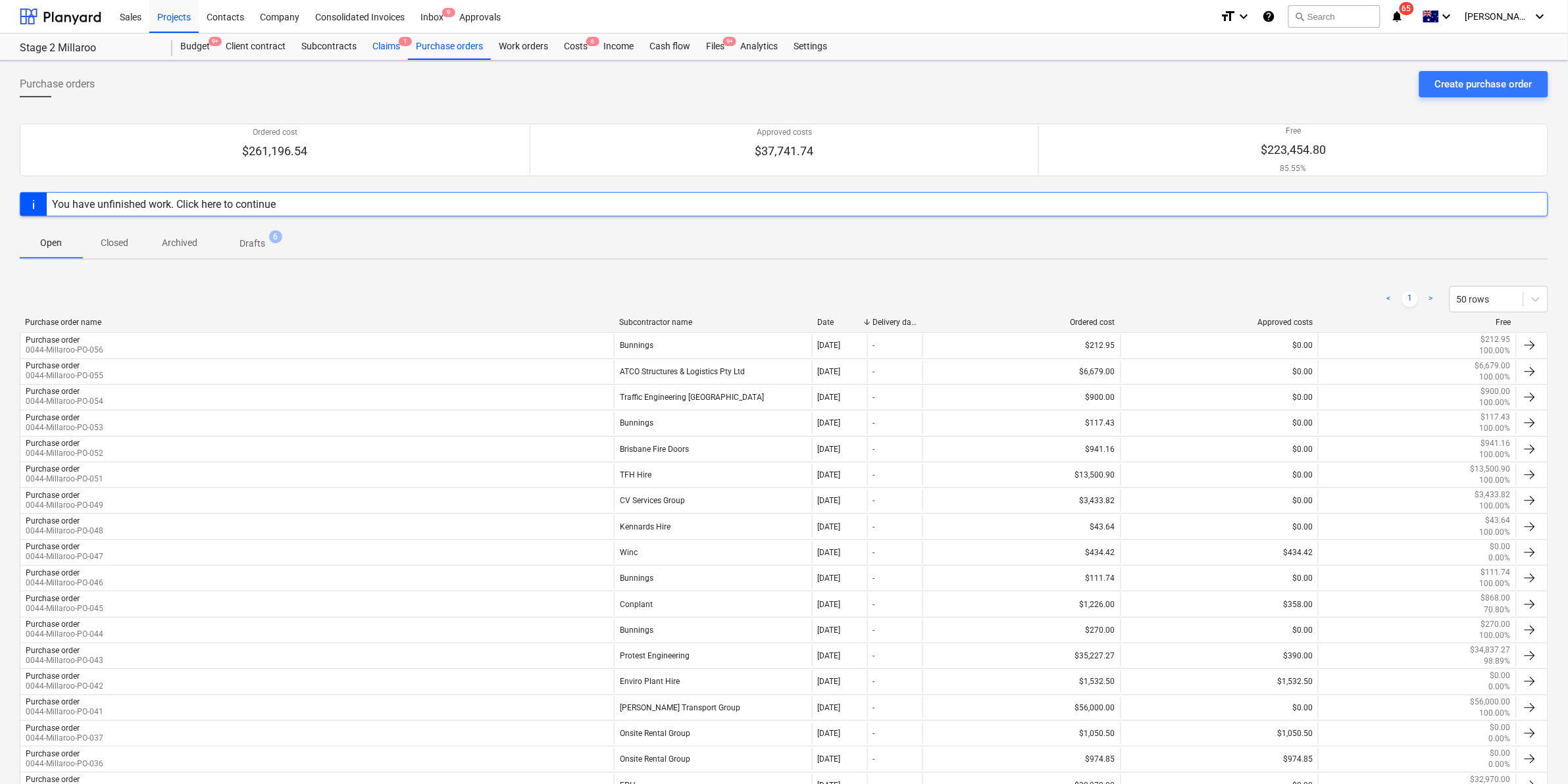
click at [391, 46] on div "Claims 1" at bounding box center [386, 46] width 44 height 26
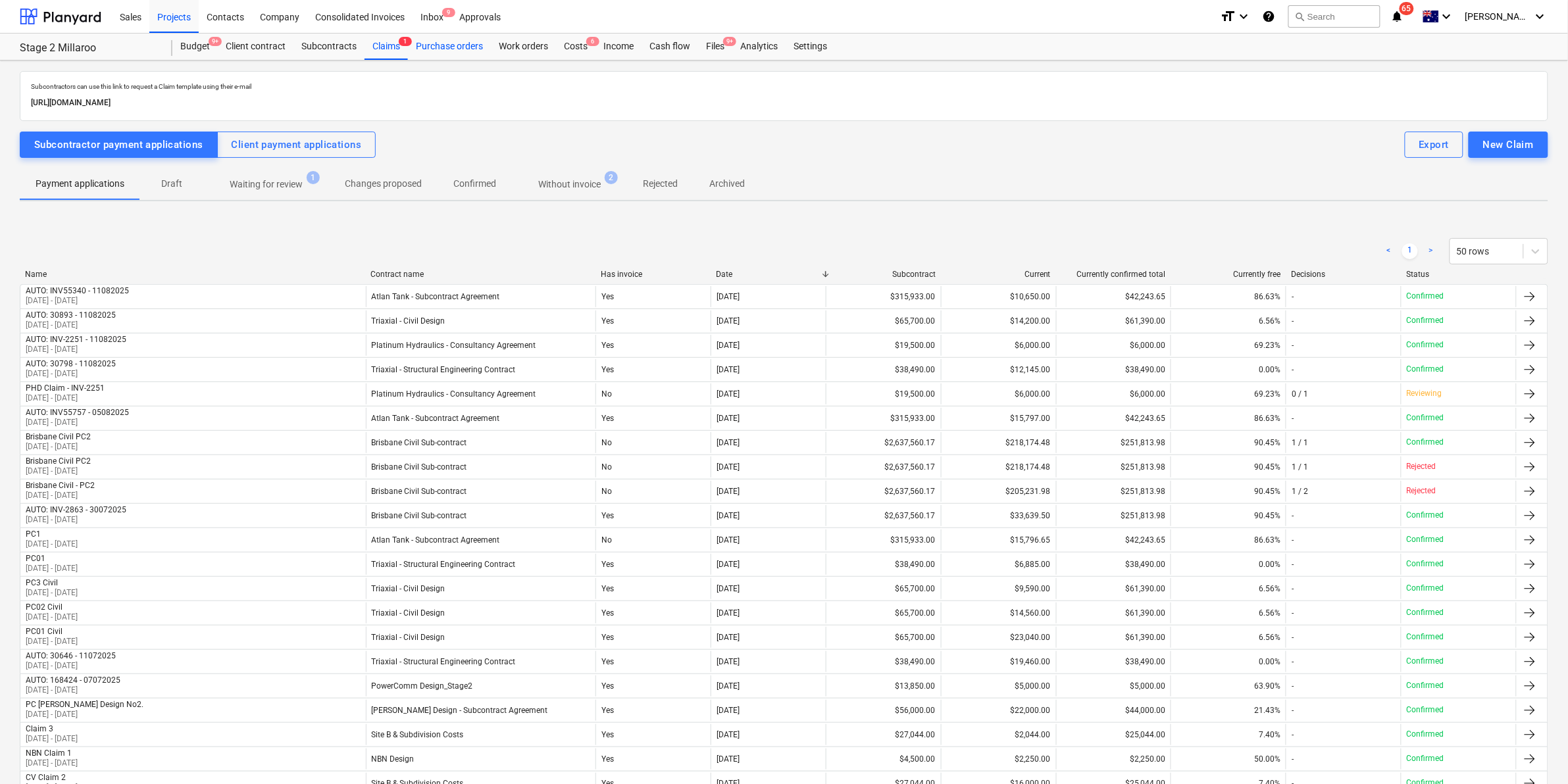
click at [435, 43] on div "Purchase orders" at bounding box center [449, 46] width 83 height 26
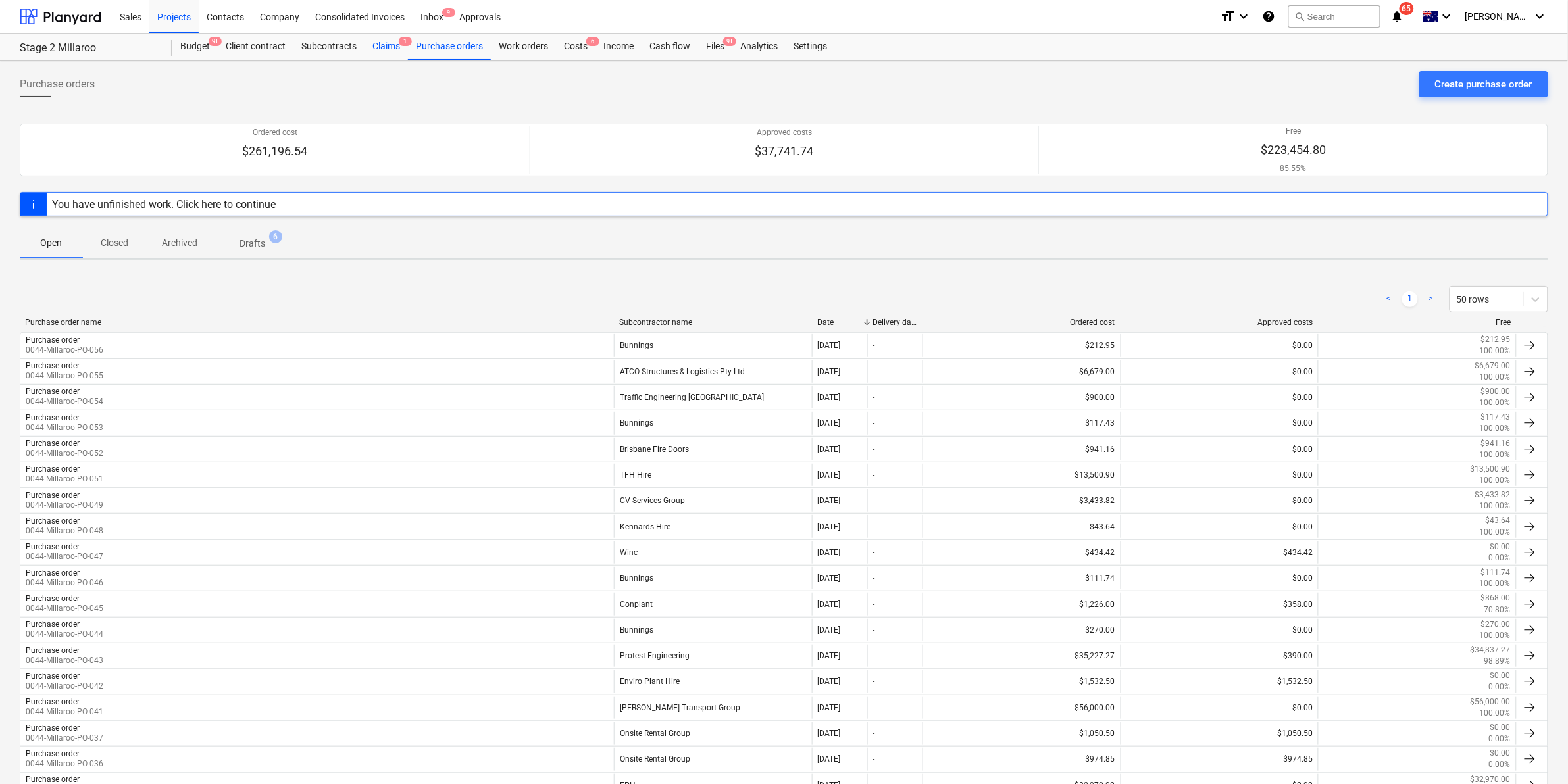
click at [379, 47] on div "Claims 1" at bounding box center [386, 46] width 44 height 26
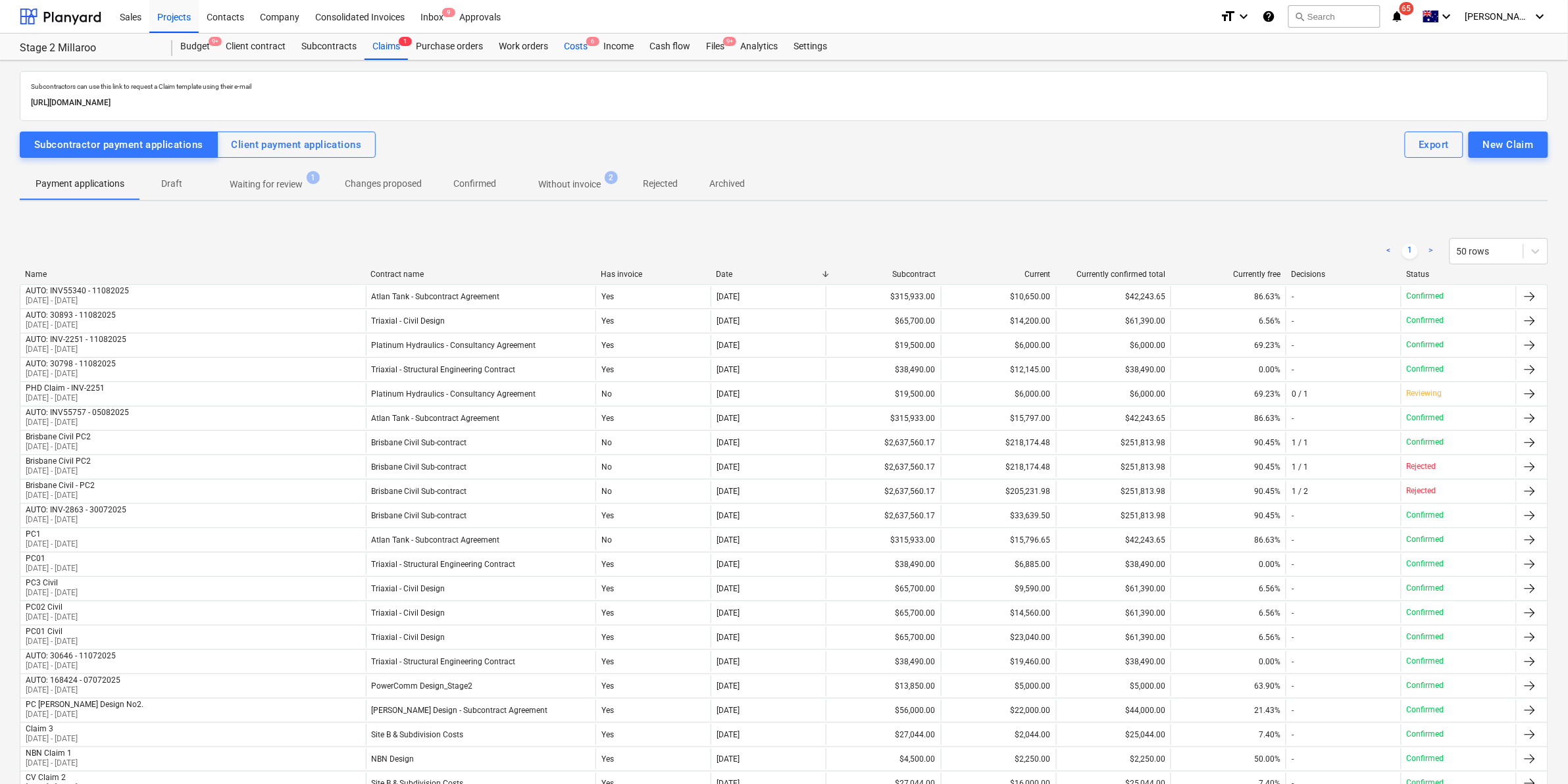
click at [579, 44] on div "Costs 6" at bounding box center [576, 46] width 40 height 26
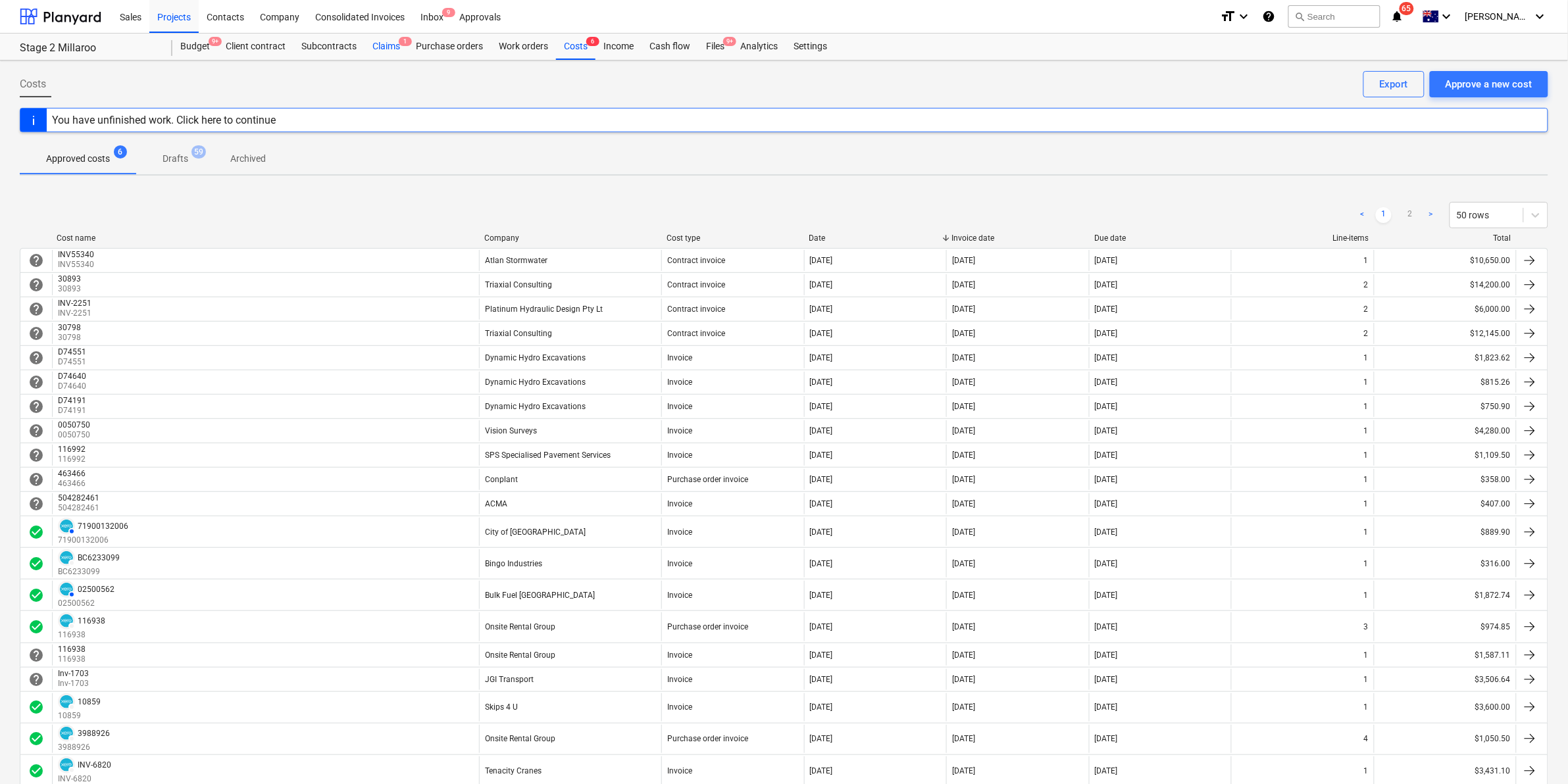
click at [373, 46] on div "Claims 1" at bounding box center [386, 46] width 44 height 26
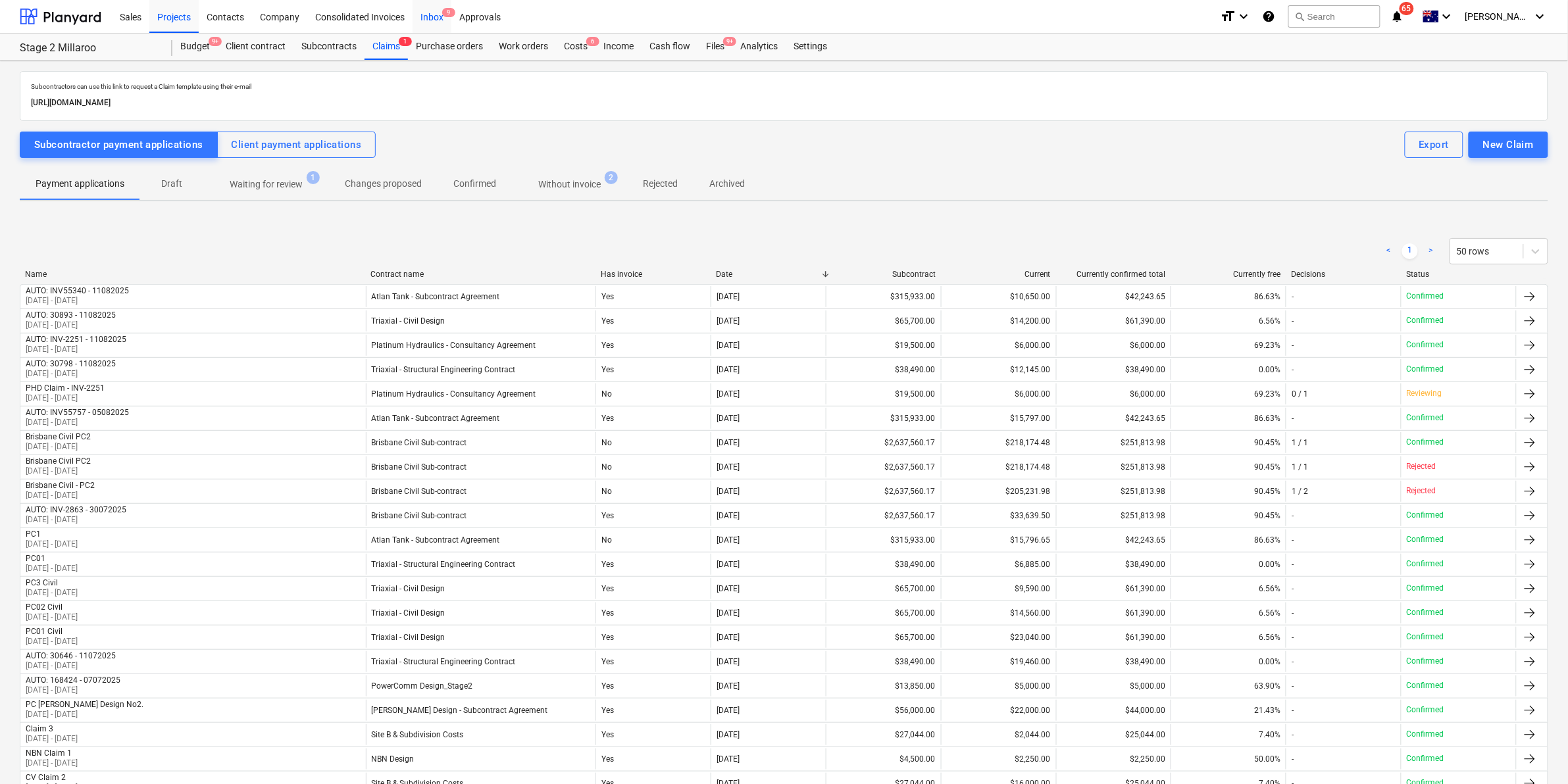
click at [426, 12] on div "Inbox 9" at bounding box center [432, 16] width 39 height 33
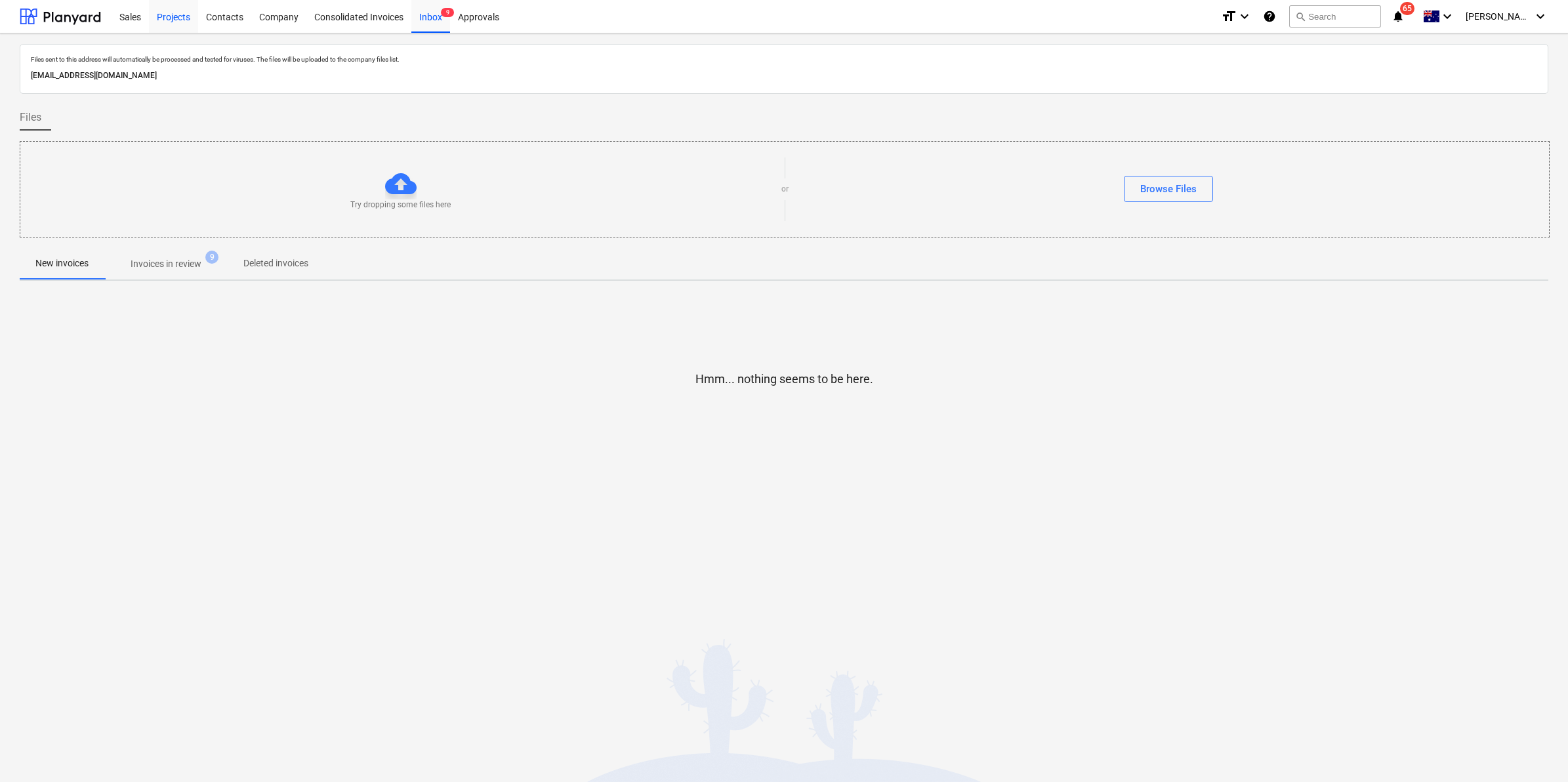
click at [174, 17] on div "Projects" at bounding box center [173, 16] width 49 height 33
